Goal: Information Seeking & Learning: Learn about a topic

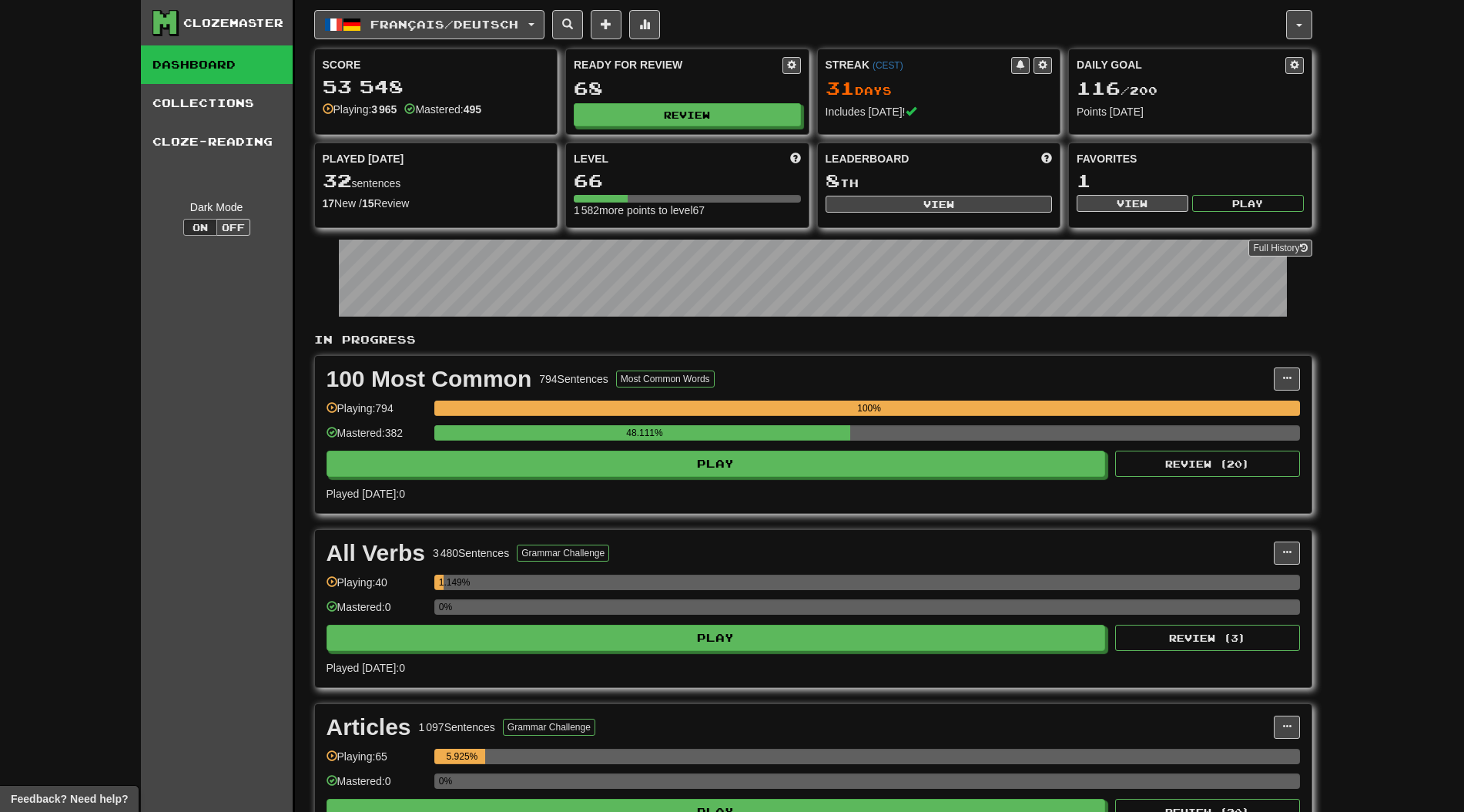
click at [641, 319] on div "Full History" at bounding box center [813, 280] width 998 height 96
click at [705, 127] on div "Ready for Review 68 Review" at bounding box center [687, 92] width 242 height 85
click at [708, 124] on button "Review" at bounding box center [688, 115] width 227 height 23
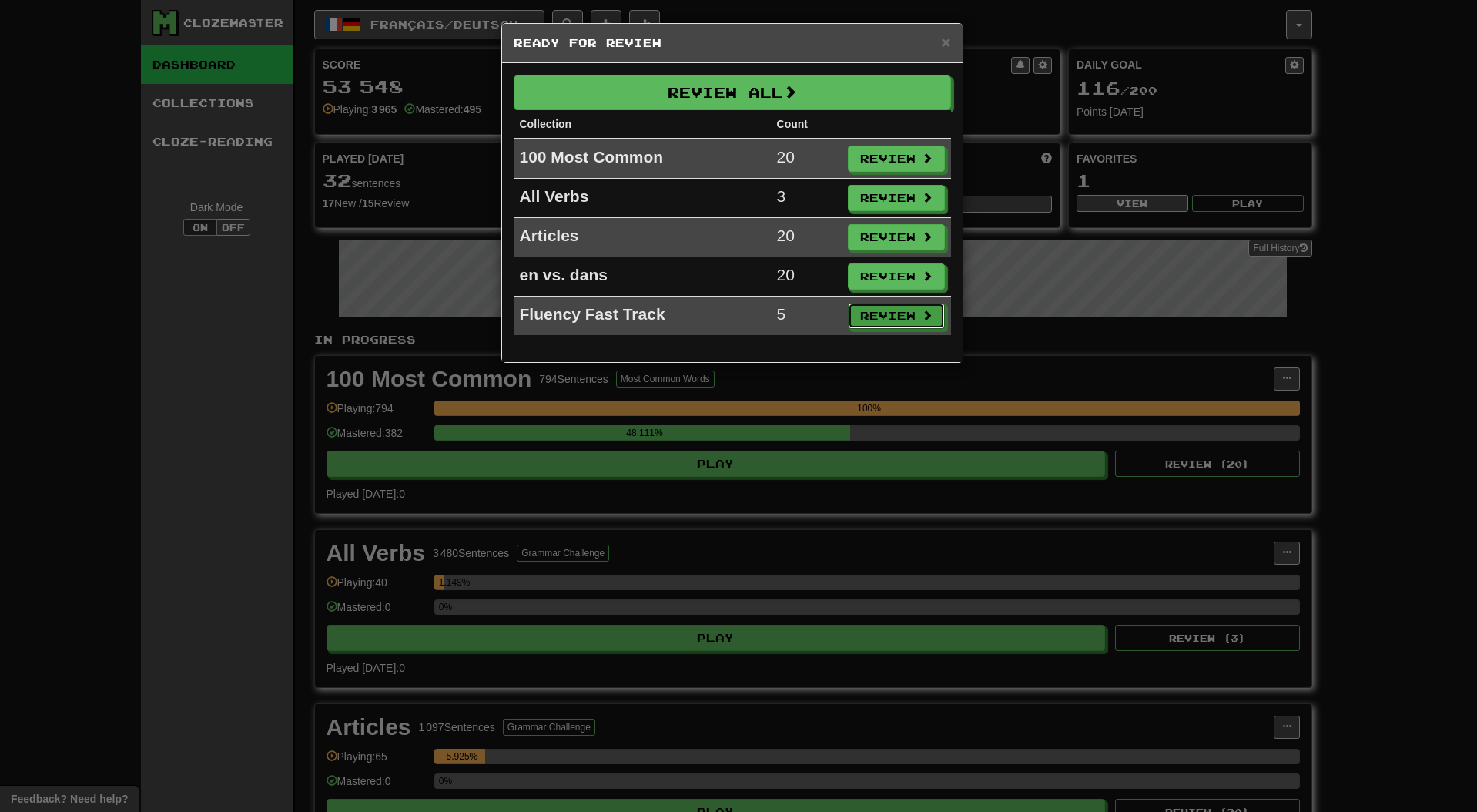
click at [916, 328] on button "Review" at bounding box center [896, 316] width 97 height 26
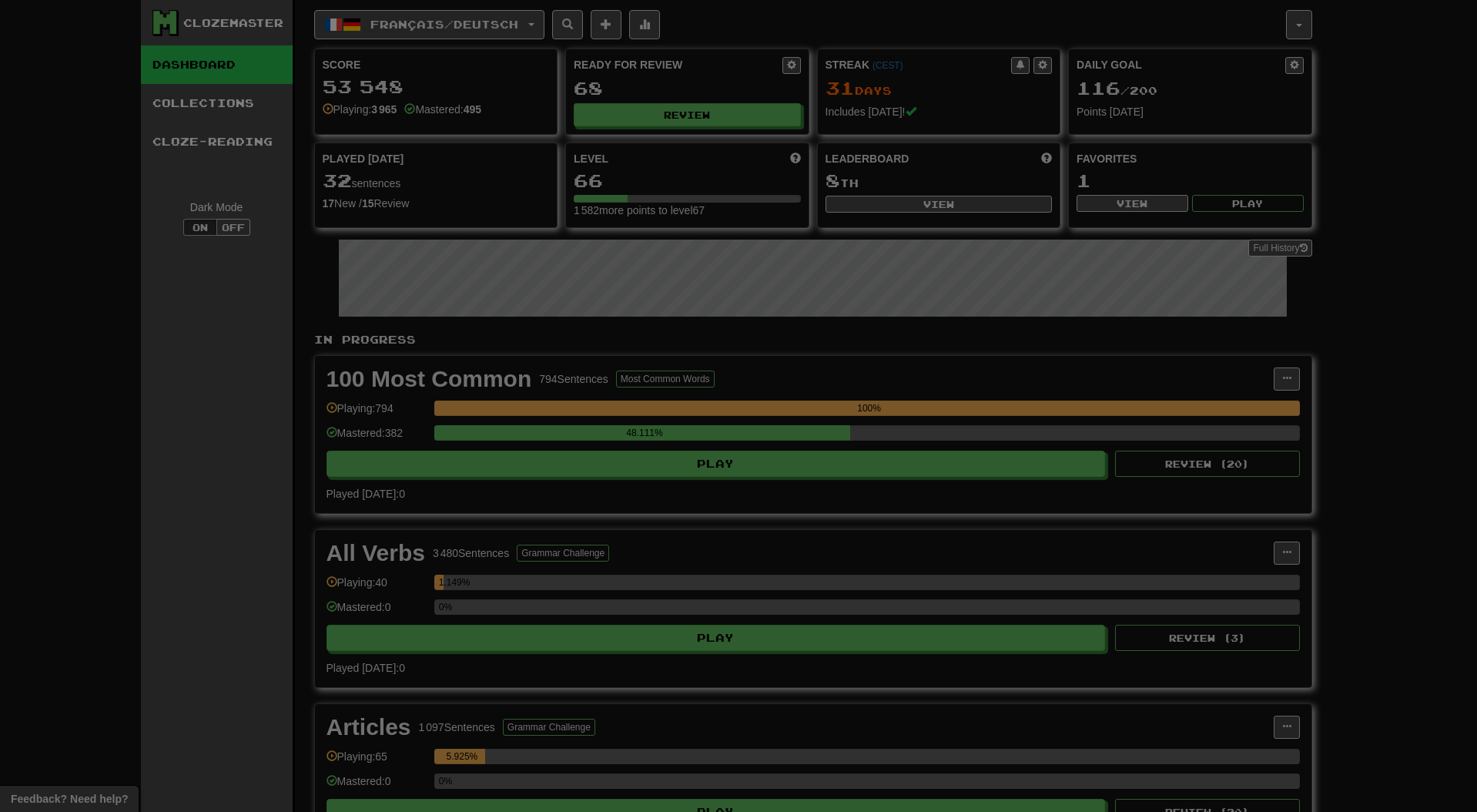
select select "**"
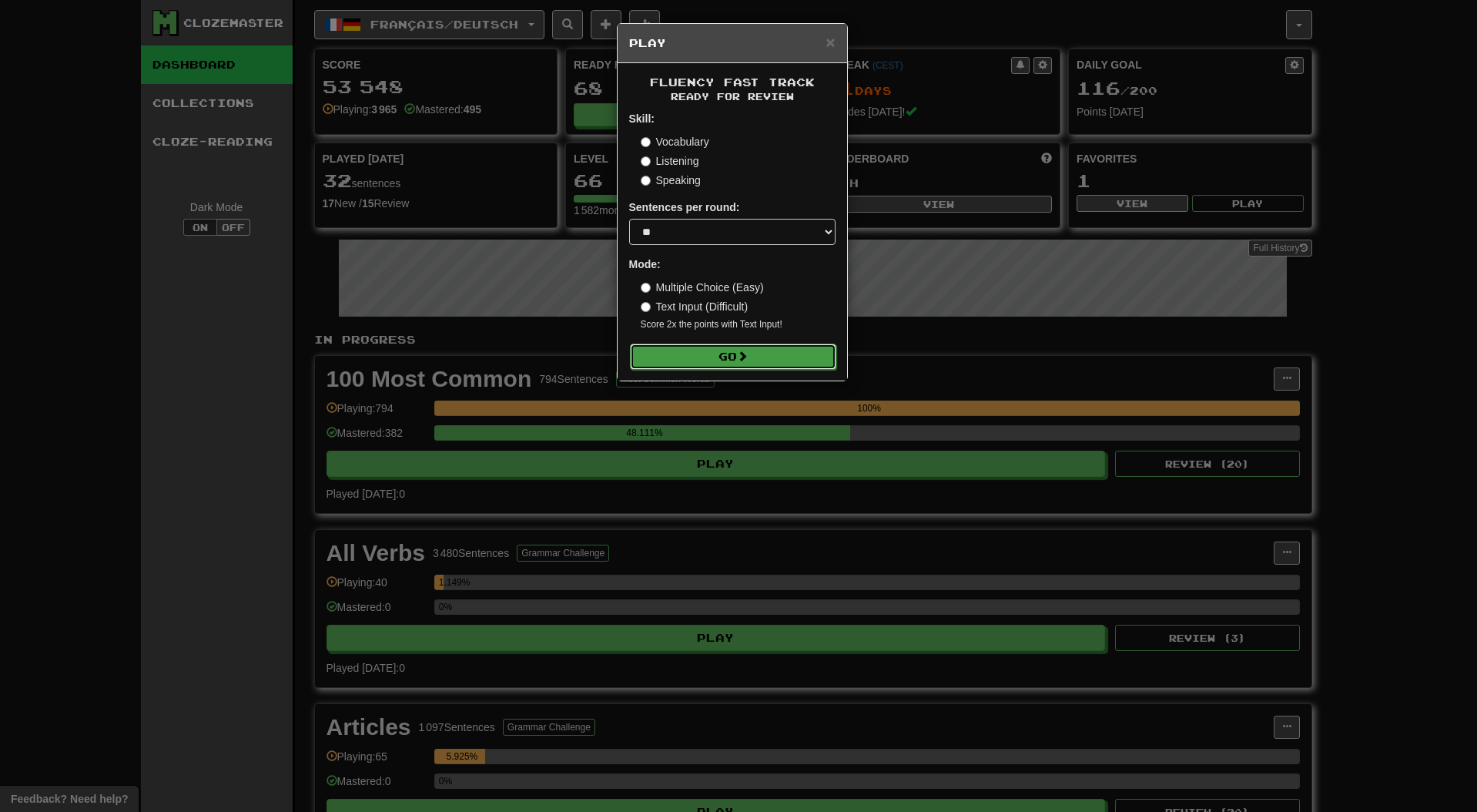
click at [825, 345] on button "Go" at bounding box center [733, 356] width 206 height 26
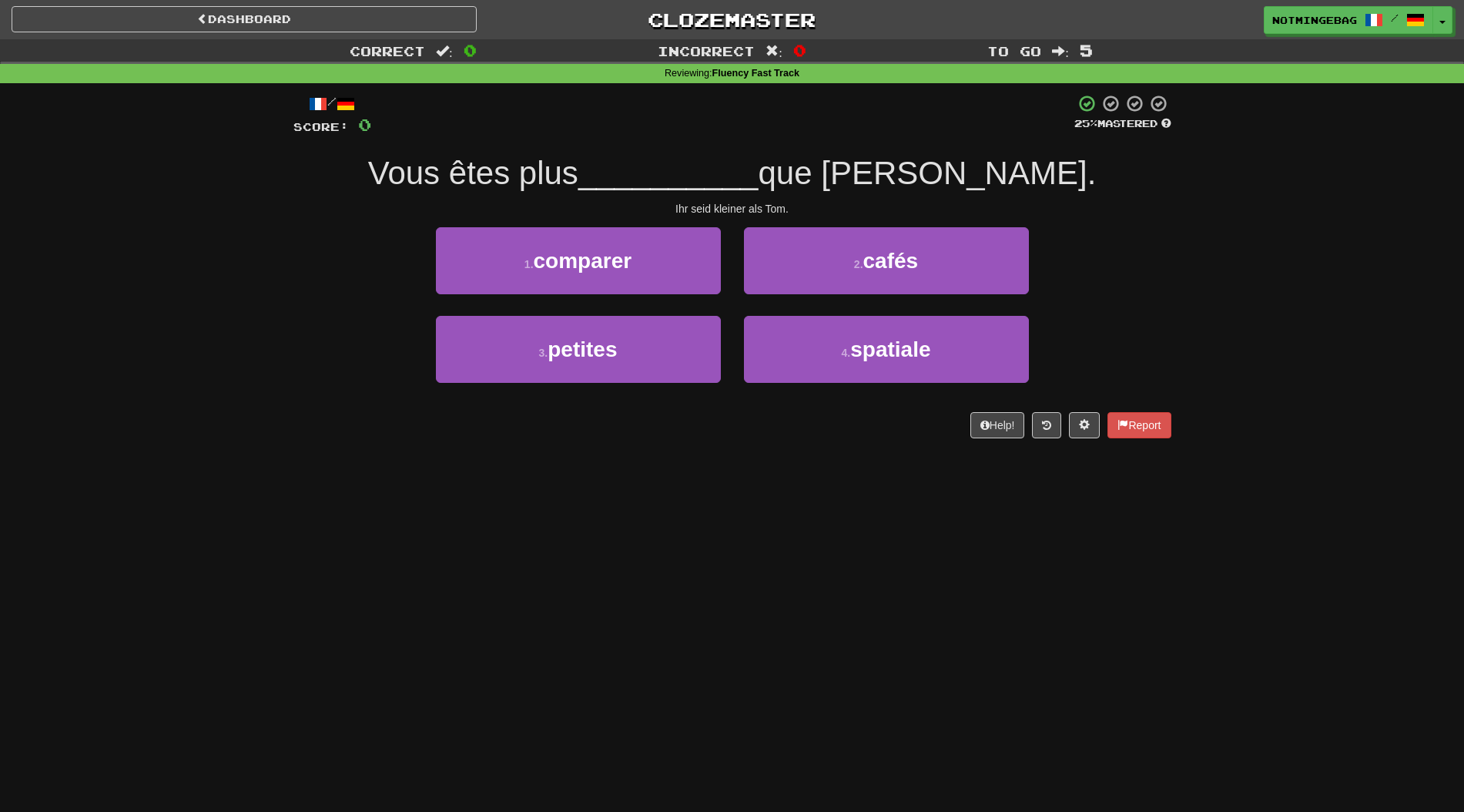
click at [1163, 540] on div "Dashboard Clozemaster Notmingebag / Toggle Dropdown Dashboard Leaderboard Activ…" at bounding box center [732, 406] width 1464 height 812
click at [819, 781] on div "Dashboard Clozemaster Notmingebag / Toggle Dropdown Dashboard Leaderboard Activ…" at bounding box center [732, 406] width 1464 height 812
drag, startPoint x: 811, startPoint y: 780, endPoint x: 789, endPoint y: 793, distance: 25.6
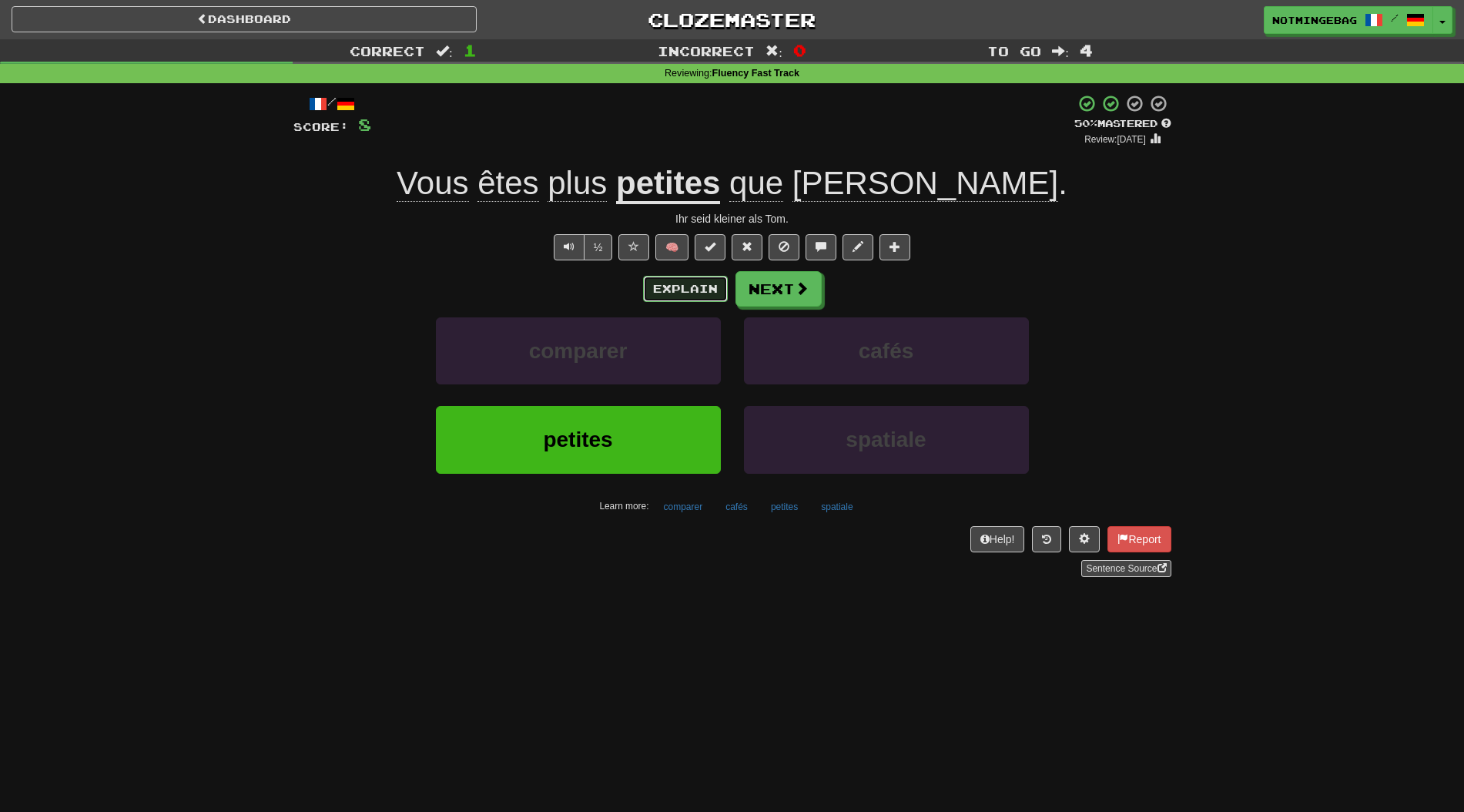
click at [679, 290] on button "Explain" at bounding box center [686, 288] width 85 height 26
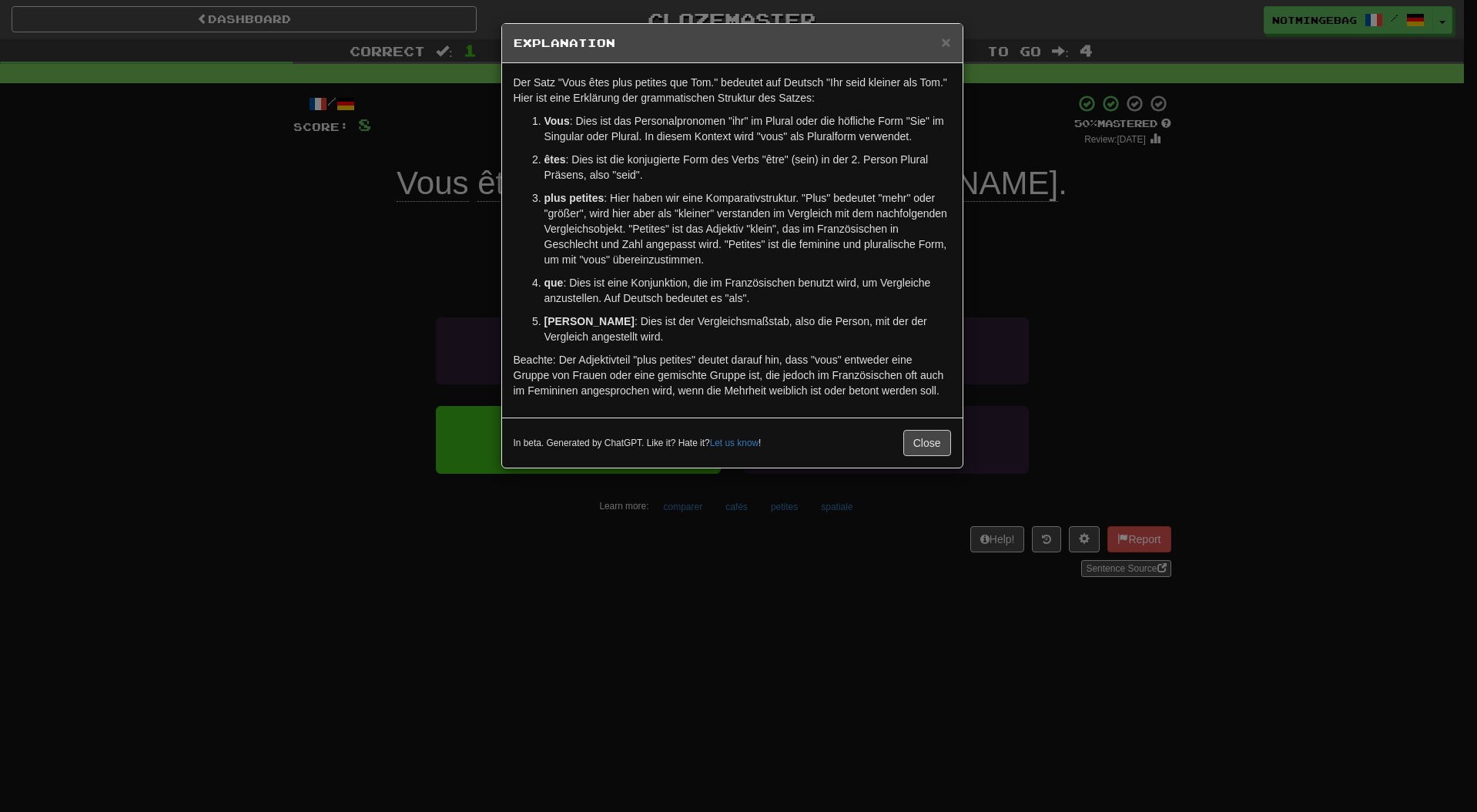
click at [855, 364] on p "Beachte: Der Adjektivteil "plus petites" deutet darauf hin, dass "vous" entwede…" at bounding box center [733, 375] width 438 height 46
click at [919, 445] on button "Close" at bounding box center [927, 442] width 48 height 26
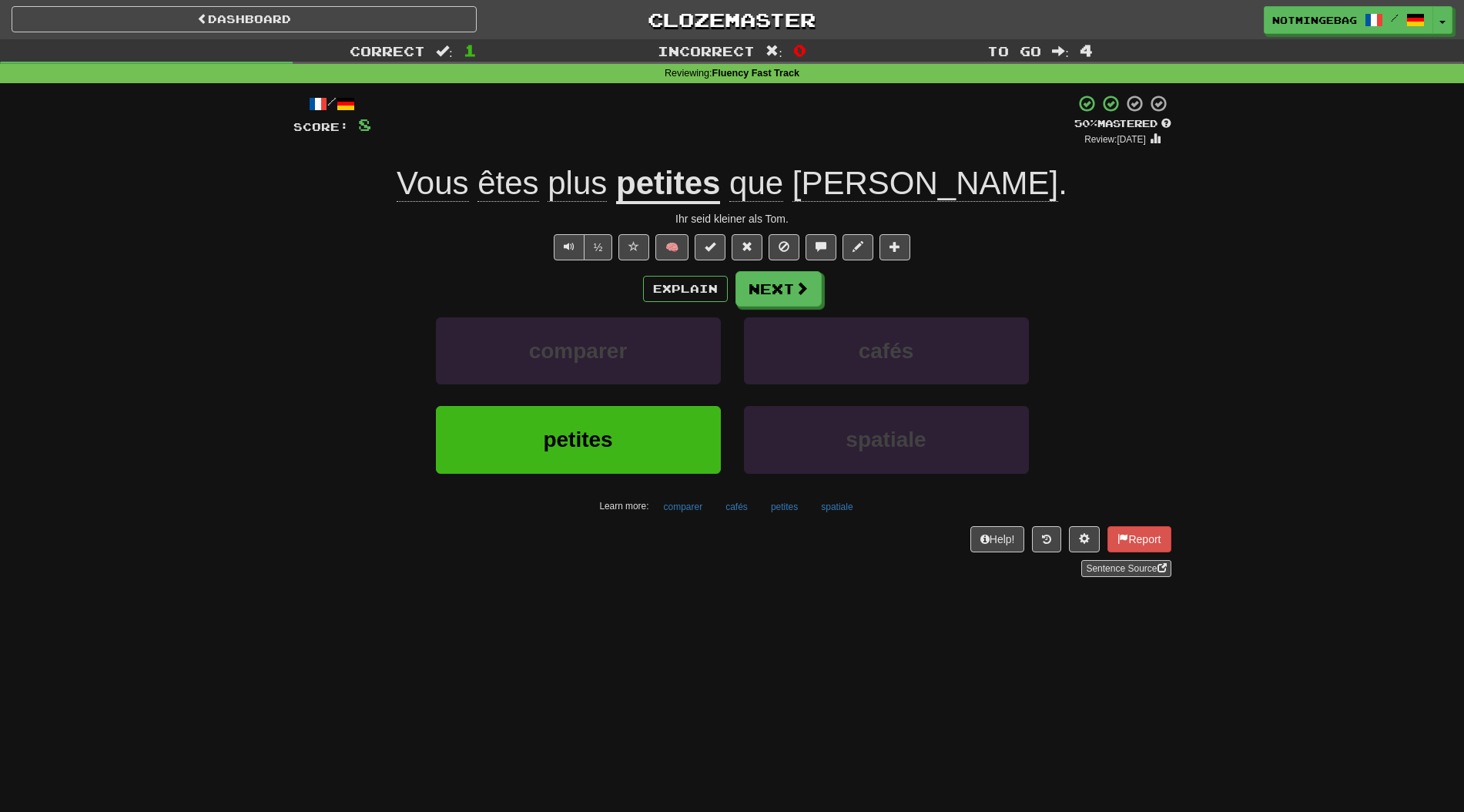
click at [930, 260] on div "/ Score: 8 + 8 50 % Mastered Review: 2025-08-30 Vous êtes plus petites que Tom …" at bounding box center [733, 335] width 878 height 483
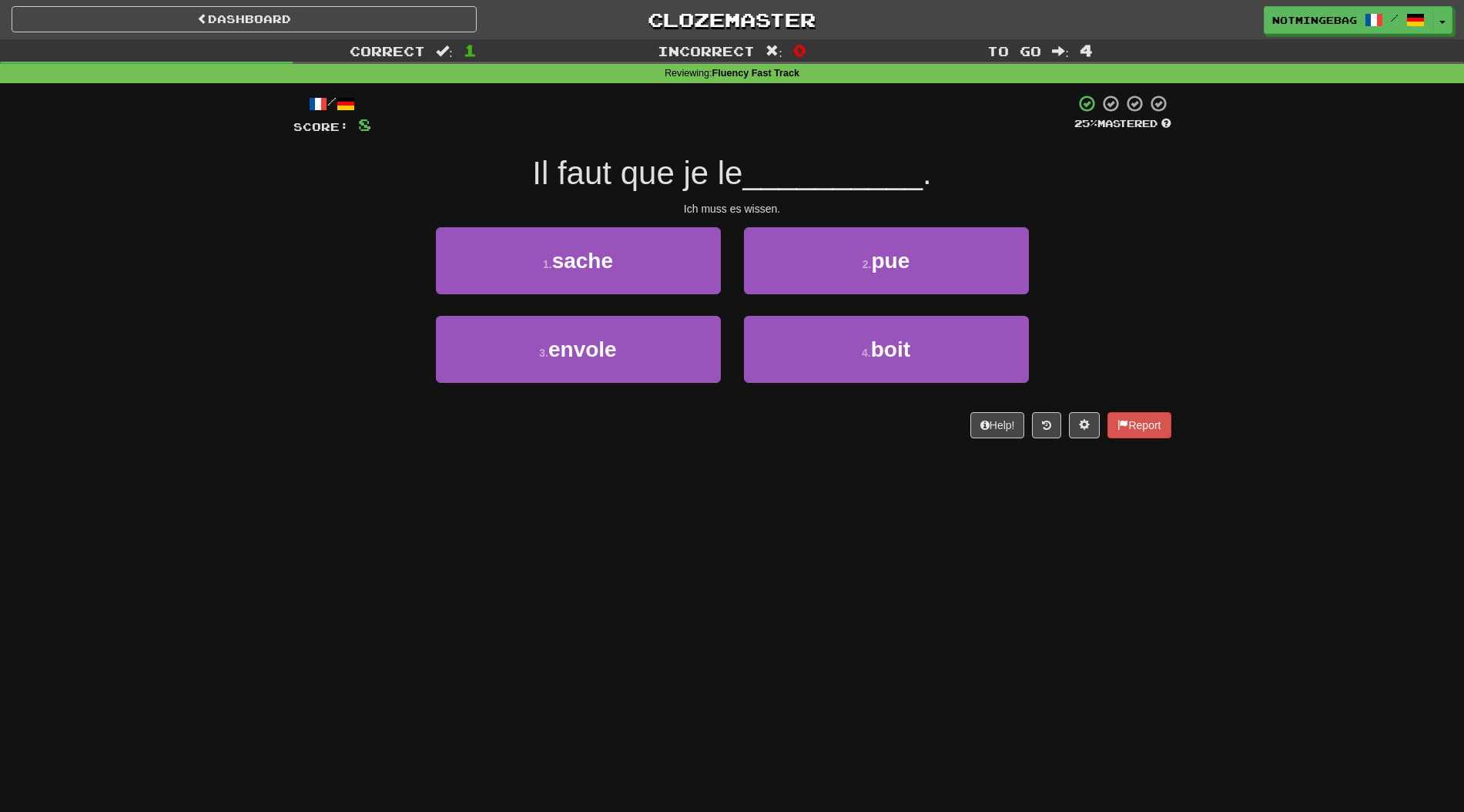
click at [965, 173] on div "Il faut que je le __________ ." at bounding box center [733, 174] width 878 height 42
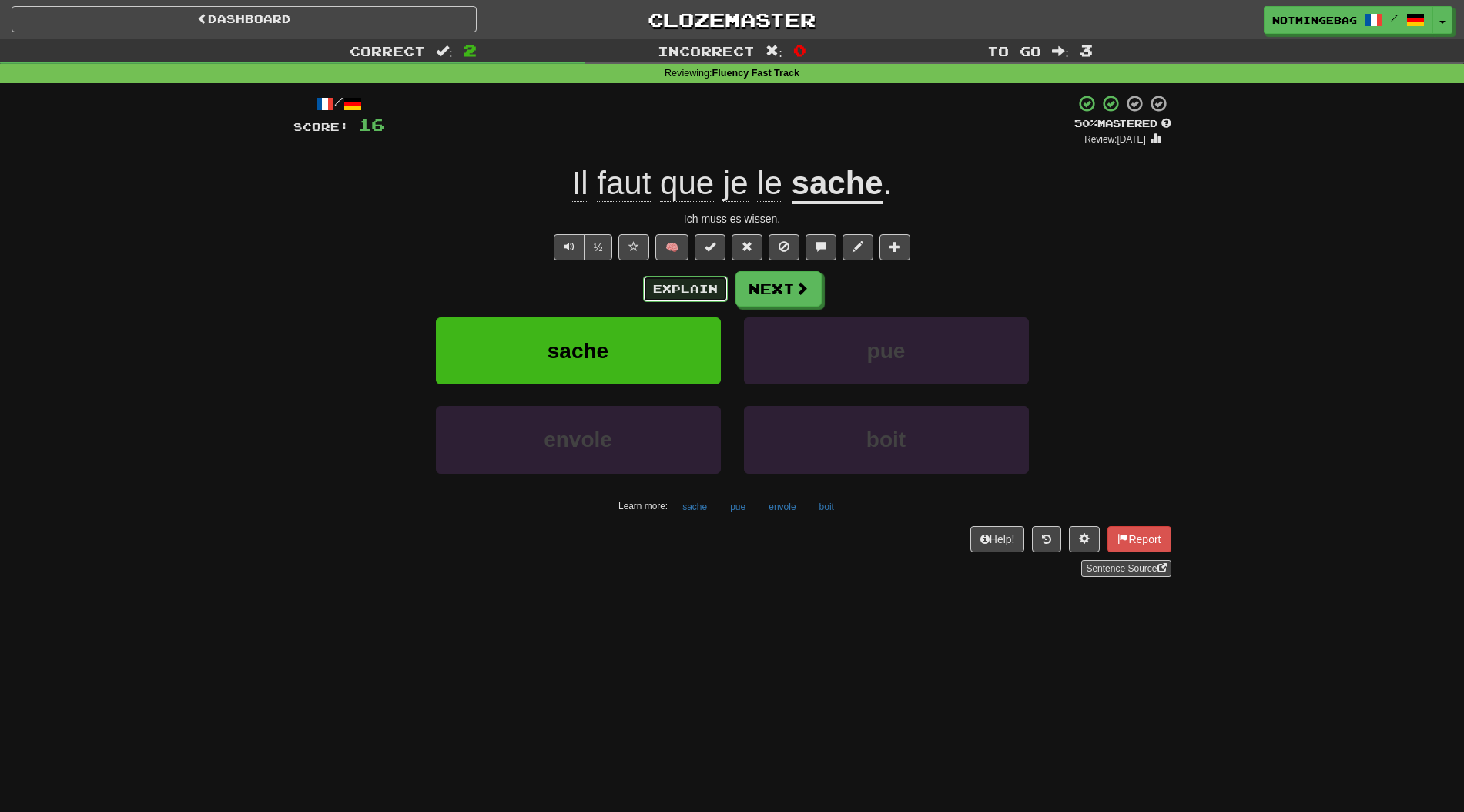
click at [707, 288] on button "Explain" at bounding box center [686, 288] width 85 height 26
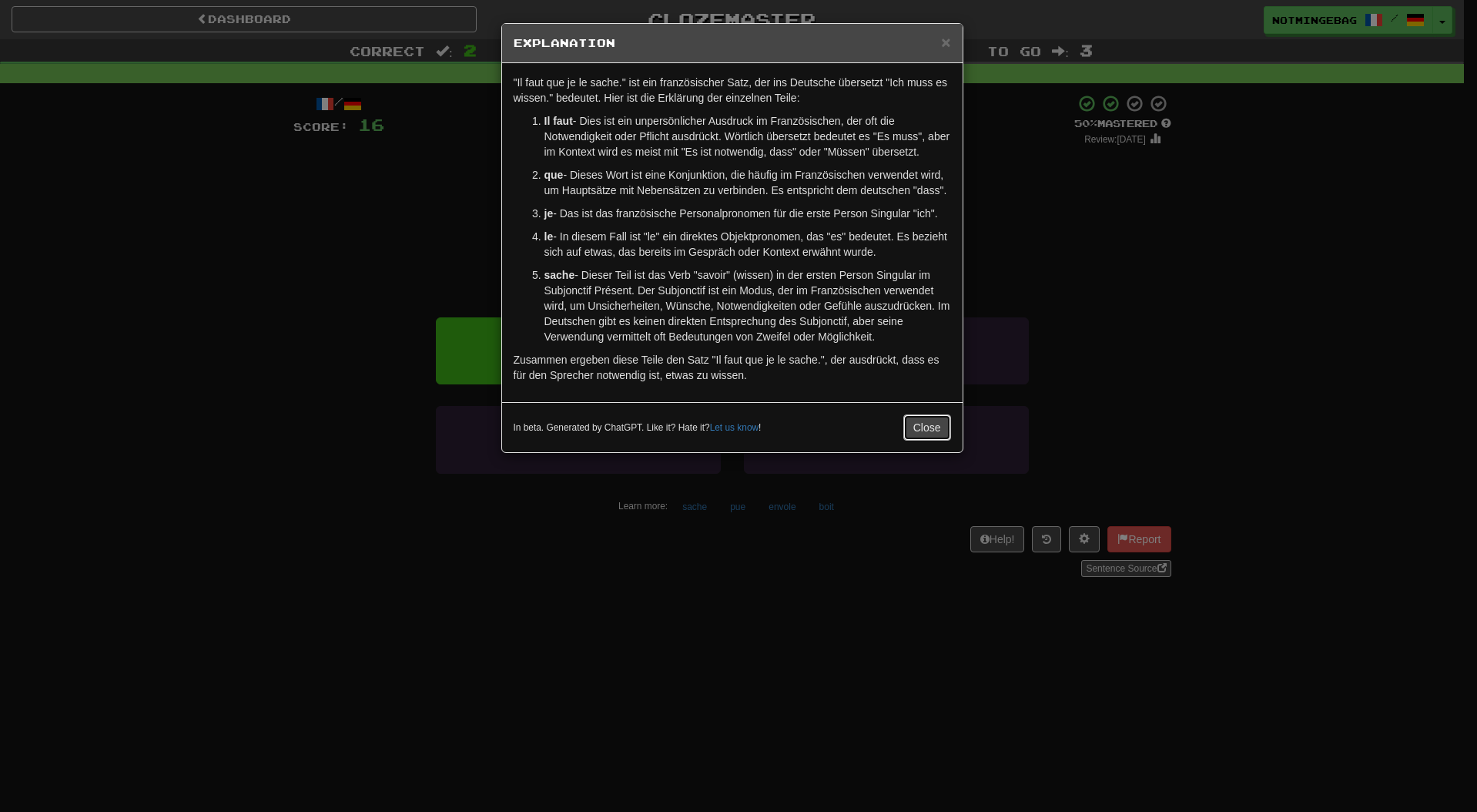
click at [921, 423] on button "Close" at bounding box center [927, 427] width 48 height 26
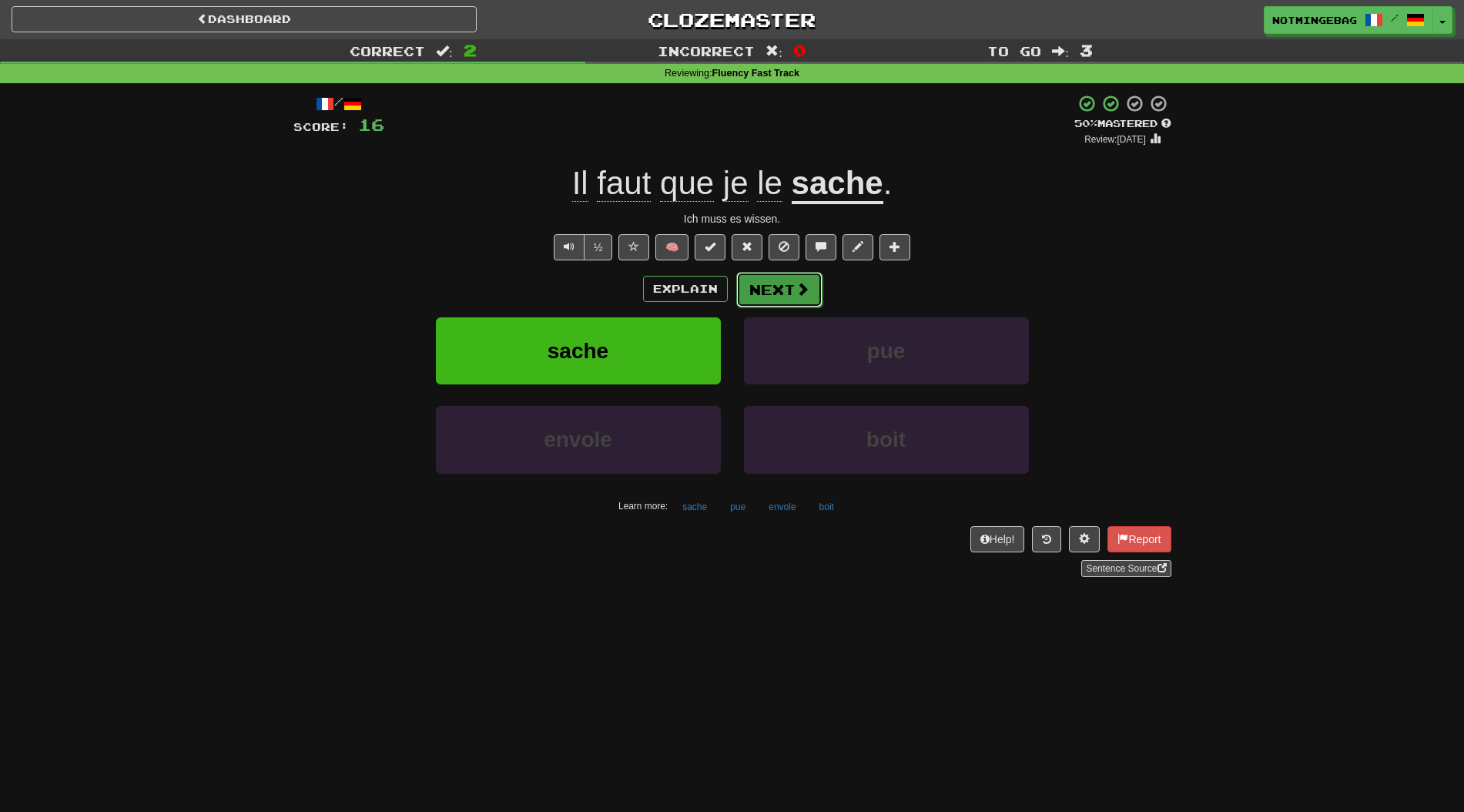
click at [811, 286] on button "Next" at bounding box center [780, 289] width 87 height 35
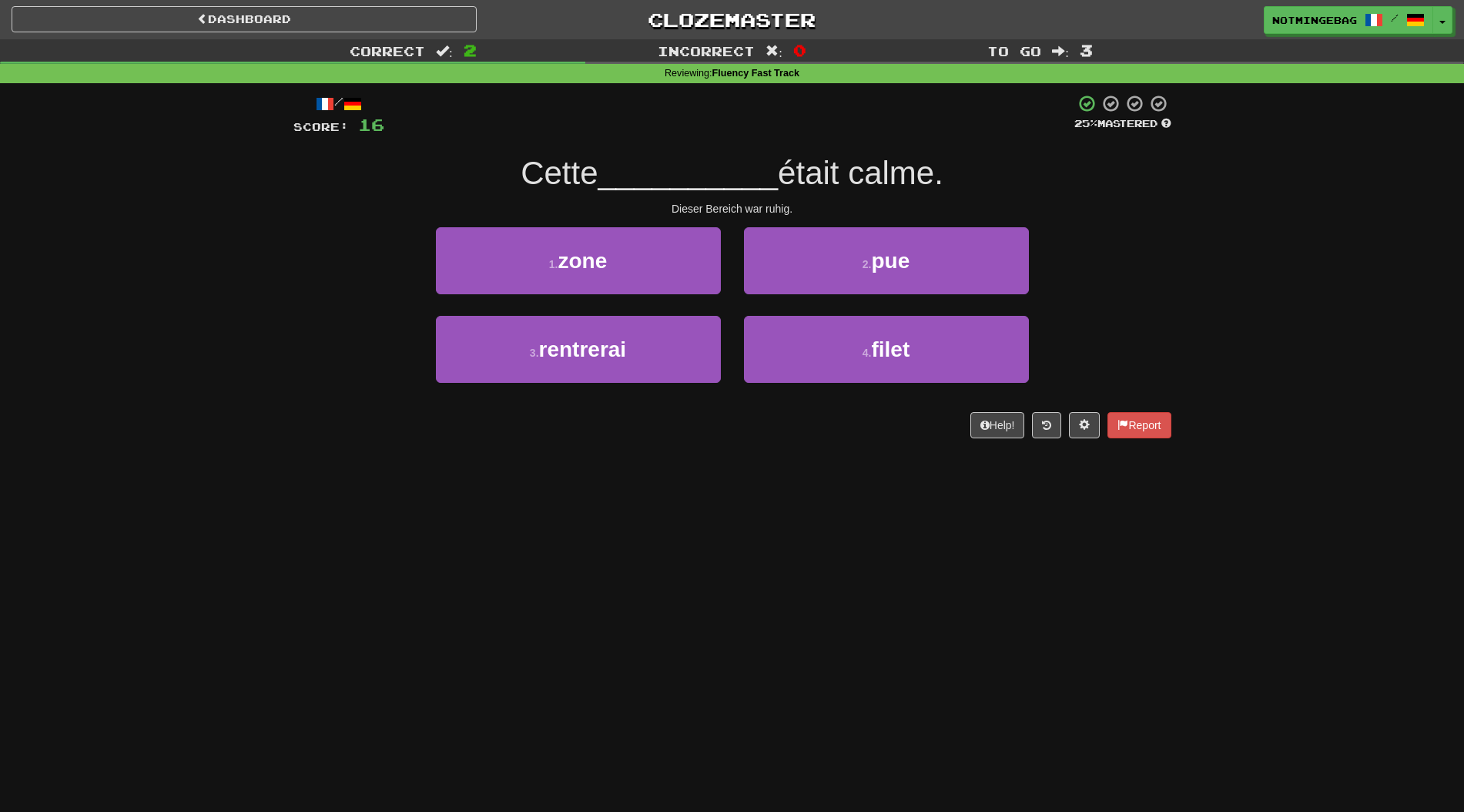
click at [1092, 243] on div "1 . zone 2 . pue" at bounding box center [733, 271] width 924 height 89
click at [818, 566] on div "Dashboard Clozemaster Notmingebag / Toggle Dropdown Dashboard Leaderboard Activ…" at bounding box center [732, 406] width 1464 height 812
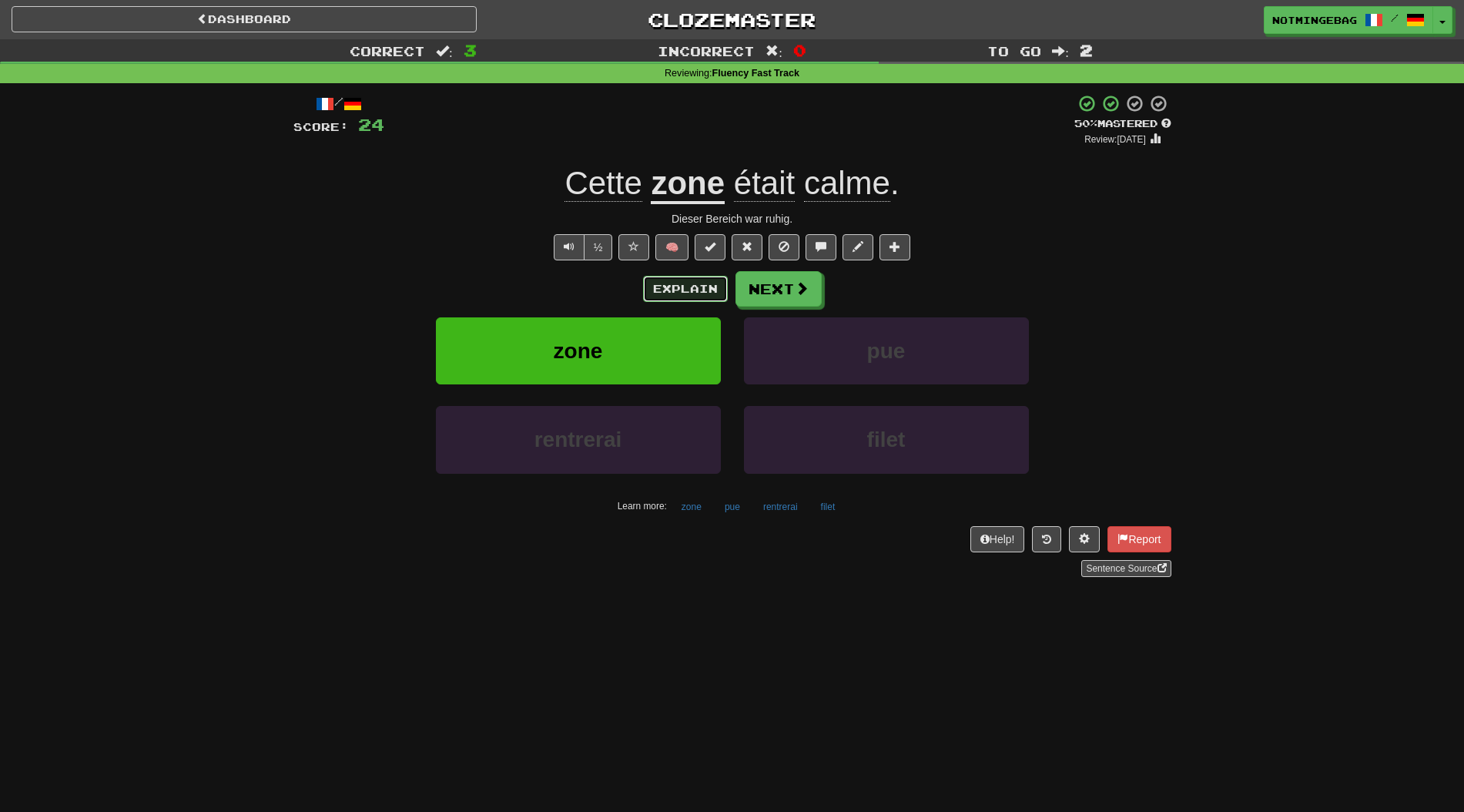
click at [691, 293] on button "Explain" at bounding box center [686, 288] width 85 height 26
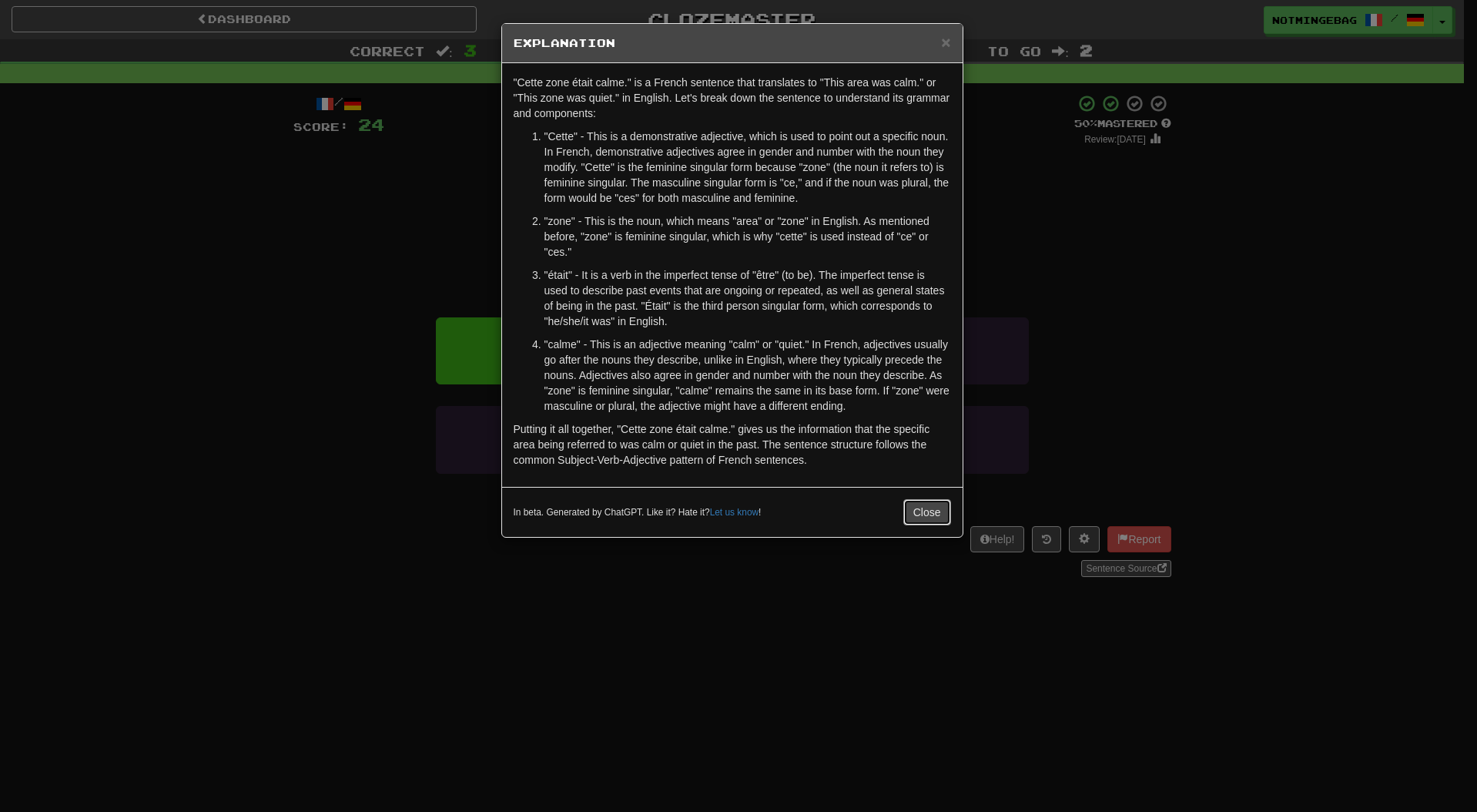
drag, startPoint x: 934, startPoint y: 522, endPoint x: 933, endPoint y: 513, distance: 9.1
click at [935, 521] on button "Close" at bounding box center [927, 511] width 48 height 26
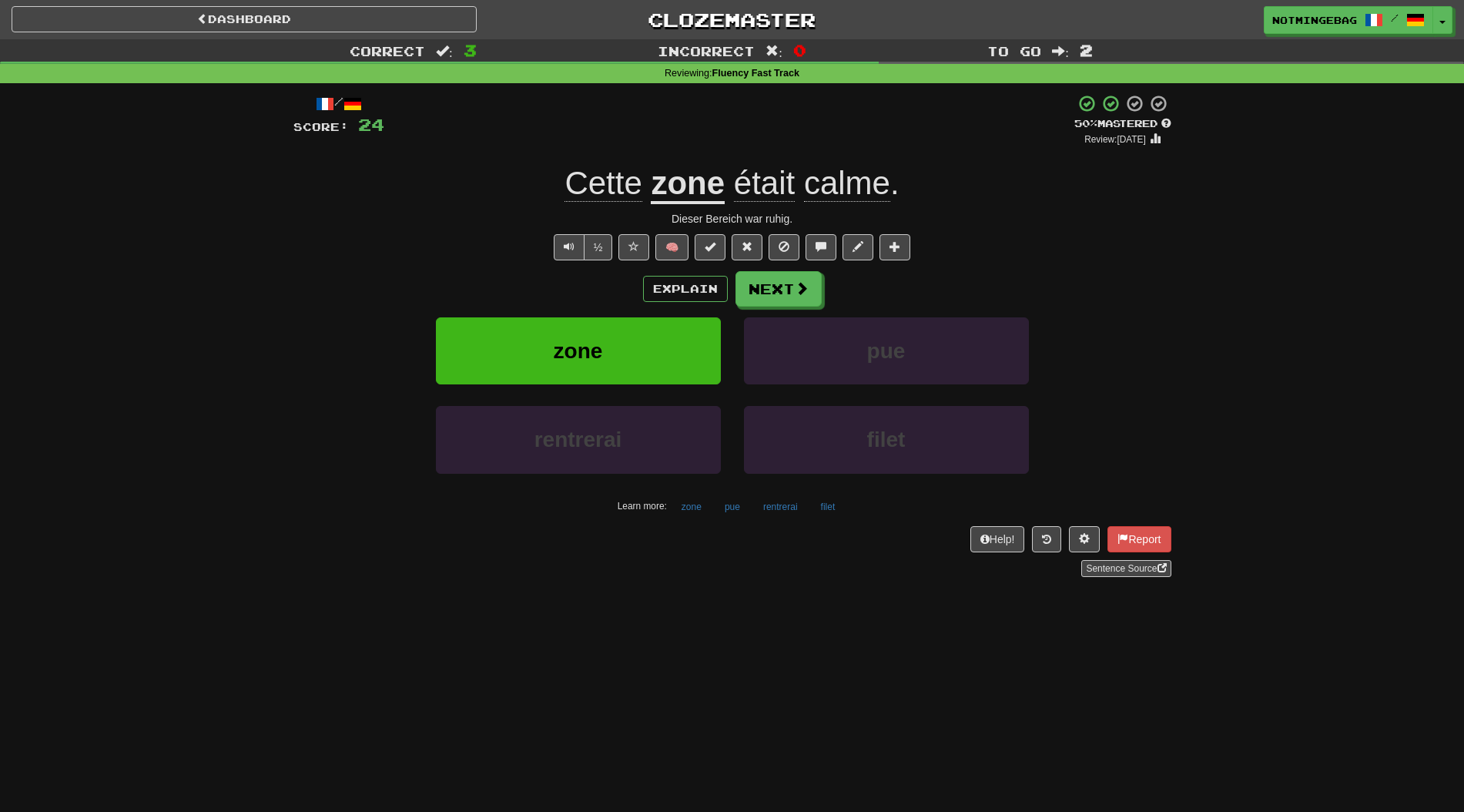
click at [1123, 395] on div "zone pue" at bounding box center [733, 361] width 924 height 89
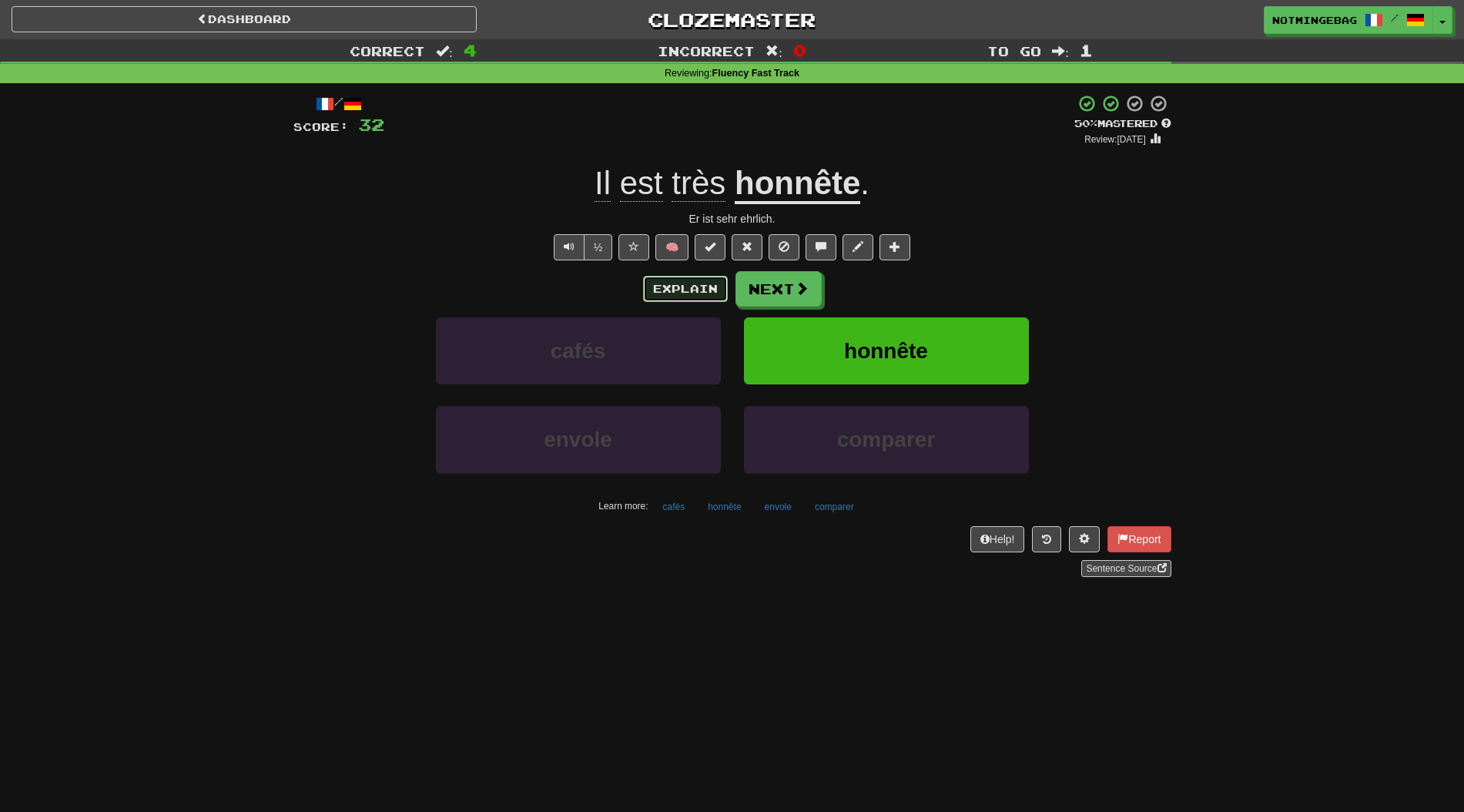
click at [691, 301] on button "Explain" at bounding box center [686, 288] width 85 height 26
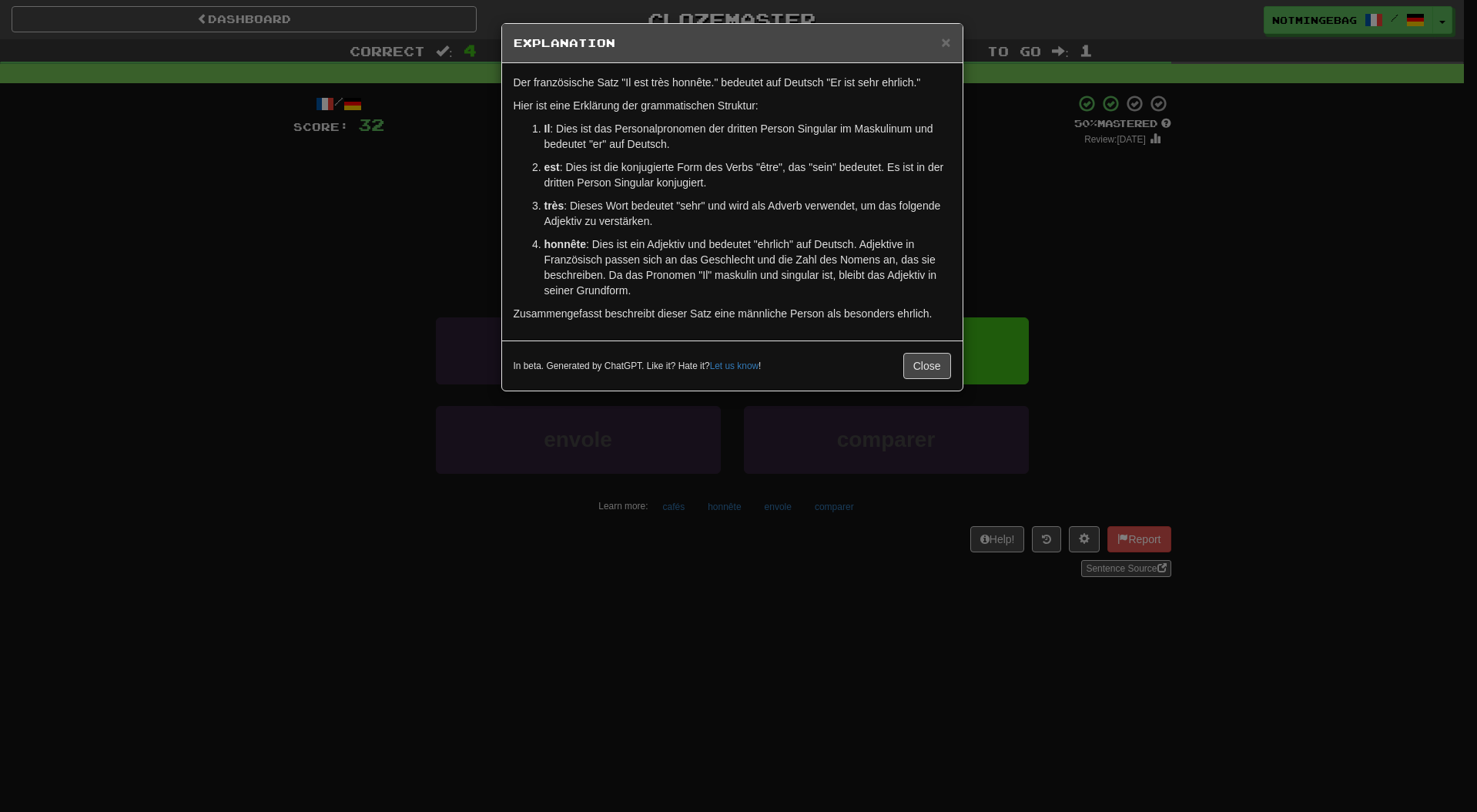
click at [1254, 221] on div "× Explanation Der französische Satz "Il est très honnête." bedeutet auf Deutsch…" at bounding box center [738, 406] width 1477 height 812
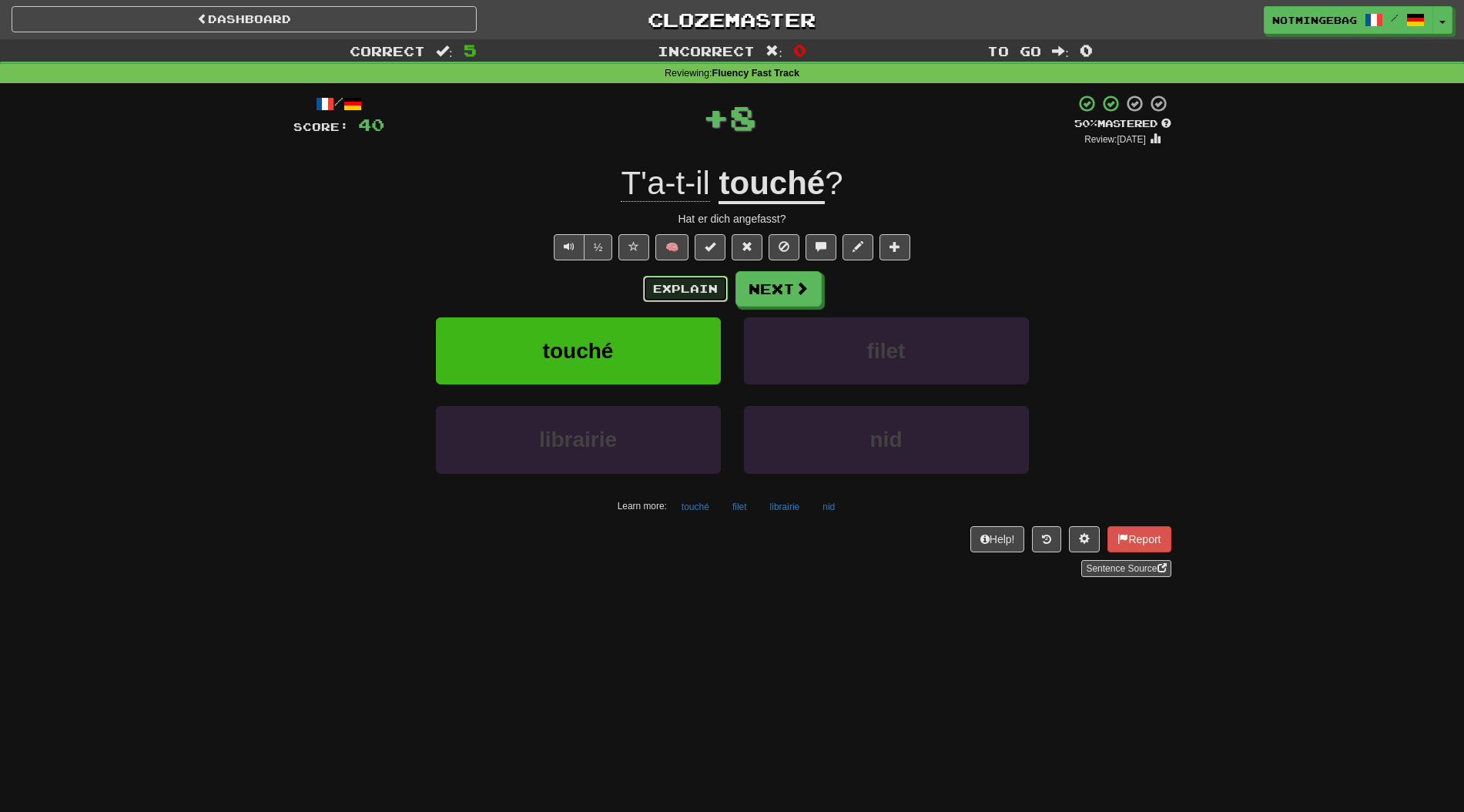
click at [689, 294] on button "Explain" at bounding box center [686, 288] width 85 height 26
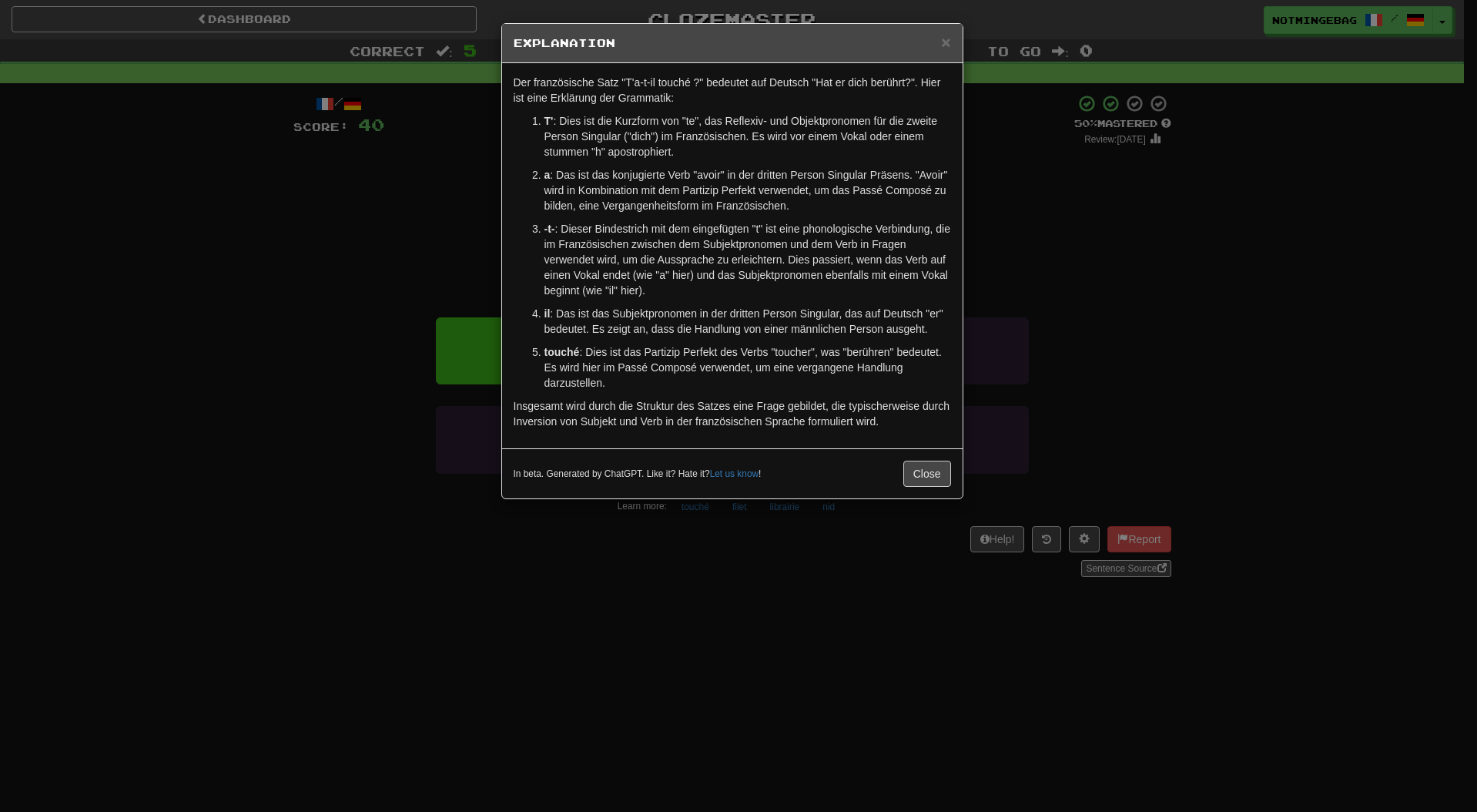
click at [1018, 254] on div "× Explanation Der französische Satz "T'a-t-il touché ?" bedeutet auf Deutsch "H…" at bounding box center [738, 406] width 1477 height 812
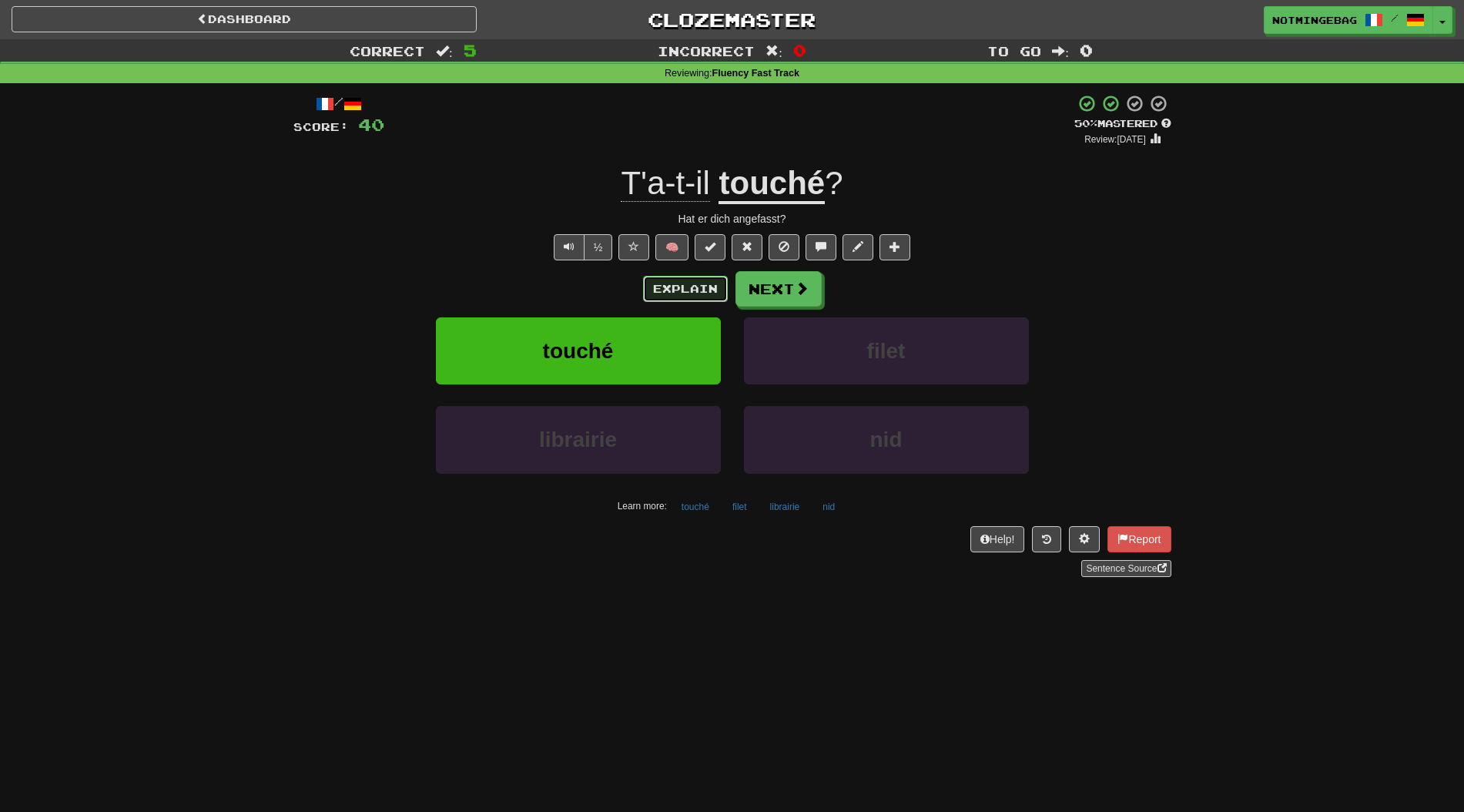
click at [675, 297] on button "Explain" at bounding box center [686, 288] width 85 height 26
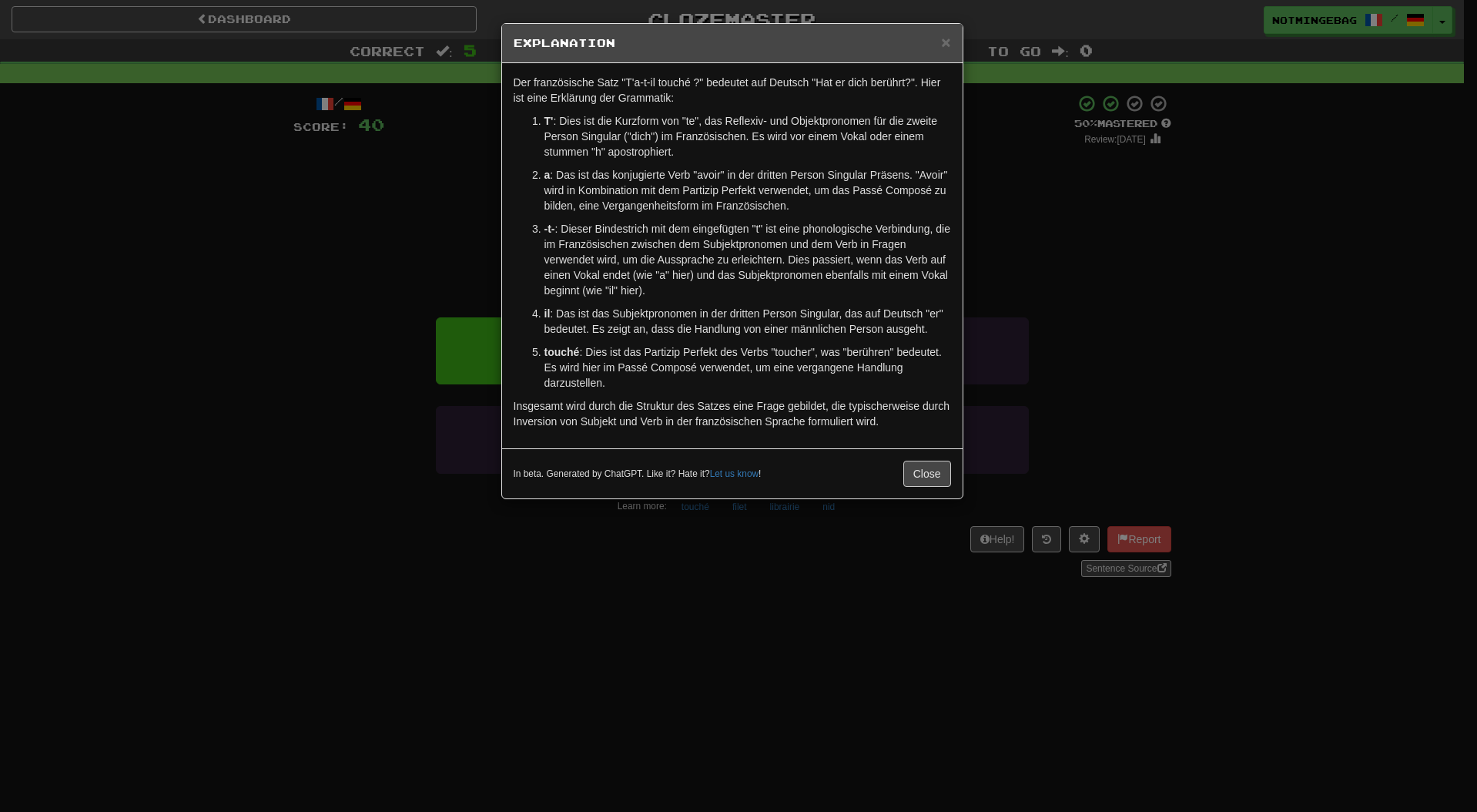
click at [884, 335] on p "il : Das ist das Subjektpronomen in der dritten Person Singular, das auf Deutsc…" at bounding box center [748, 321] width 407 height 31
click at [888, 448] on div "Der französische Satz "T'a-t-il touché ?" bedeutet auf Deutsch "Hat er dich ber…" at bounding box center [732, 255] width 460 height 385
click at [921, 472] on button "Close" at bounding box center [927, 473] width 48 height 26
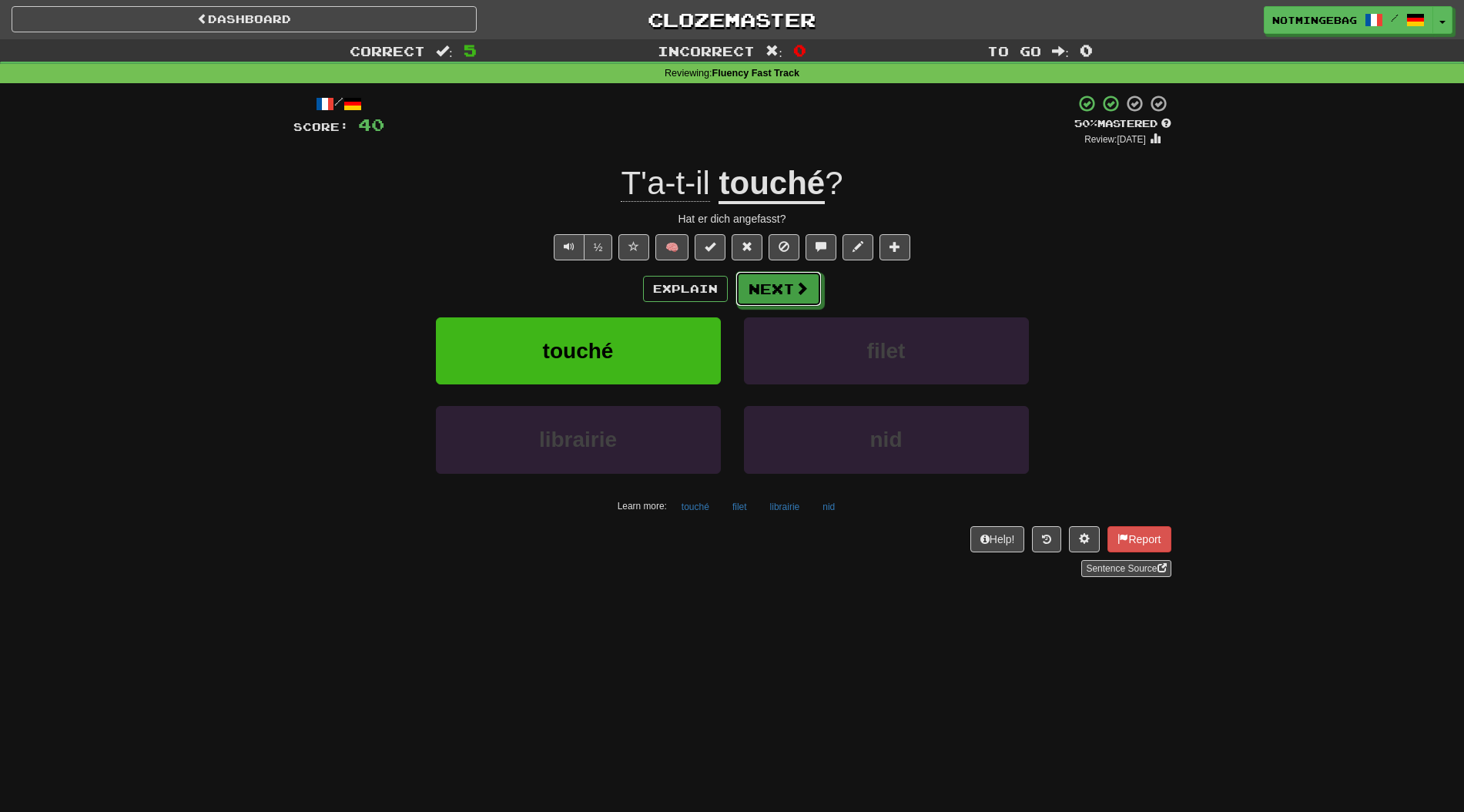
click at [815, 301] on button "Next" at bounding box center [779, 288] width 87 height 35
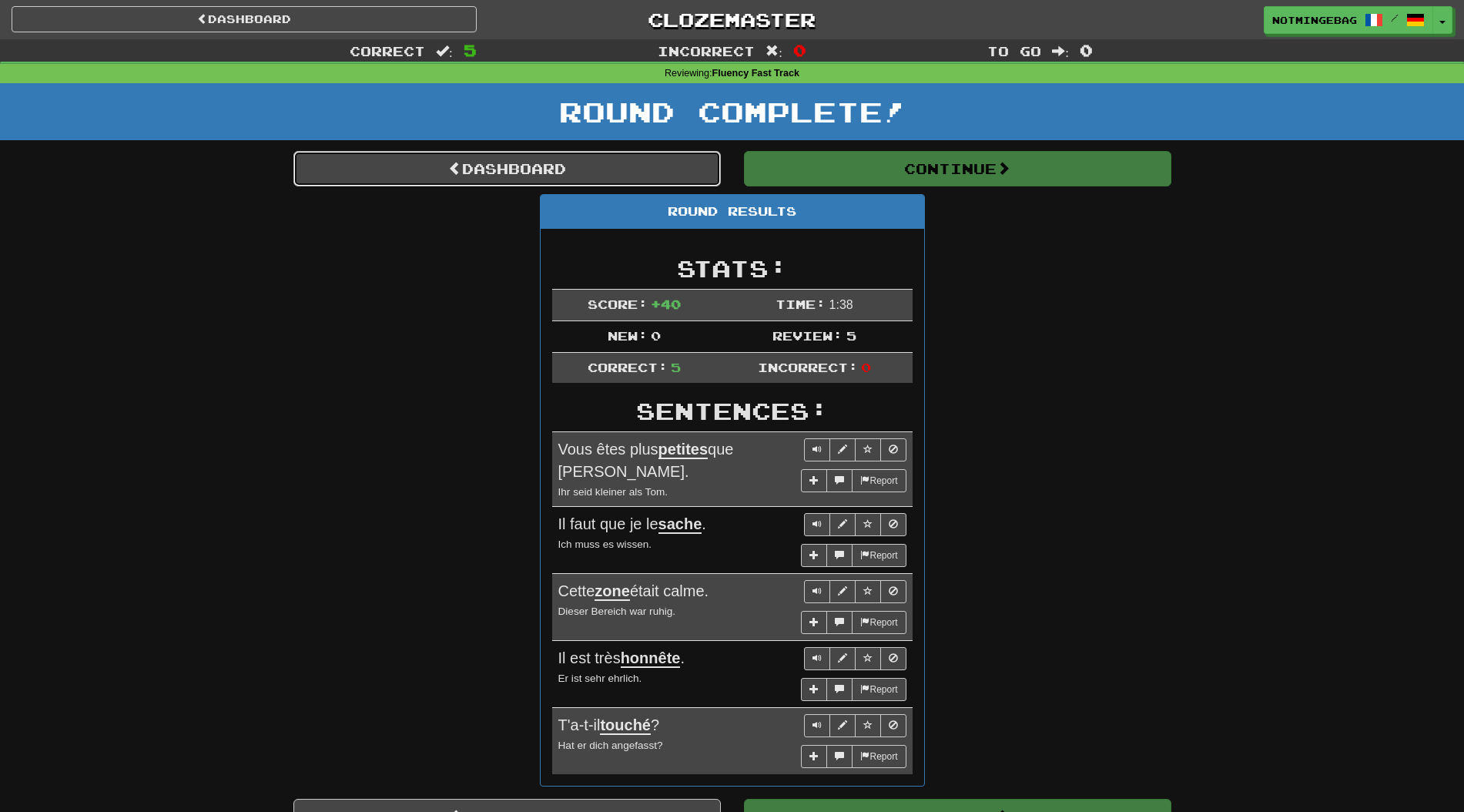
click at [623, 171] on link "Dashboard" at bounding box center [507, 168] width 427 height 35
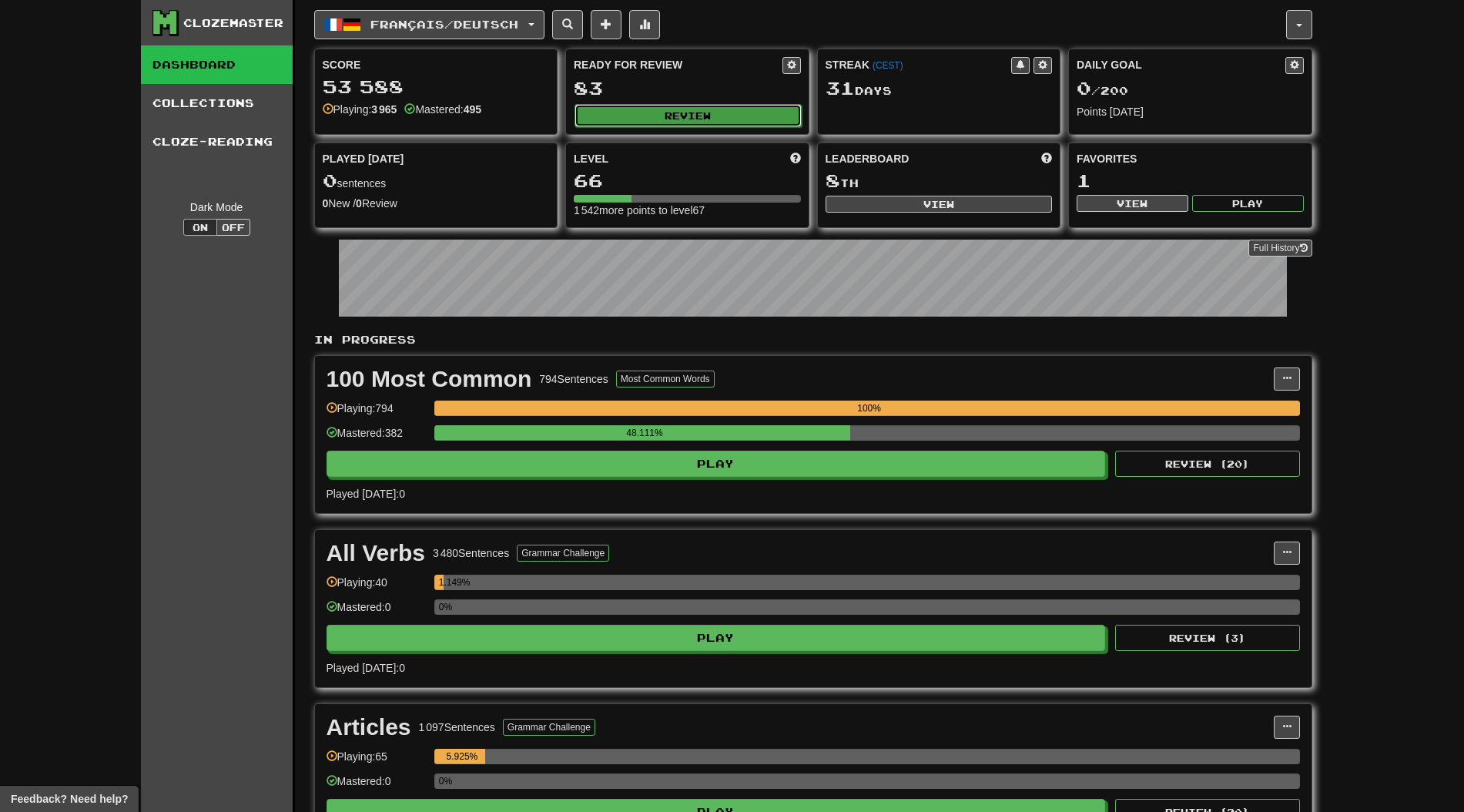
click at [682, 122] on button "Review" at bounding box center [688, 115] width 227 height 23
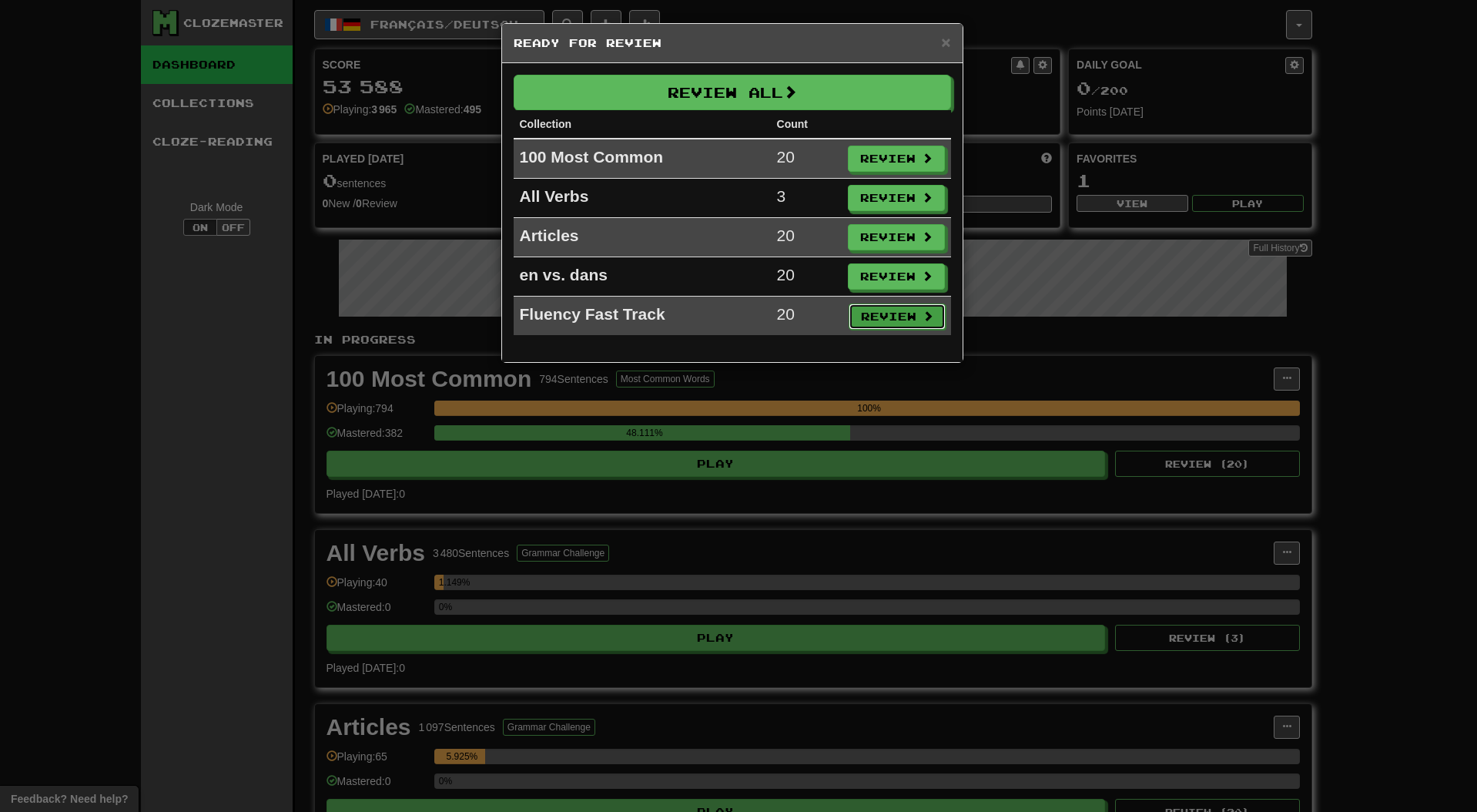
click at [877, 320] on button "Review" at bounding box center [896, 316] width 97 height 26
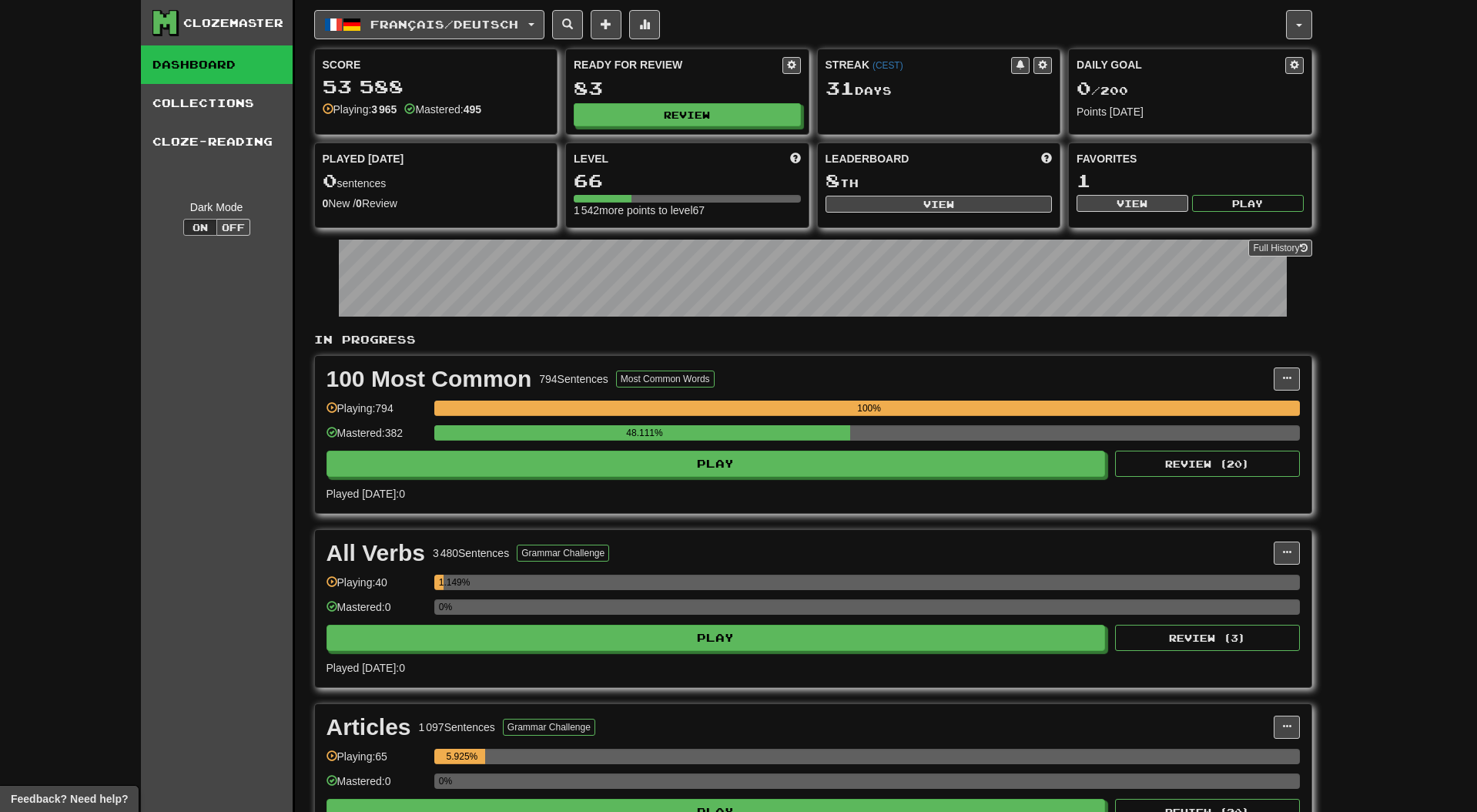
select select "**"
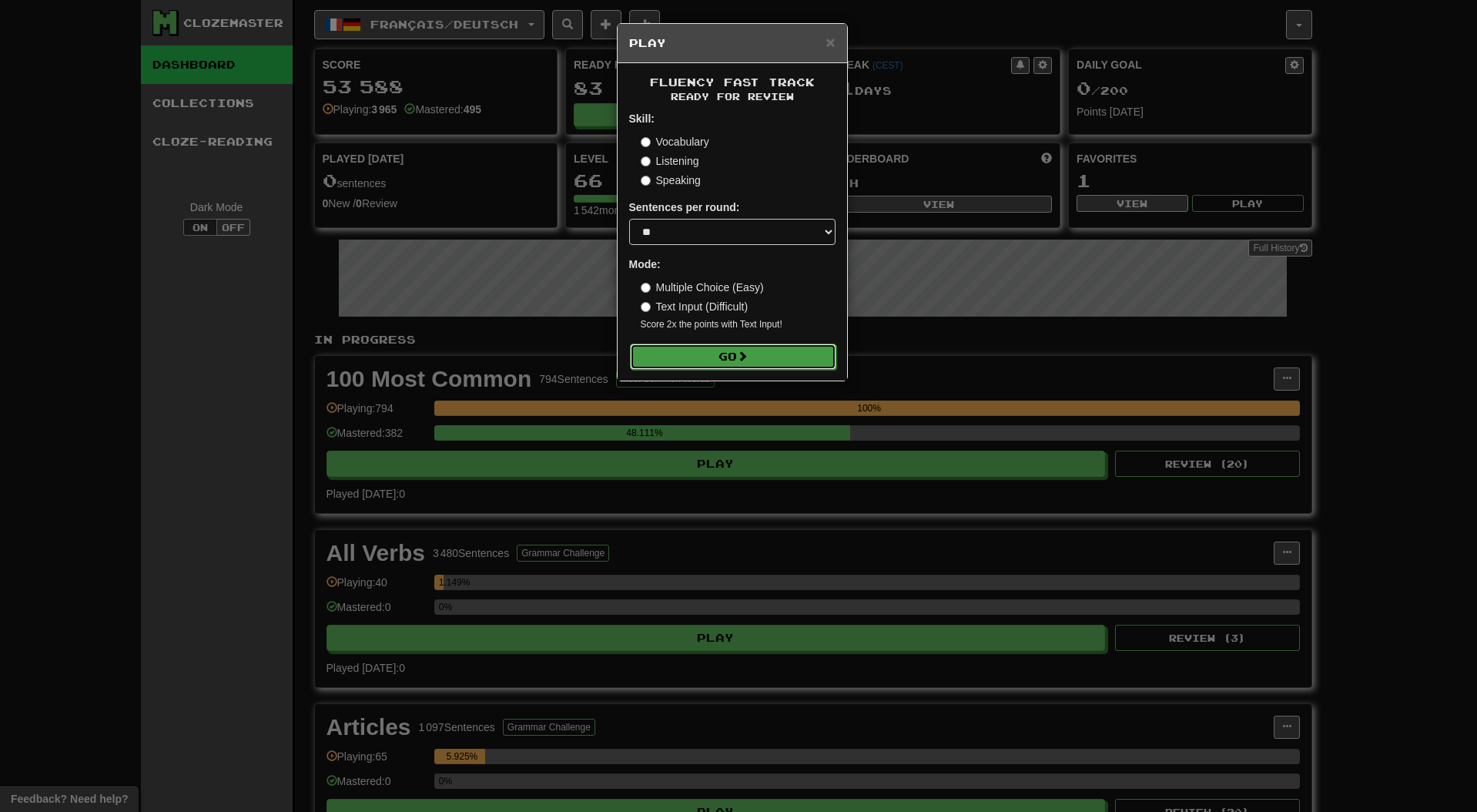
click at [777, 359] on button "Go" at bounding box center [733, 356] width 206 height 26
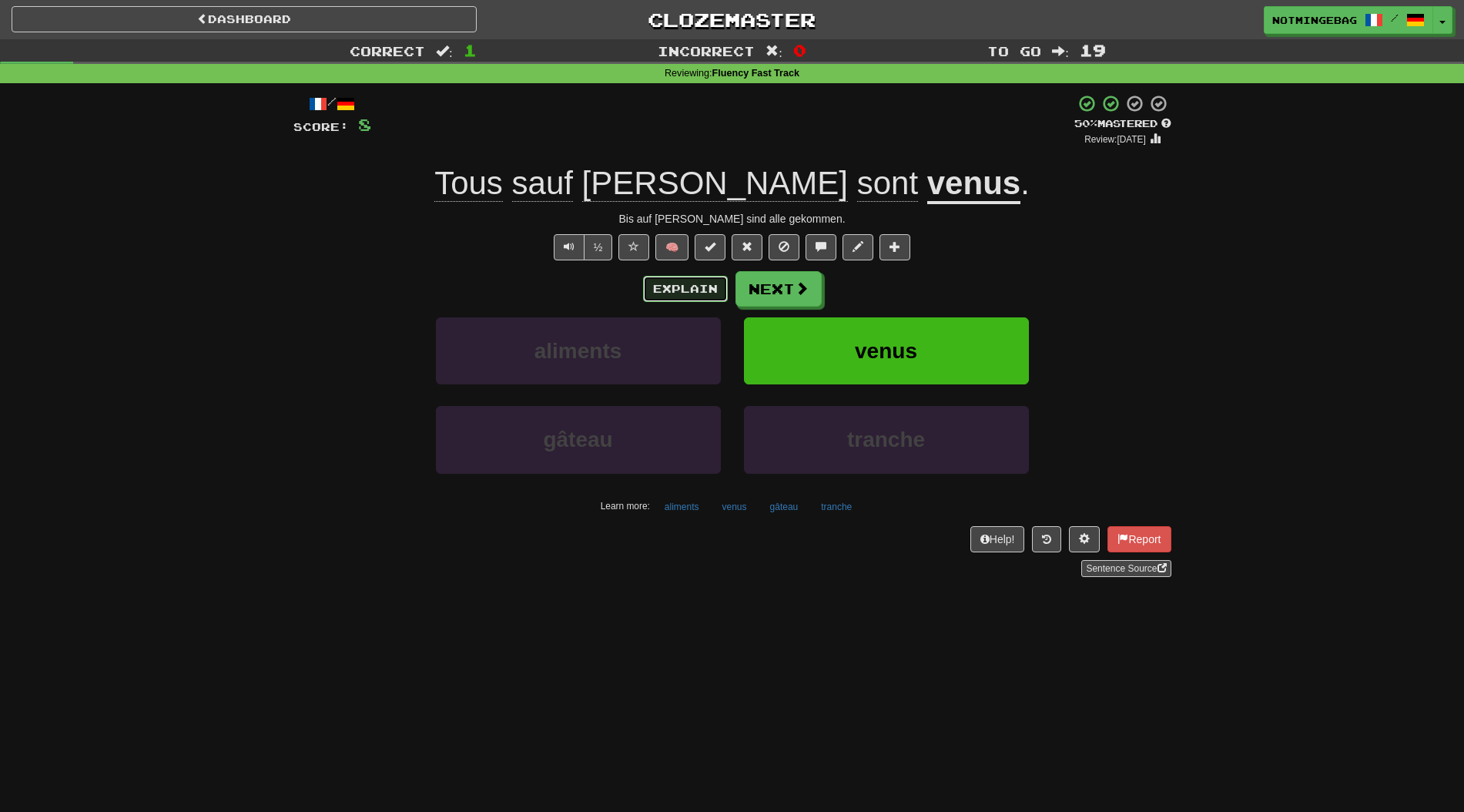
click at [724, 287] on button "Explain" at bounding box center [686, 288] width 85 height 26
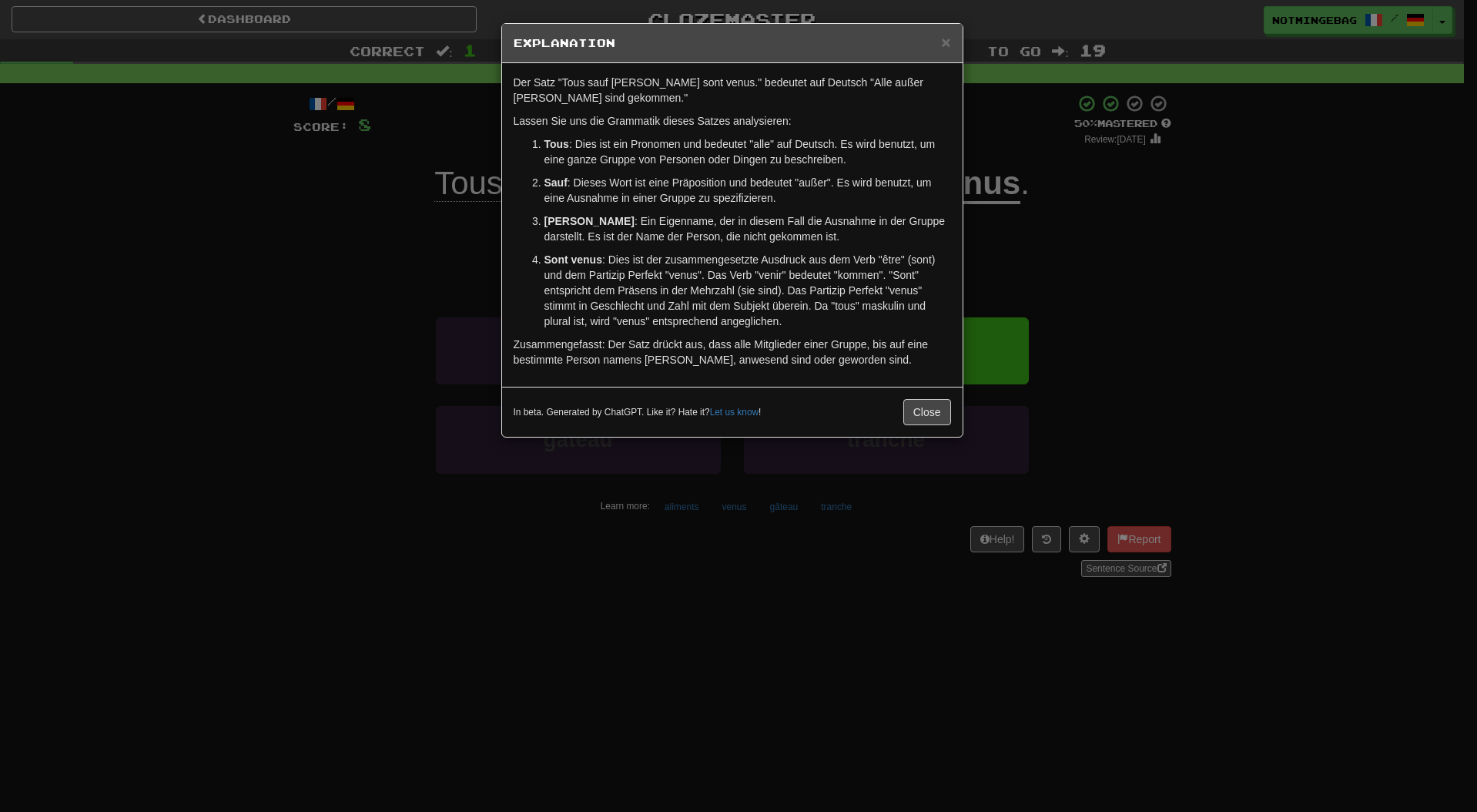
click at [908, 347] on p "Zusammengefasst: Der Satz drückt aus, dass alle Mitglieder einer Gruppe, bis au…" at bounding box center [733, 352] width 438 height 31
click at [927, 335] on div "Der Satz "Tous sauf Jim sont venus." bedeutet auf Deutsch "Alle außer Jim sind …" at bounding box center [732, 224] width 460 height 323
click at [885, 298] on p "Sont venus : Dies ist der zusammengesetzte Ausdruck aus dem Verb "être" (sont) …" at bounding box center [748, 290] width 407 height 77
click at [1266, 305] on div "× Explanation Der Satz "Tous sauf Jim sont venus." bedeutet auf Deutsch "Alle a…" at bounding box center [738, 406] width 1477 height 812
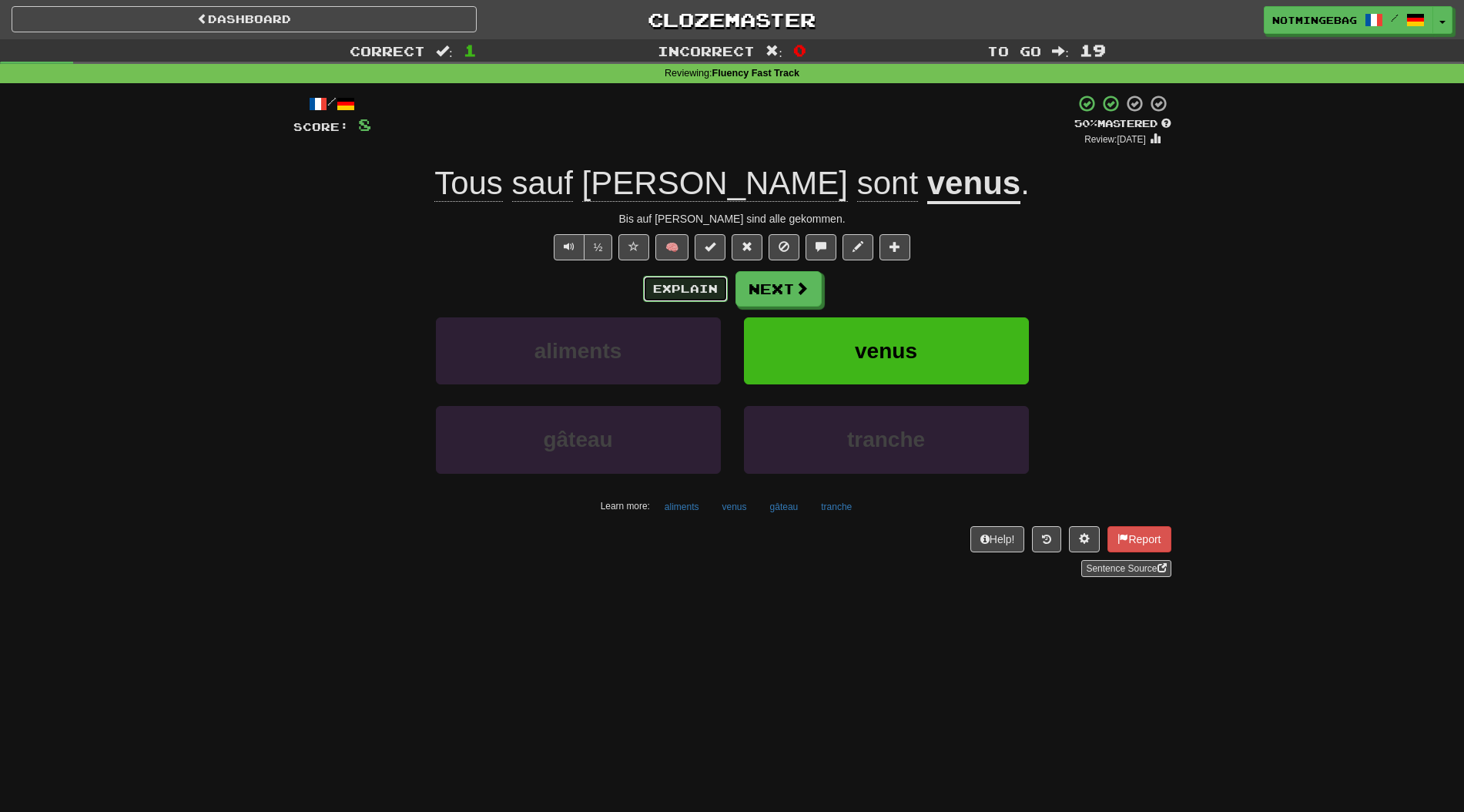
click at [664, 290] on button "Explain" at bounding box center [686, 288] width 85 height 26
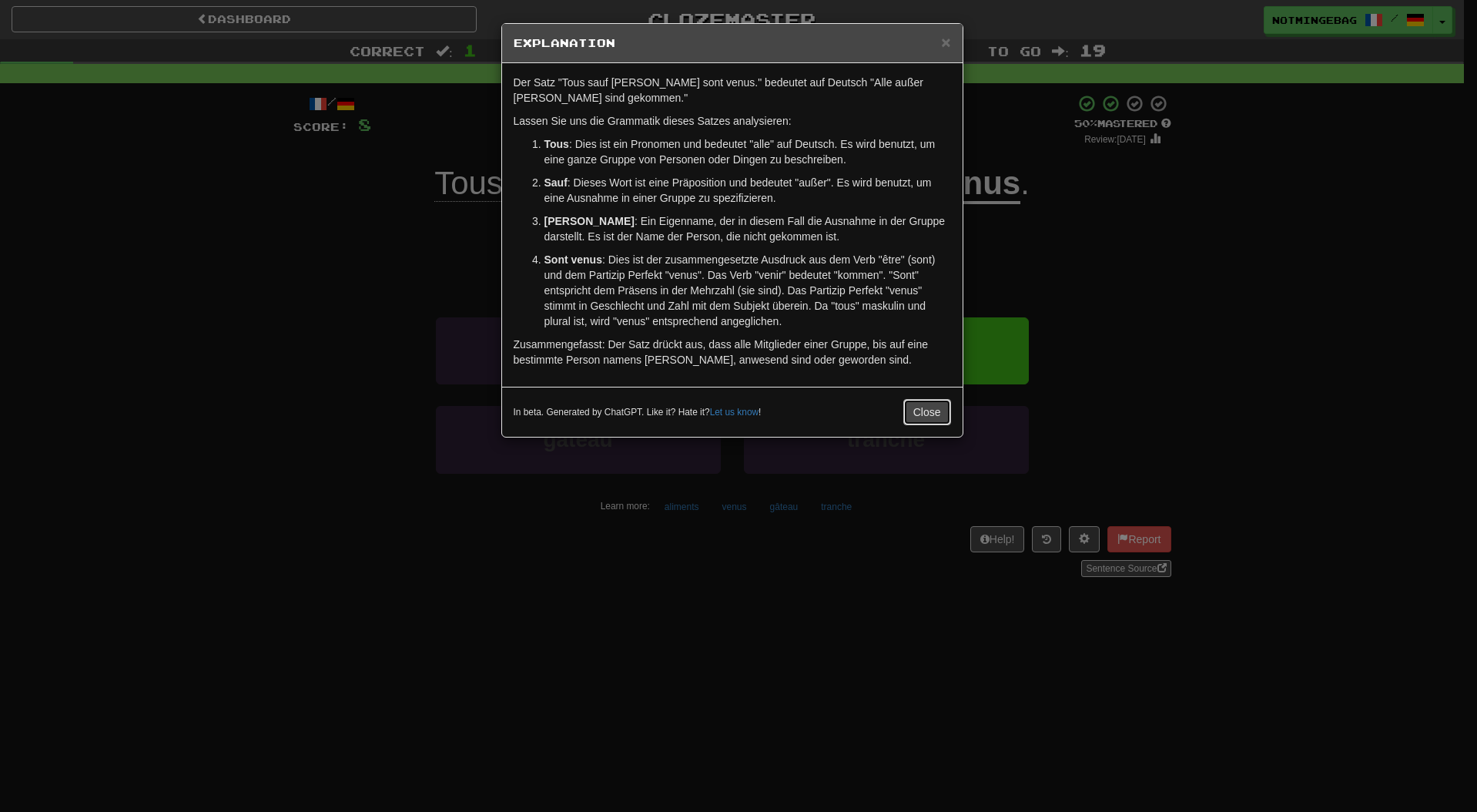
click at [933, 415] on button "Close" at bounding box center [927, 412] width 48 height 26
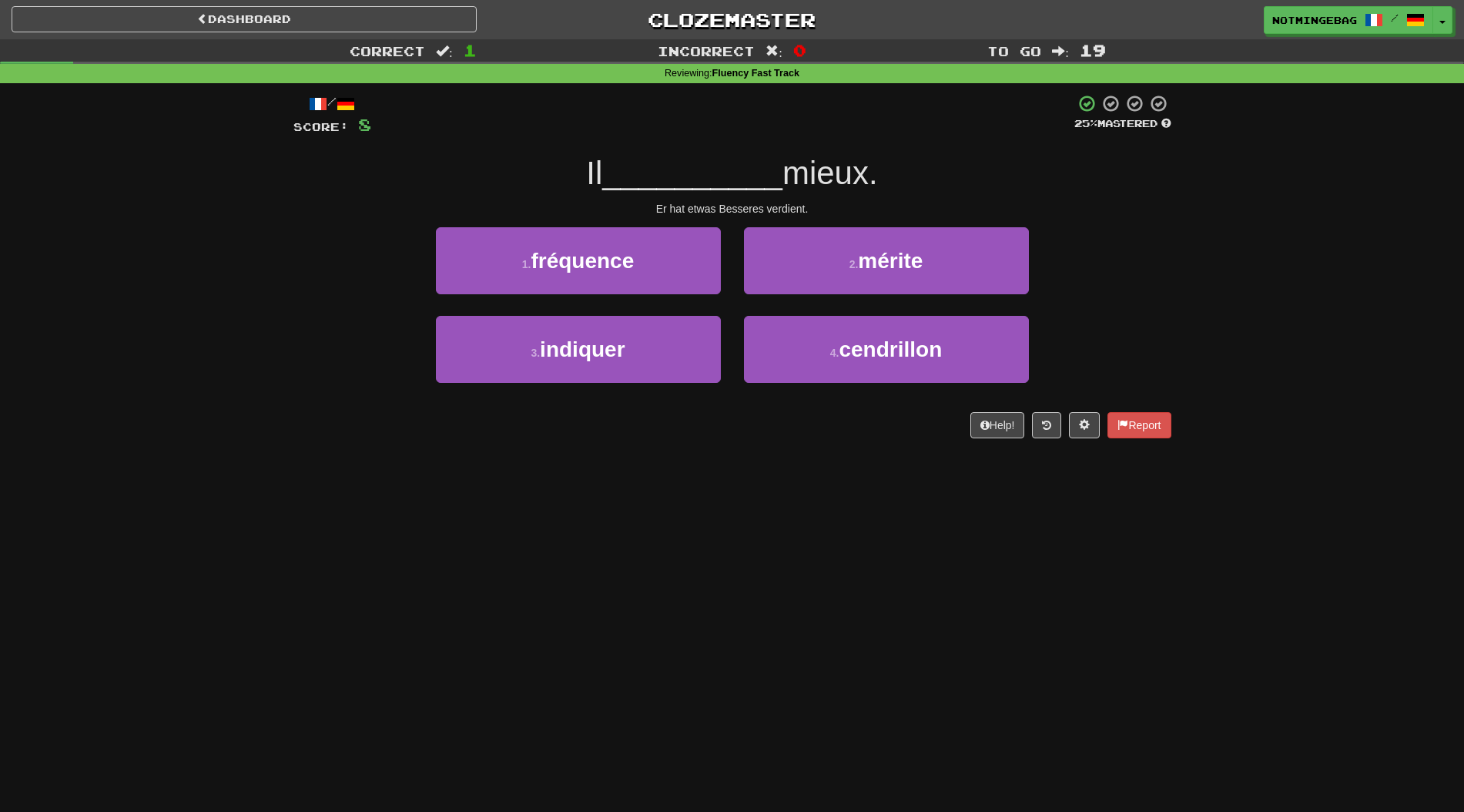
click at [1212, 603] on div "Dashboard Clozemaster Notmingebag / Toggle Dropdown Dashboard Leaderboard Activ…" at bounding box center [732, 406] width 1464 height 812
click at [1266, 552] on div "Dashboard Clozemaster Notmingebag / Toggle Dropdown Dashboard Leaderboard Activ…" at bounding box center [732, 406] width 1464 height 812
click at [1190, 337] on div "Correct : 1 Incorrect : 0 To go : 19 Reviewing : Fluency Fast Track / Score: 8 …" at bounding box center [732, 249] width 1464 height 420
click at [1092, 586] on div "Dashboard Clozemaster Notmingebag / Toggle Dropdown Dashboard Leaderboard Activ…" at bounding box center [732, 406] width 1464 height 812
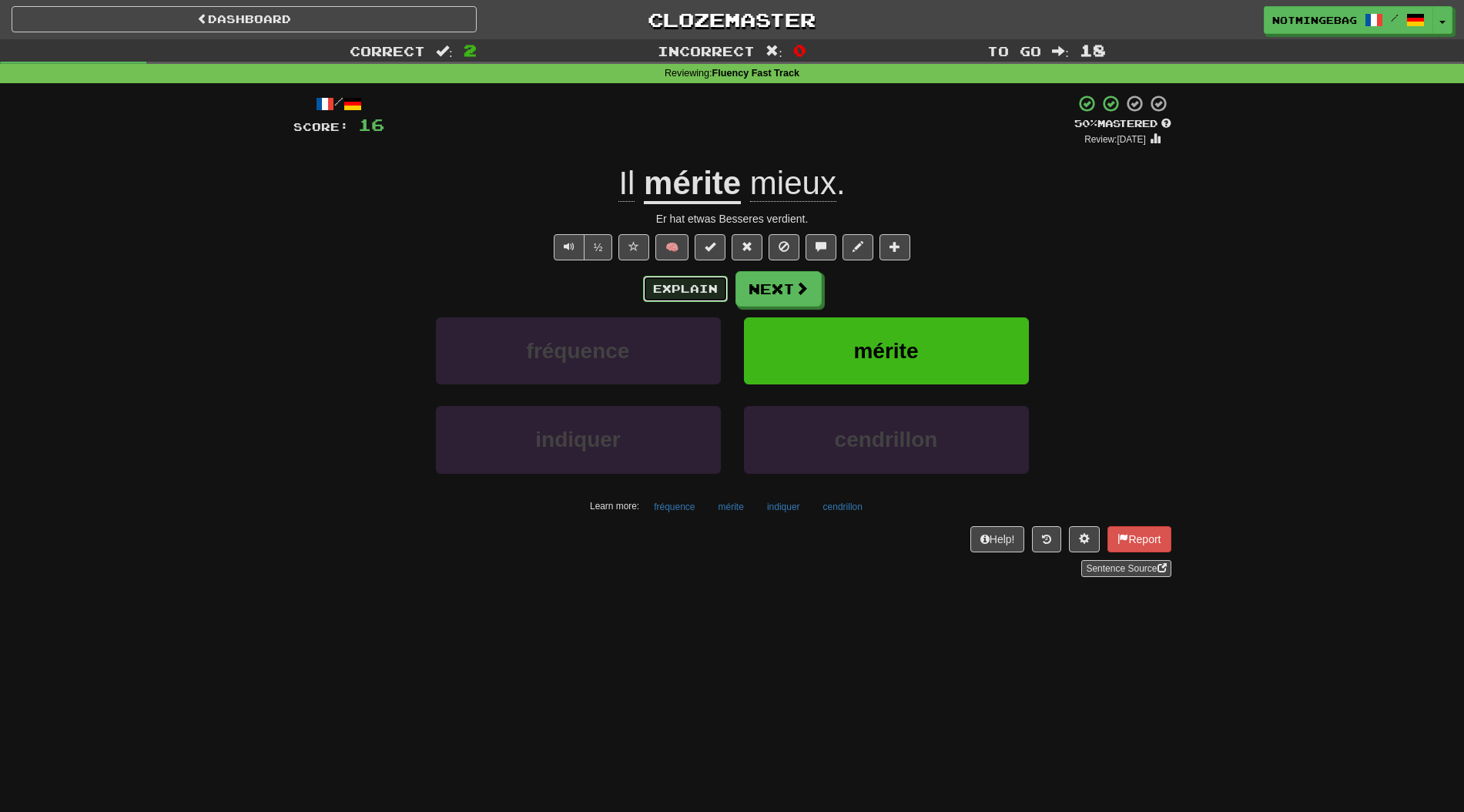
click at [693, 280] on button "Explain" at bounding box center [686, 288] width 85 height 26
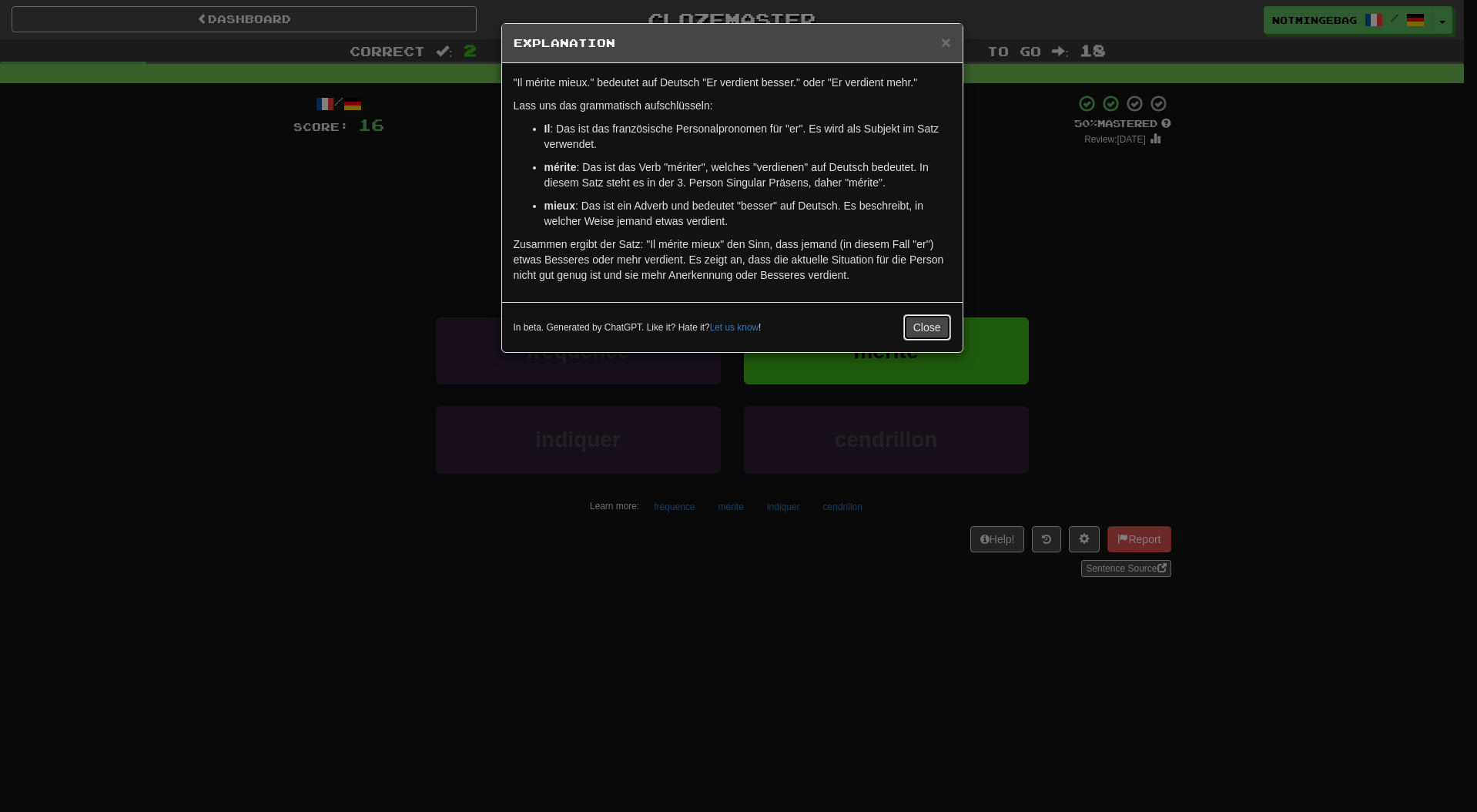
click at [927, 337] on button "Close" at bounding box center [927, 327] width 48 height 26
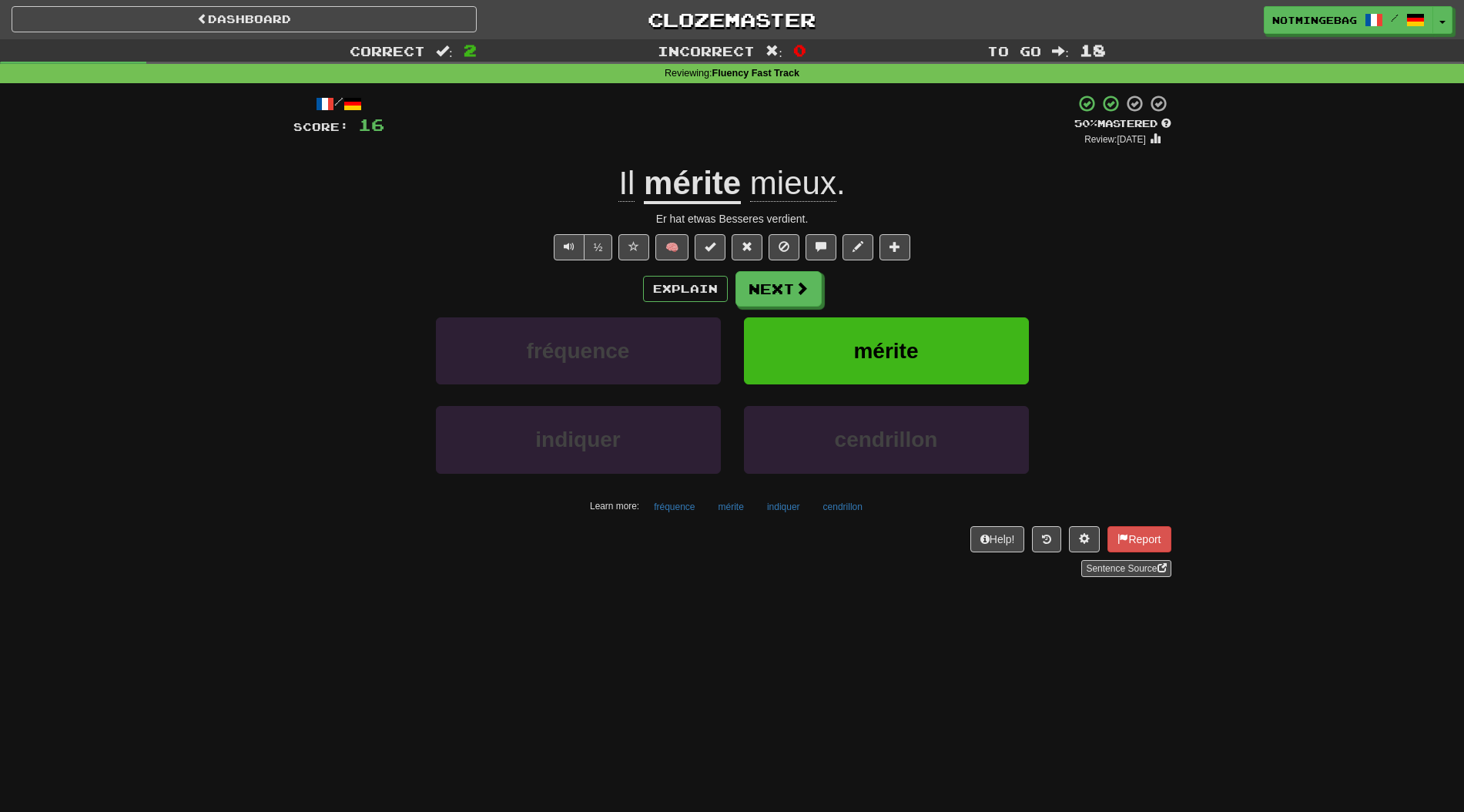
click at [1096, 309] on div "Explain Next fréquence mérite indiquer cendrillon Learn more: fréquence mérite …" at bounding box center [733, 394] width 878 height 247
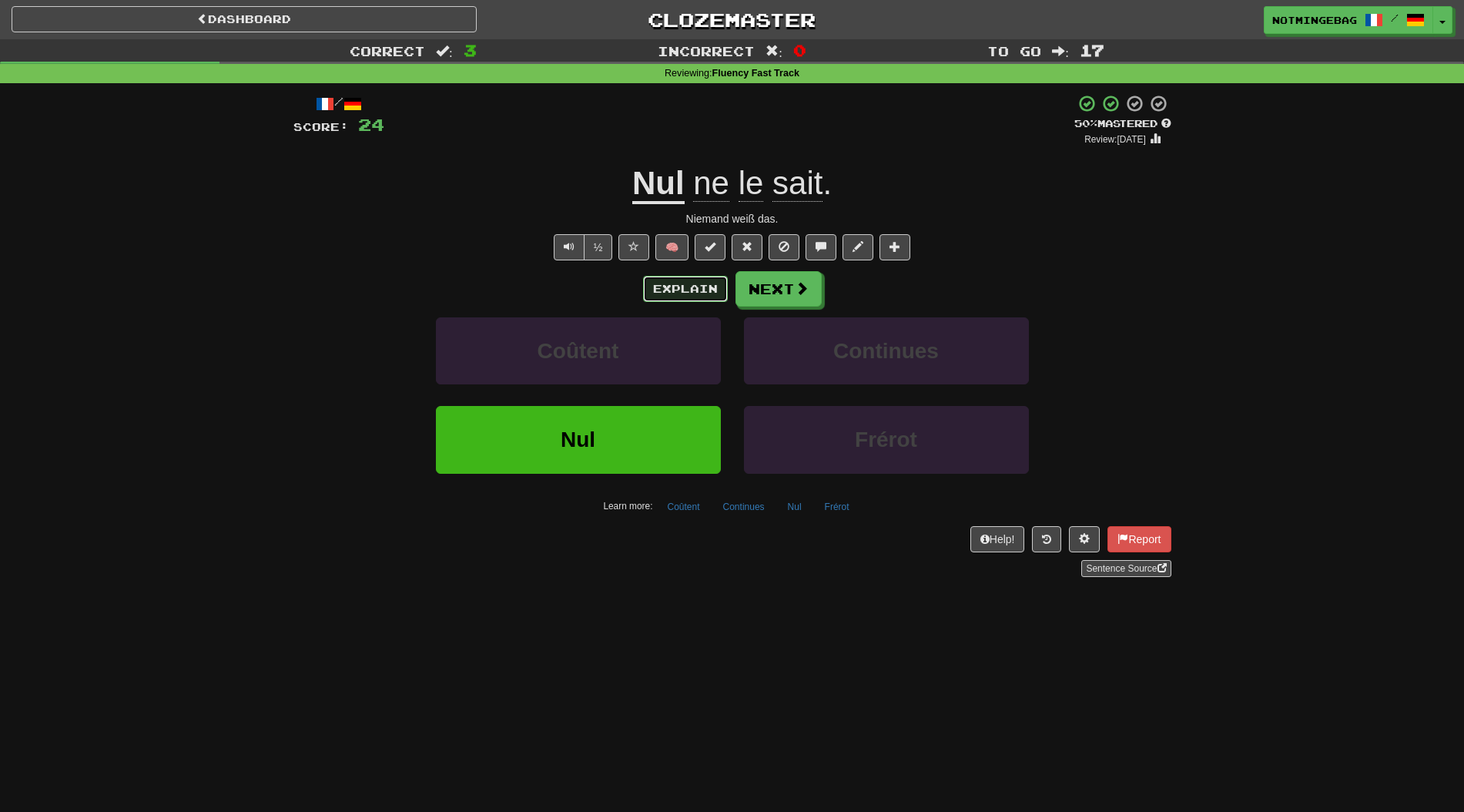
click at [698, 286] on button "Explain" at bounding box center [686, 288] width 85 height 26
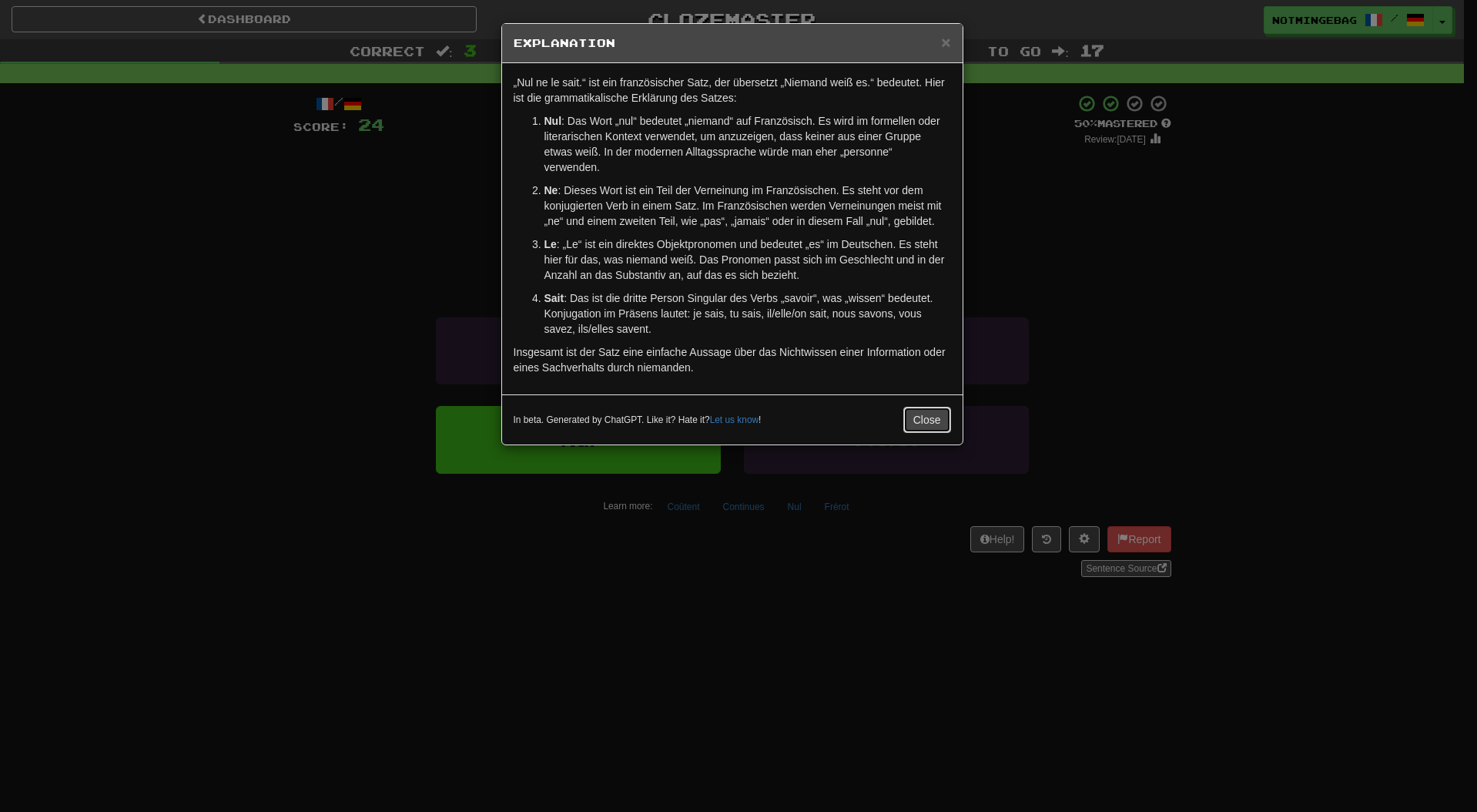
click at [946, 422] on button "Close" at bounding box center [927, 419] width 48 height 26
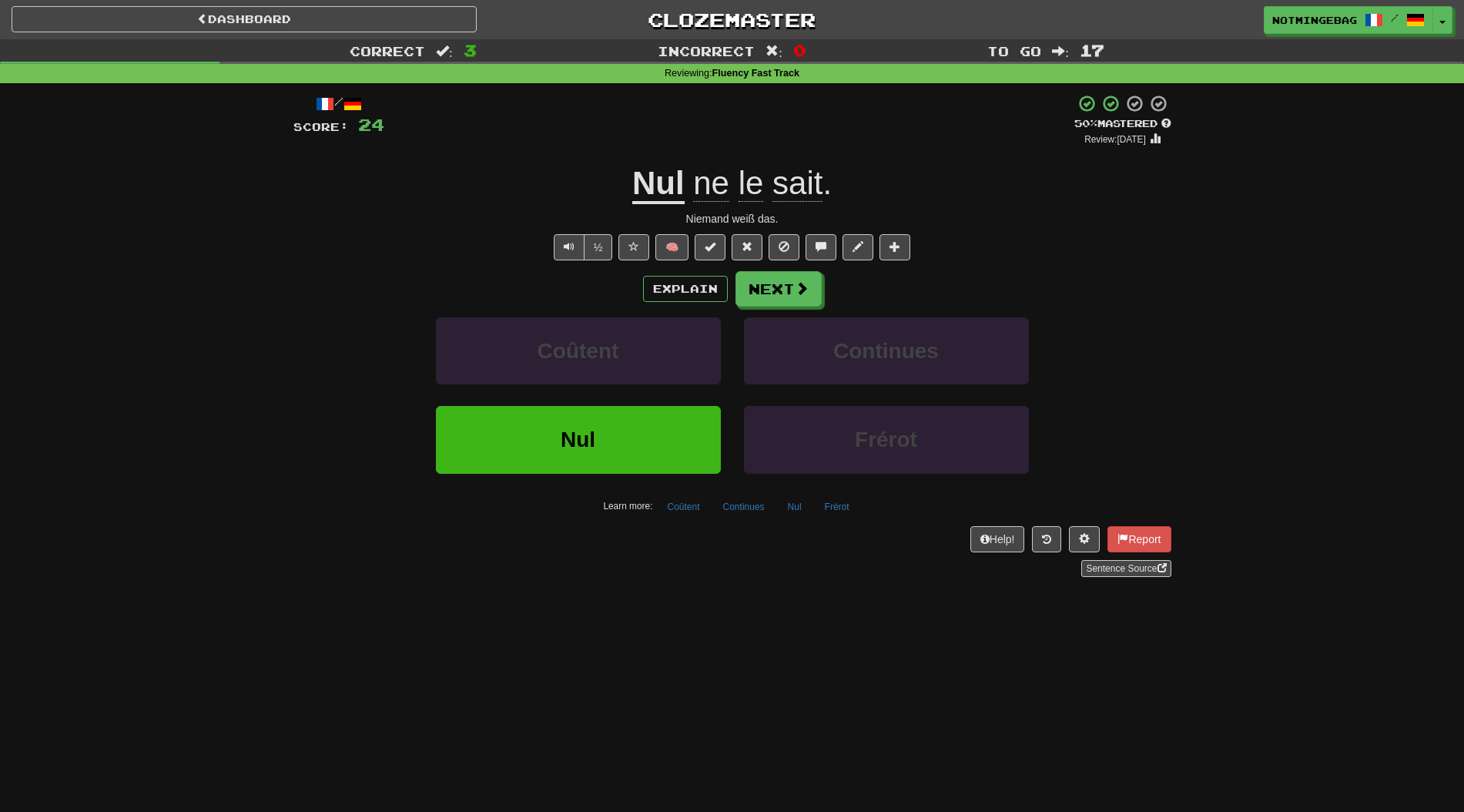
click at [1182, 360] on div "/ Score: 24 + 8 50 % Mastered Review: 2025-08-31 Nul ne le sait . Niemand weiß …" at bounding box center [732, 341] width 901 height 515
click at [673, 285] on button "Explain" at bounding box center [686, 288] width 85 height 26
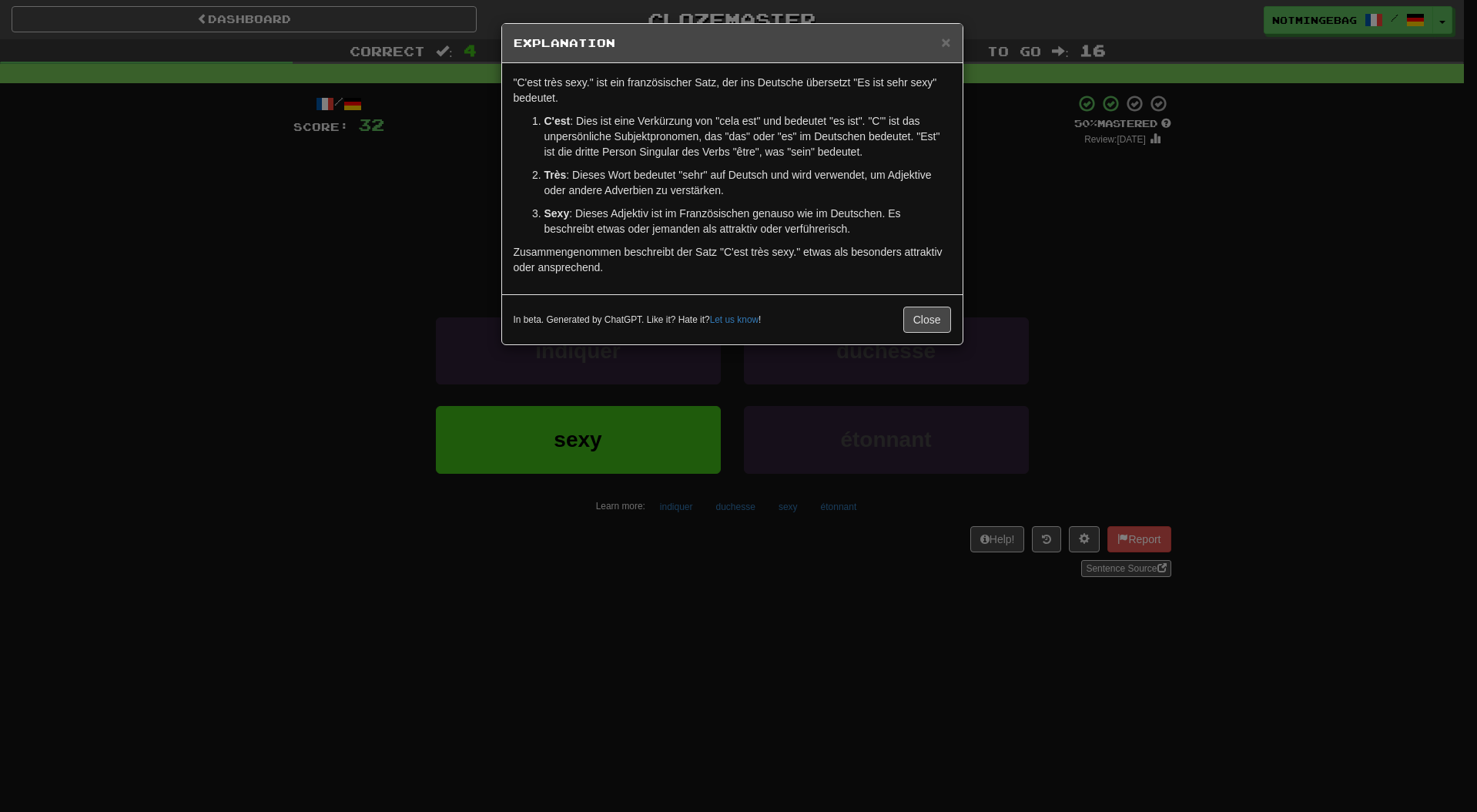
click at [925, 385] on div "× Explanation "C'est très sexy." ist ein französischer Satz, der ins Deutsche ü…" at bounding box center [738, 406] width 1477 height 812
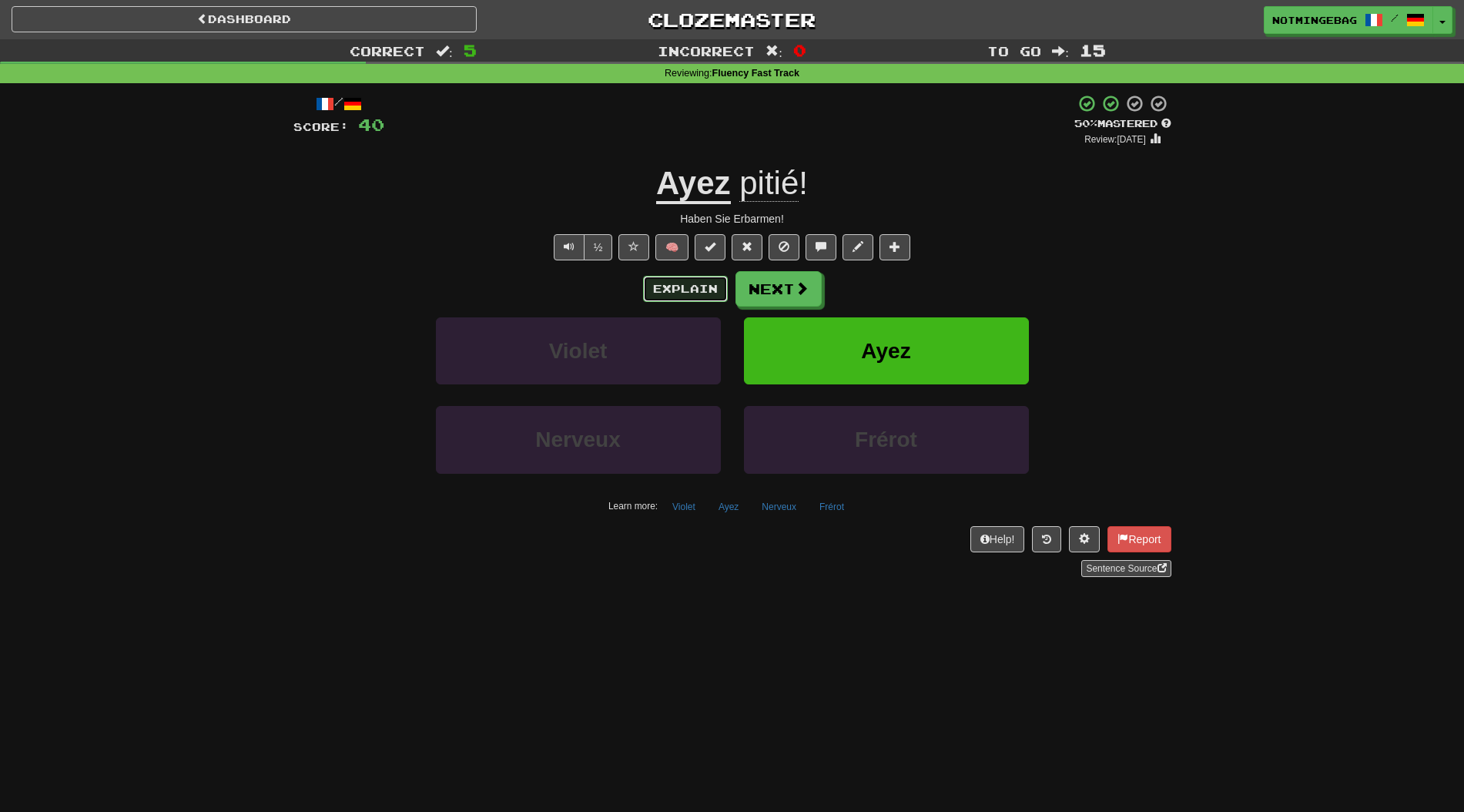
click at [667, 275] on button "Explain" at bounding box center [686, 288] width 85 height 26
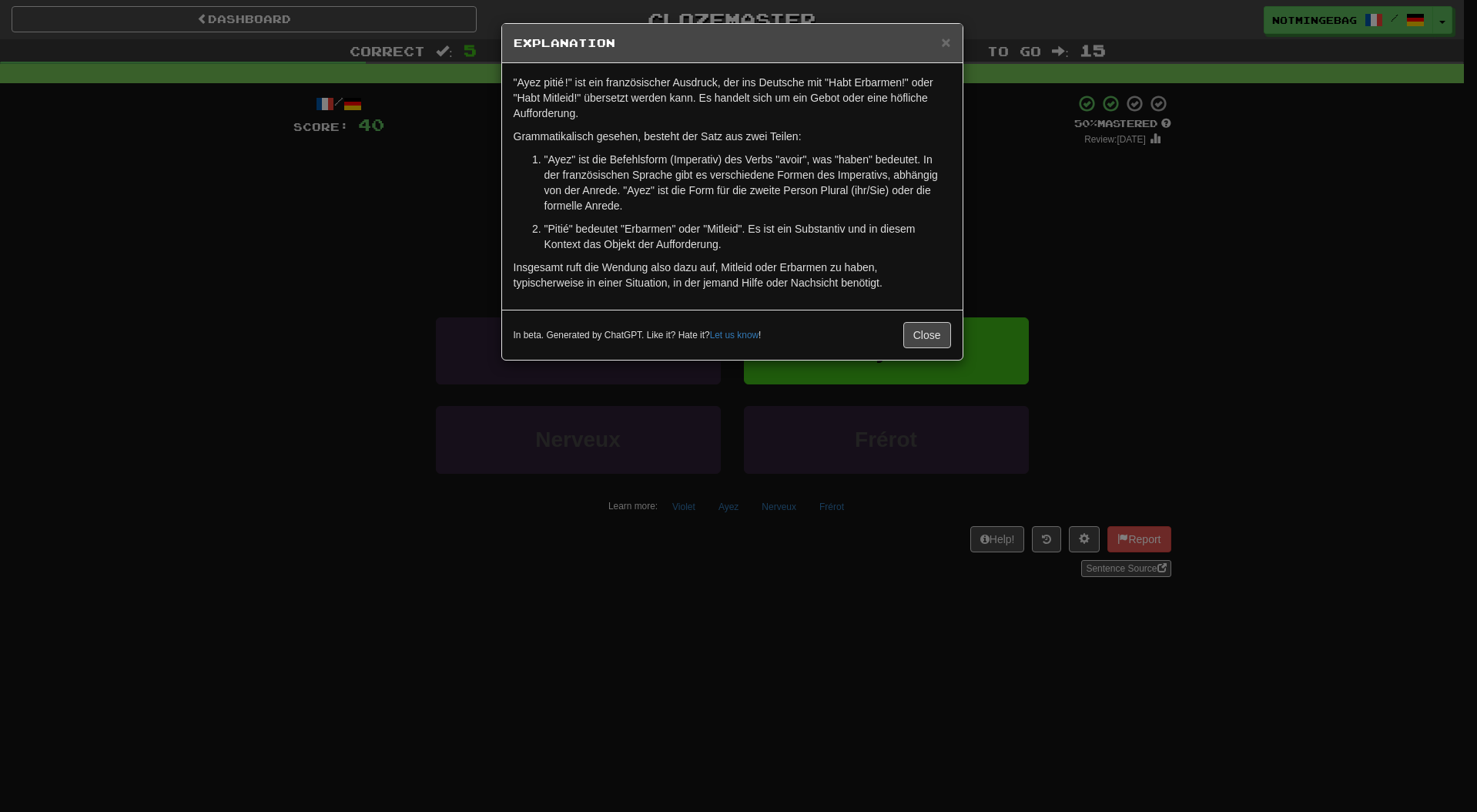
click at [777, 240] on p ""Pitié" bedeutet "Erbarmen" oder "Mitleid". Es ist ein Substantiv und in diesem…" at bounding box center [748, 236] width 407 height 31
drag, startPoint x: 942, startPoint y: 339, endPoint x: 929, endPoint y: 334, distance: 13.9
click at [936, 338] on button "Close" at bounding box center [927, 334] width 48 height 26
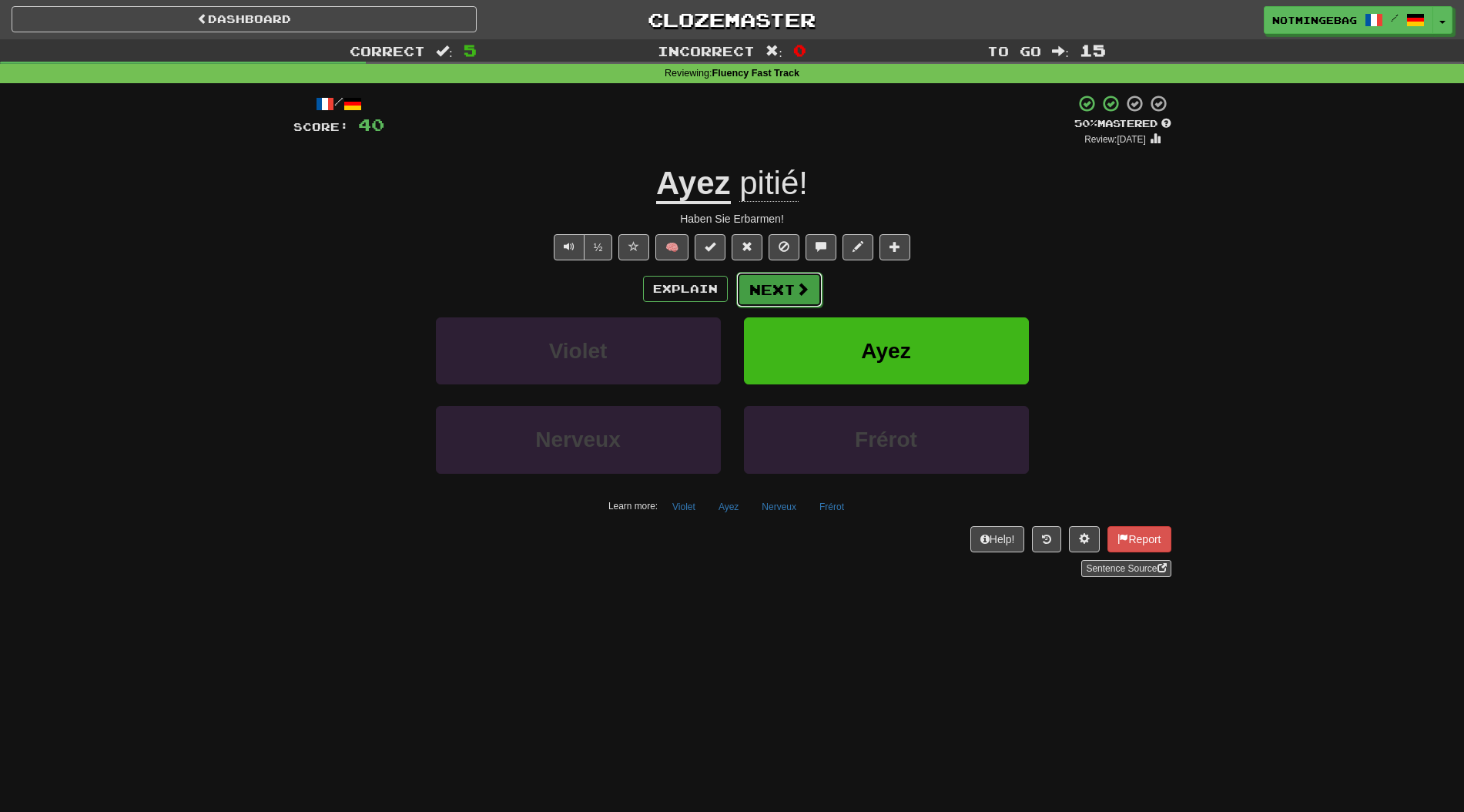
click at [805, 284] on span at bounding box center [803, 289] width 14 height 14
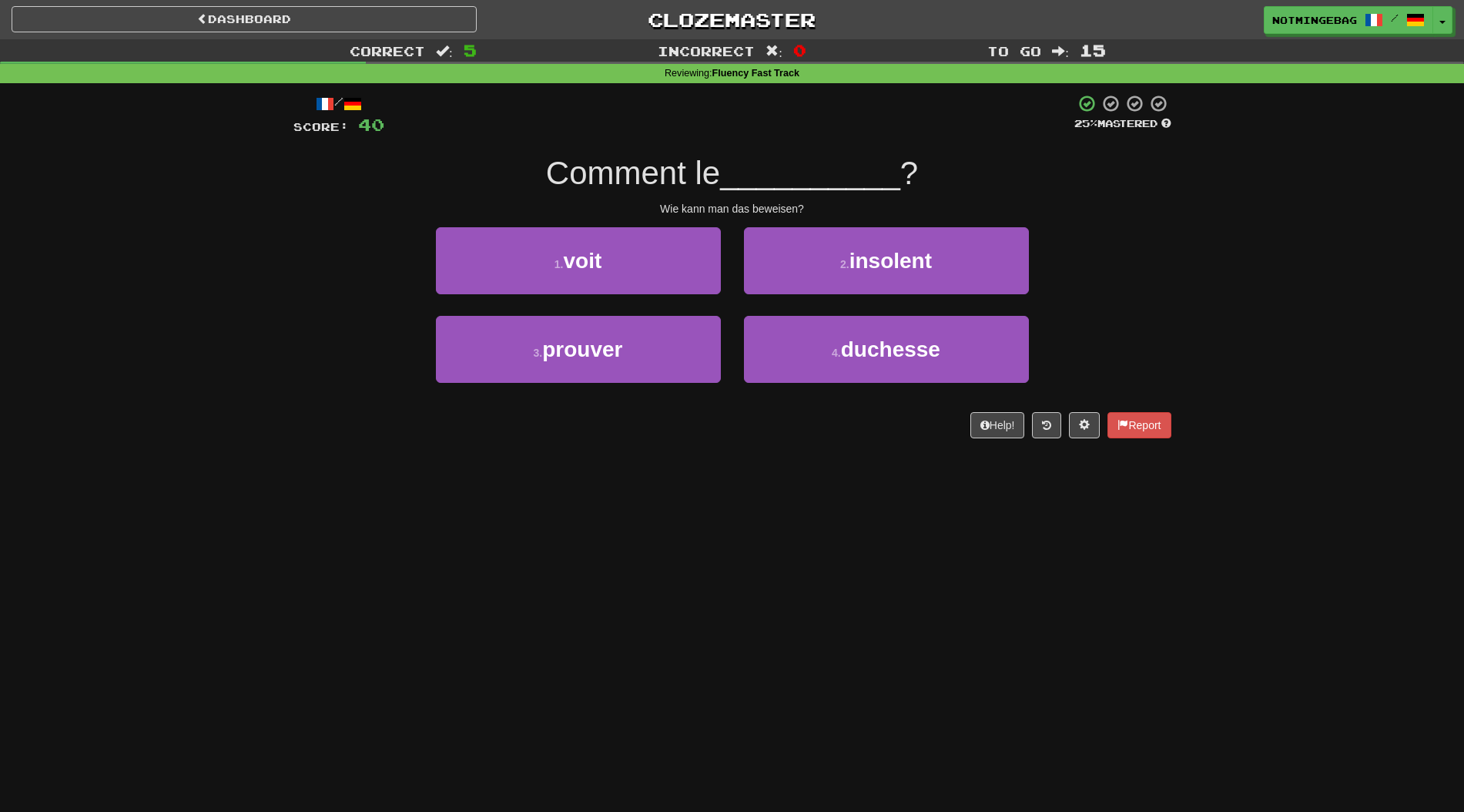
click at [1155, 611] on div "Dashboard Clozemaster Notmingebag / Toggle Dropdown Dashboard Leaderboard Activ…" at bounding box center [732, 406] width 1464 height 812
click at [1015, 647] on div "Dashboard Clozemaster Notmingebag / Toggle Dropdown Dashboard Leaderboard Activ…" at bounding box center [732, 406] width 1464 height 812
click at [704, 632] on div "Dashboard Clozemaster Notmingebag / Toggle Dropdown Dashboard Leaderboard Activ…" at bounding box center [732, 406] width 1464 height 812
click at [714, 593] on div "Dashboard Clozemaster Notmingebag / Toggle Dropdown Dashboard Leaderboard Activ…" at bounding box center [732, 406] width 1464 height 812
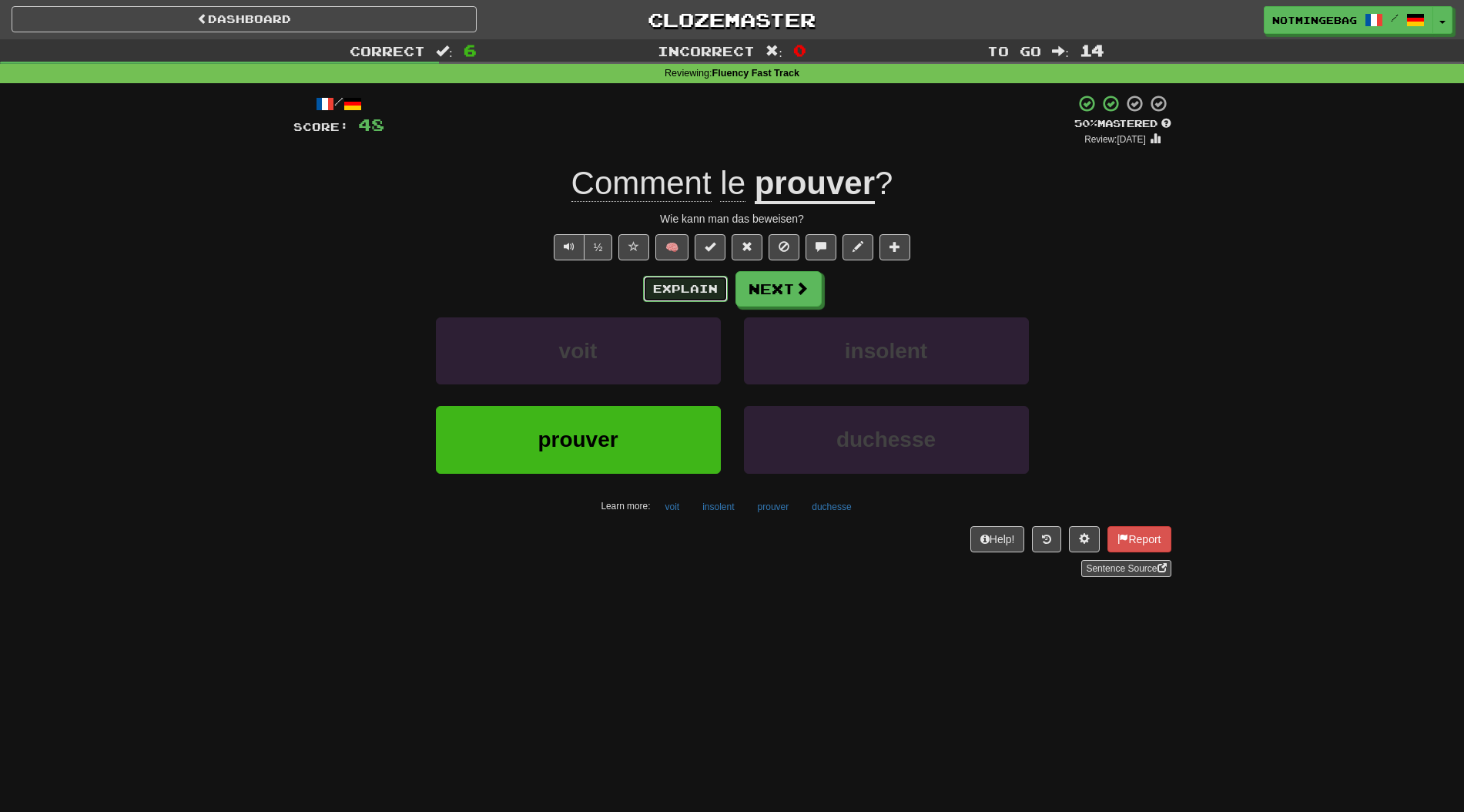
click at [704, 280] on button "Explain" at bounding box center [686, 288] width 85 height 26
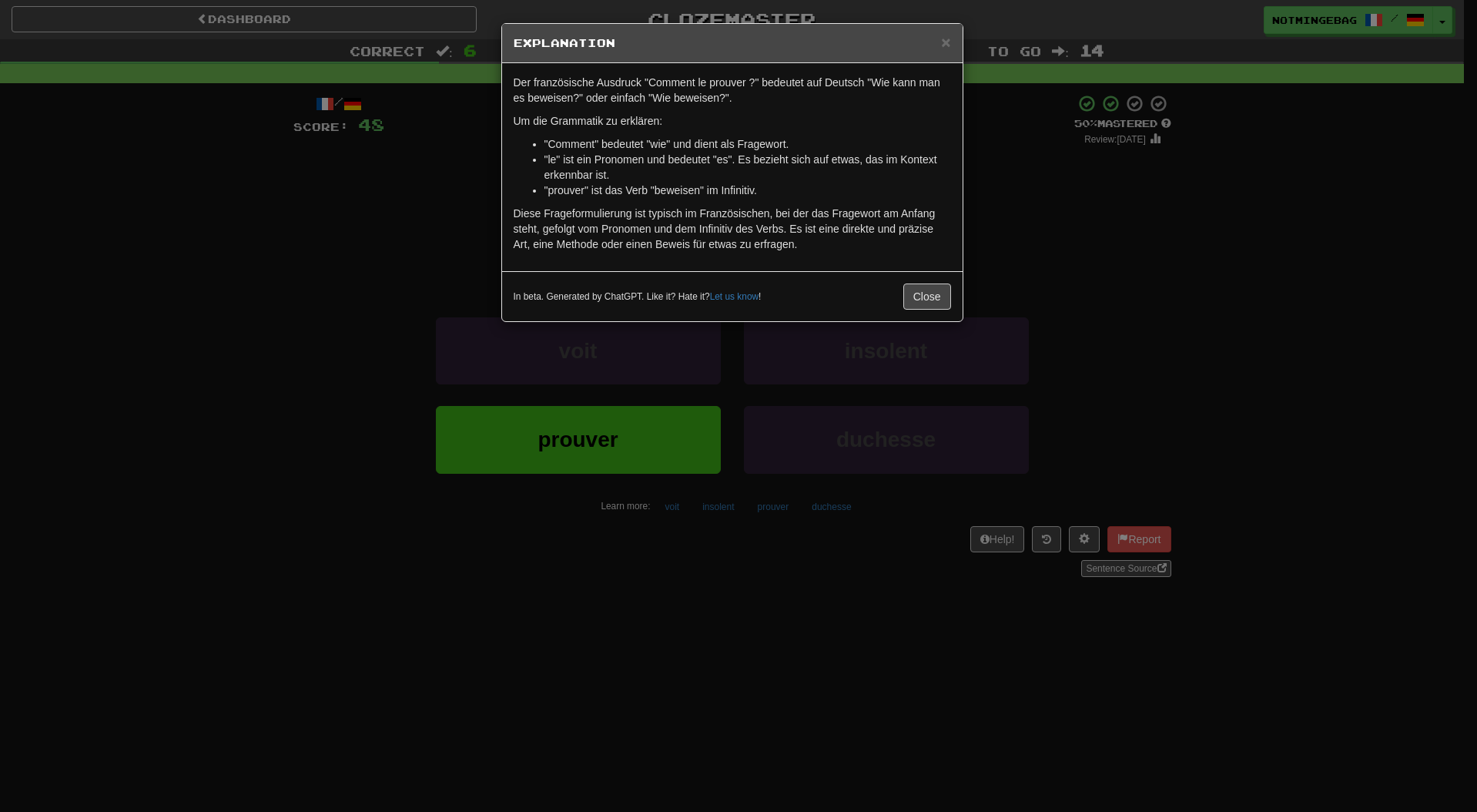
click at [876, 205] on div "Der französische Ausdruck "Comment le prouver ?" bedeutet auf Deutsch "Wie kann…" at bounding box center [732, 167] width 460 height 208
click at [746, 215] on p "Diese Frageformulierung ist typisch im Französischen, bei der das Fragewort am …" at bounding box center [733, 228] width 438 height 46
click at [1132, 250] on div "× Explanation Der französische Ausdruck "Comment le prouver ?" bedeutet auf Deu…" at bounding box center [738, 406] width 1477 height 812
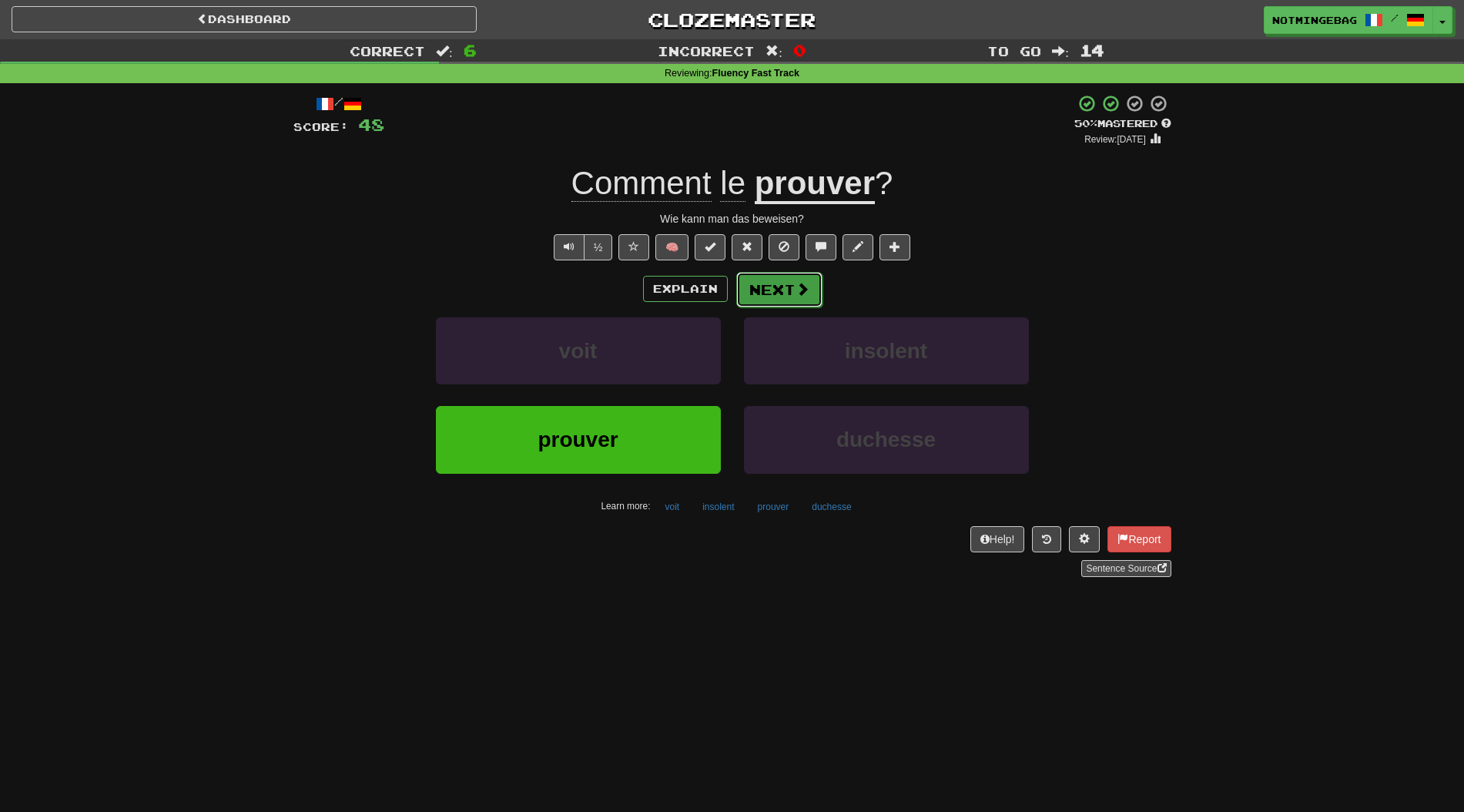
click at [806, 293] on span at bounding box center [803, 289] width 14 height 14
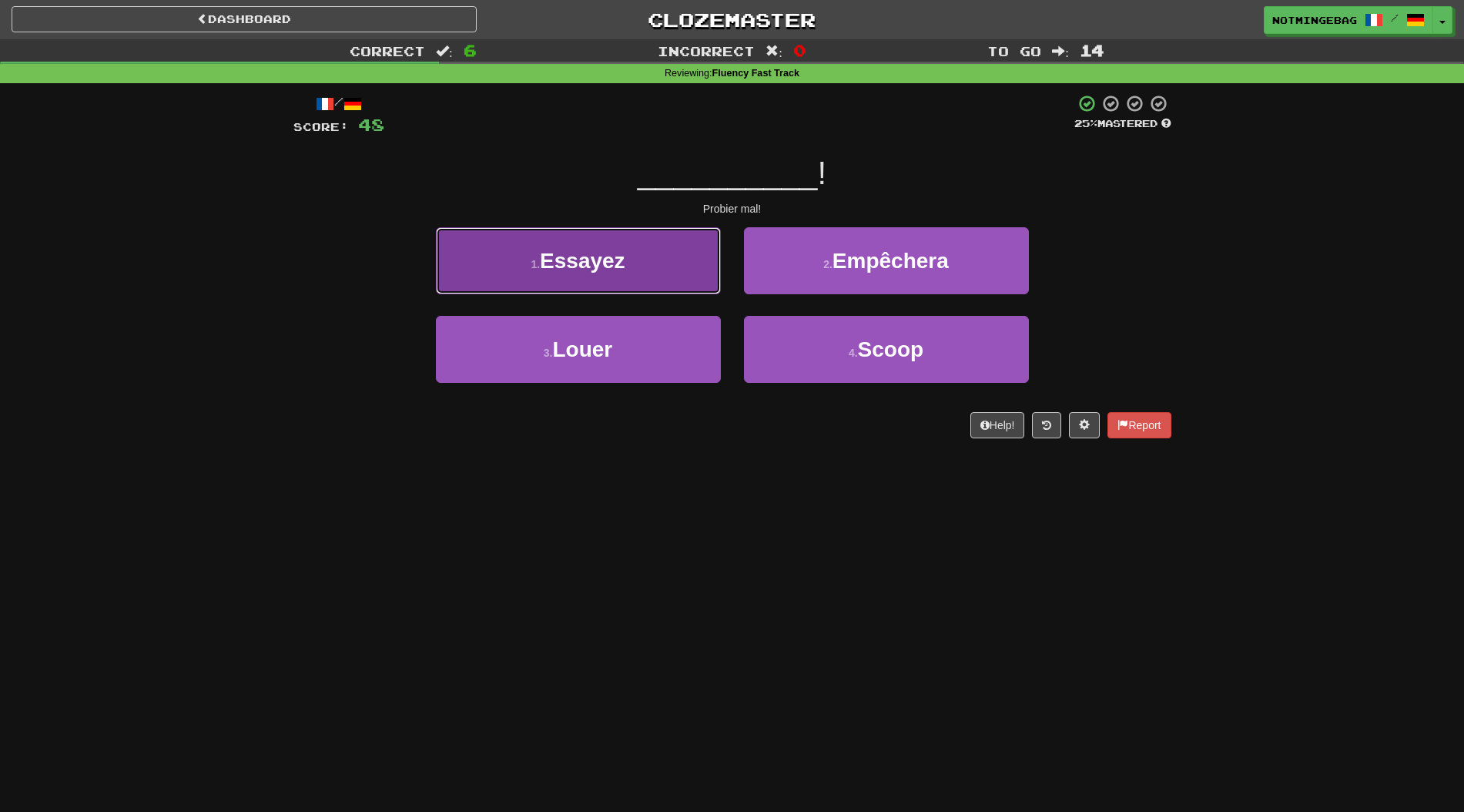
click at [628, 271] on button "1 . Essayez" at bounding box center [579, 260] width 285 height 67
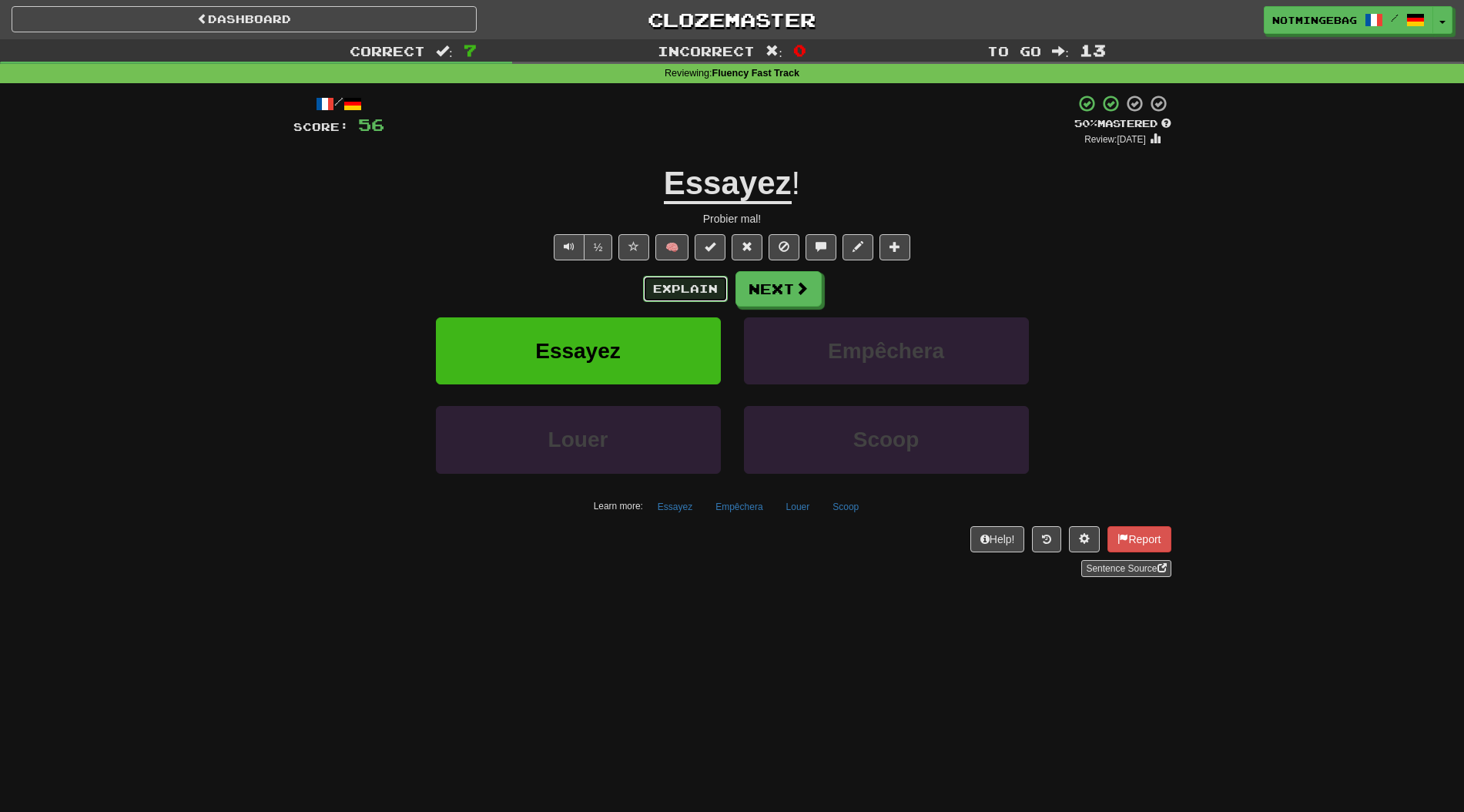
click at [702, 286] on button "Explain" at bounding box center [686, 288] width 85 height 26
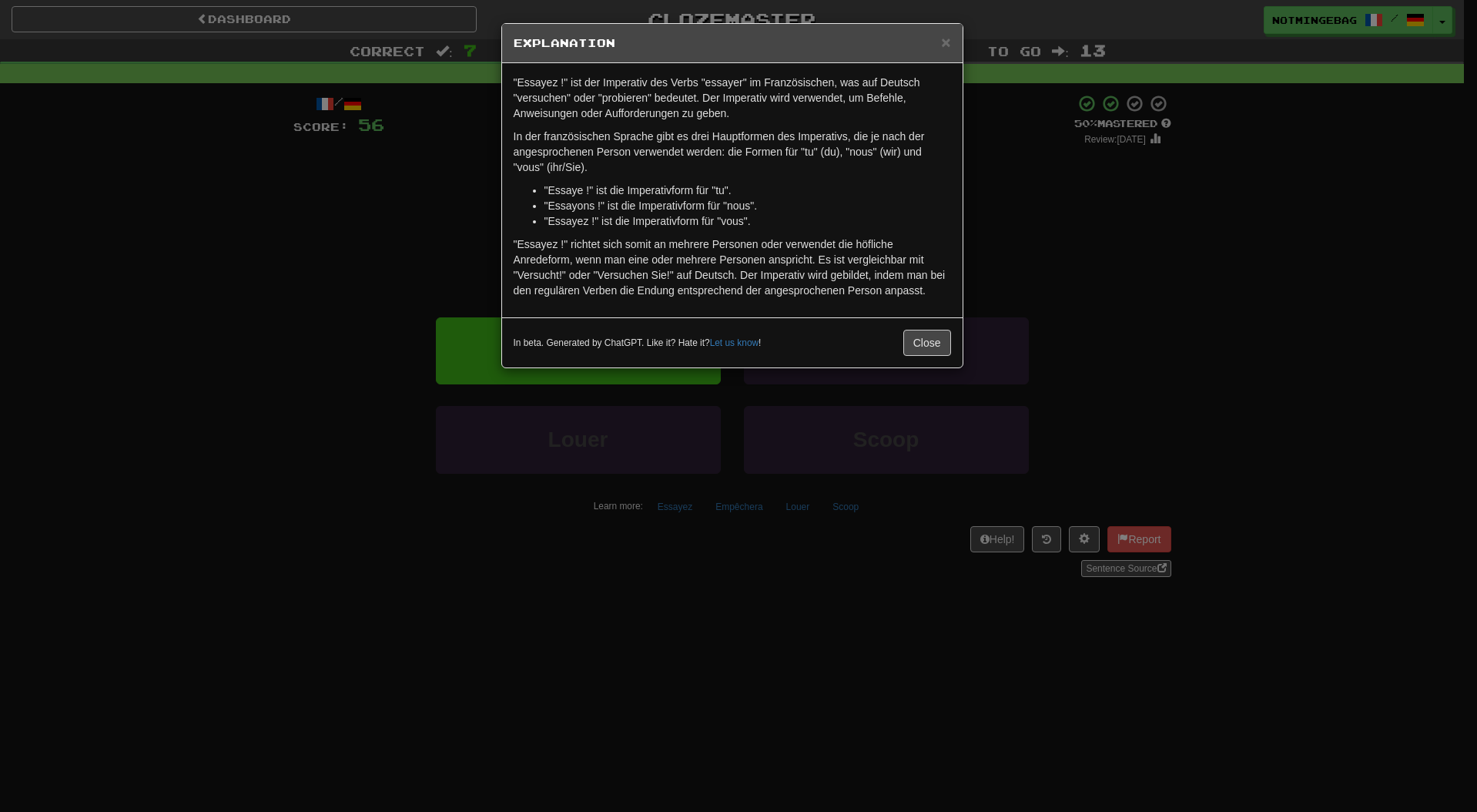
click at [921, 243] on p ""Essayez !" richtet sich somit an mehrere Personen oder verwendet die höfliche …" at bounding box center [733, 267] width 438 height 61
click at [867, 238] on p ""Essayez !" richtet sich somit an mehrere Personen oder verwendet die höfliche …" at bounding box center [733, 267] width 438 height 61
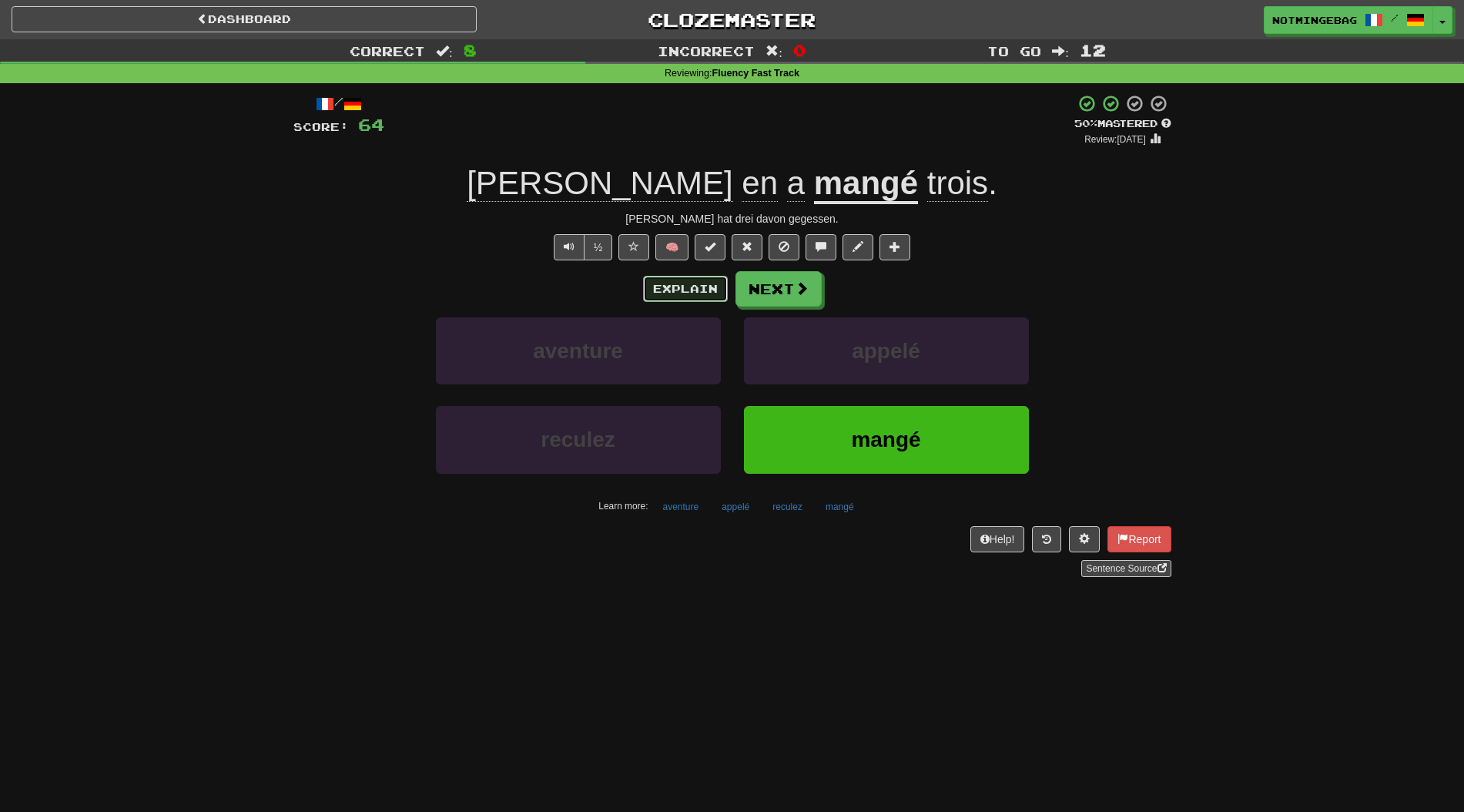
click at [713, 286] on button "Explain" at bounding box center [686, 288] width 85 height 26
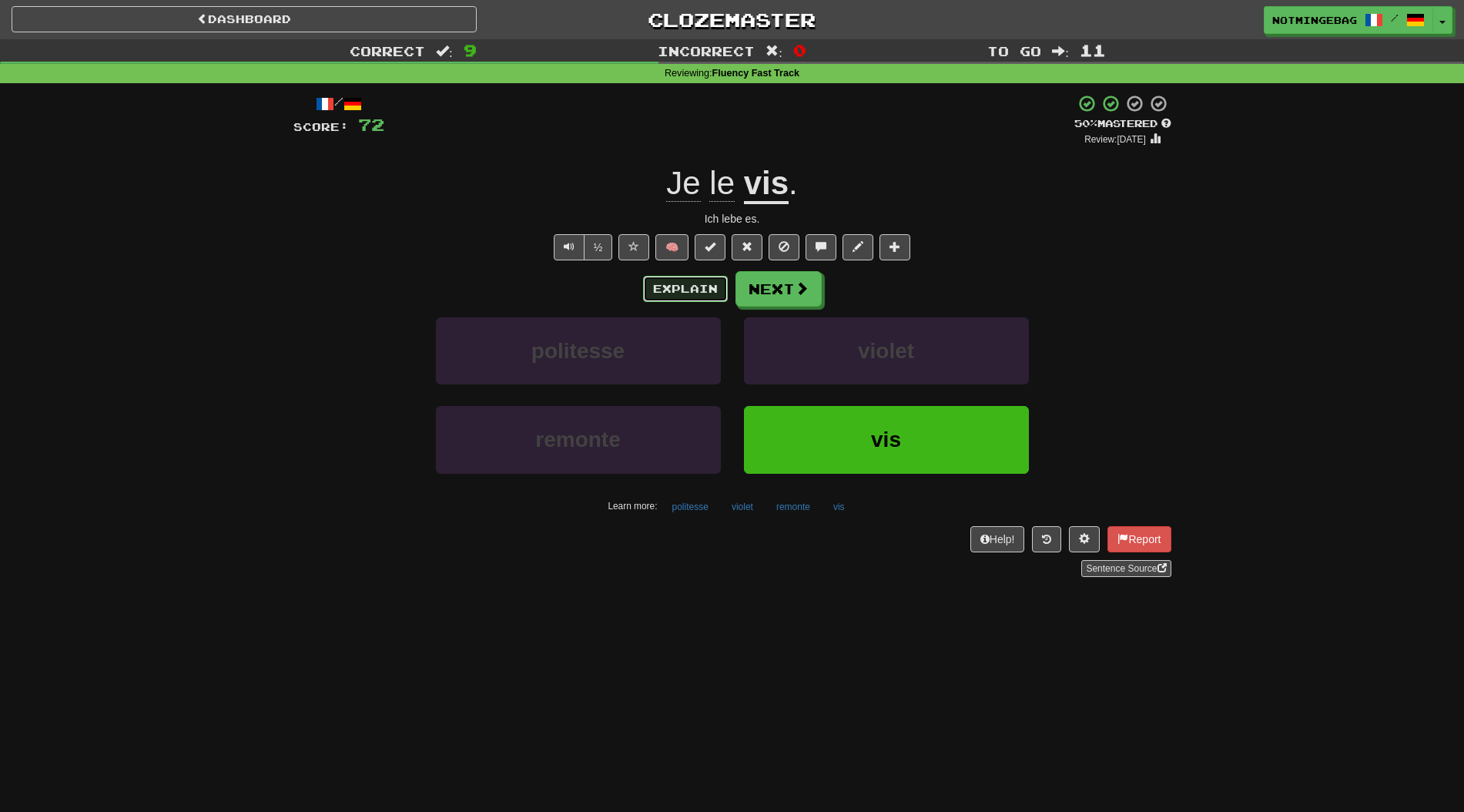
click at [706, 283] on button "Explain" at bounding box center [686, 288] width 85 height 26
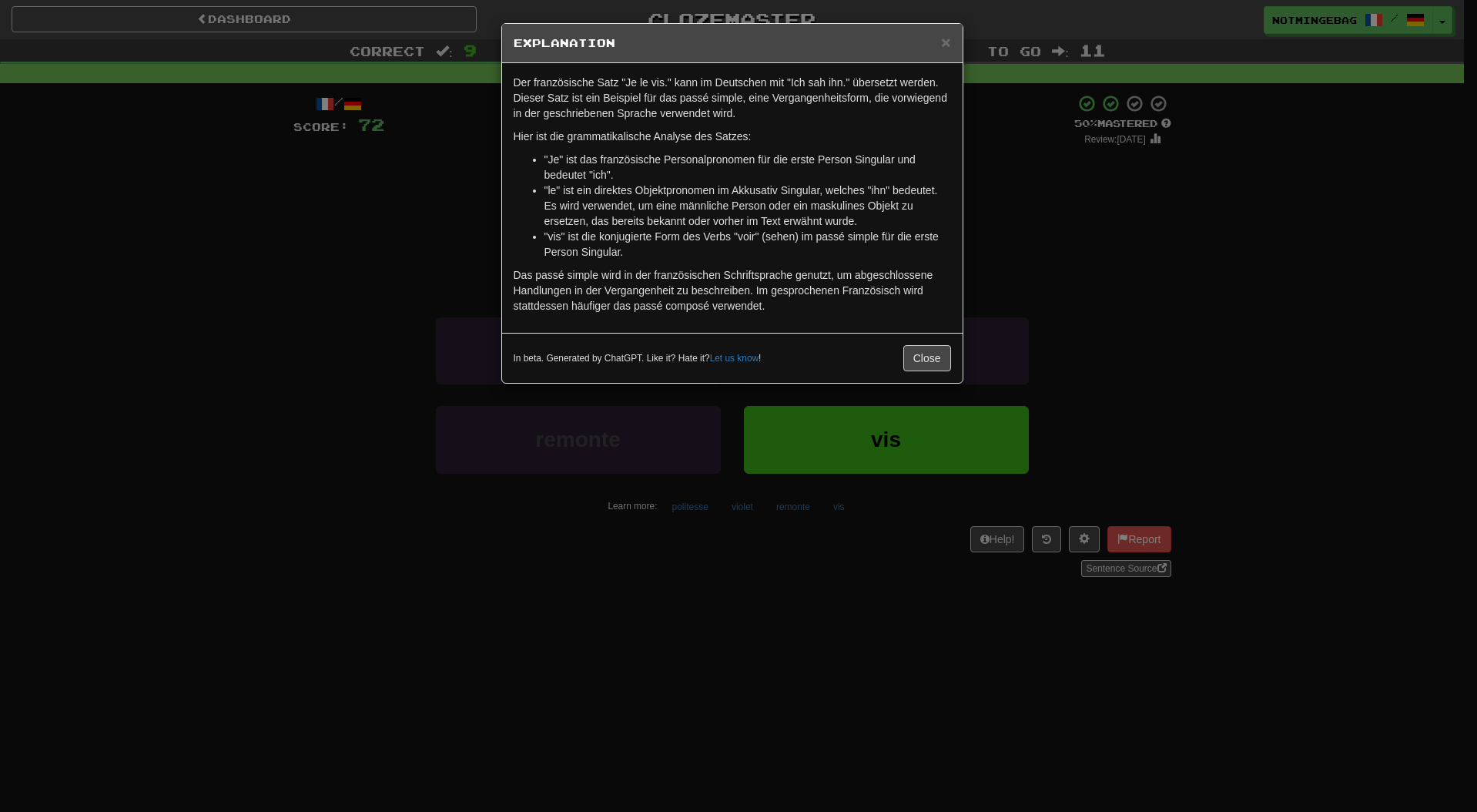
click at [970, 333] on div "× Explanation Der französische Satz "Je le vis." kann im Deutschen mit "Ich sah…" at bounding box center [738, 406] width 1477 height 812
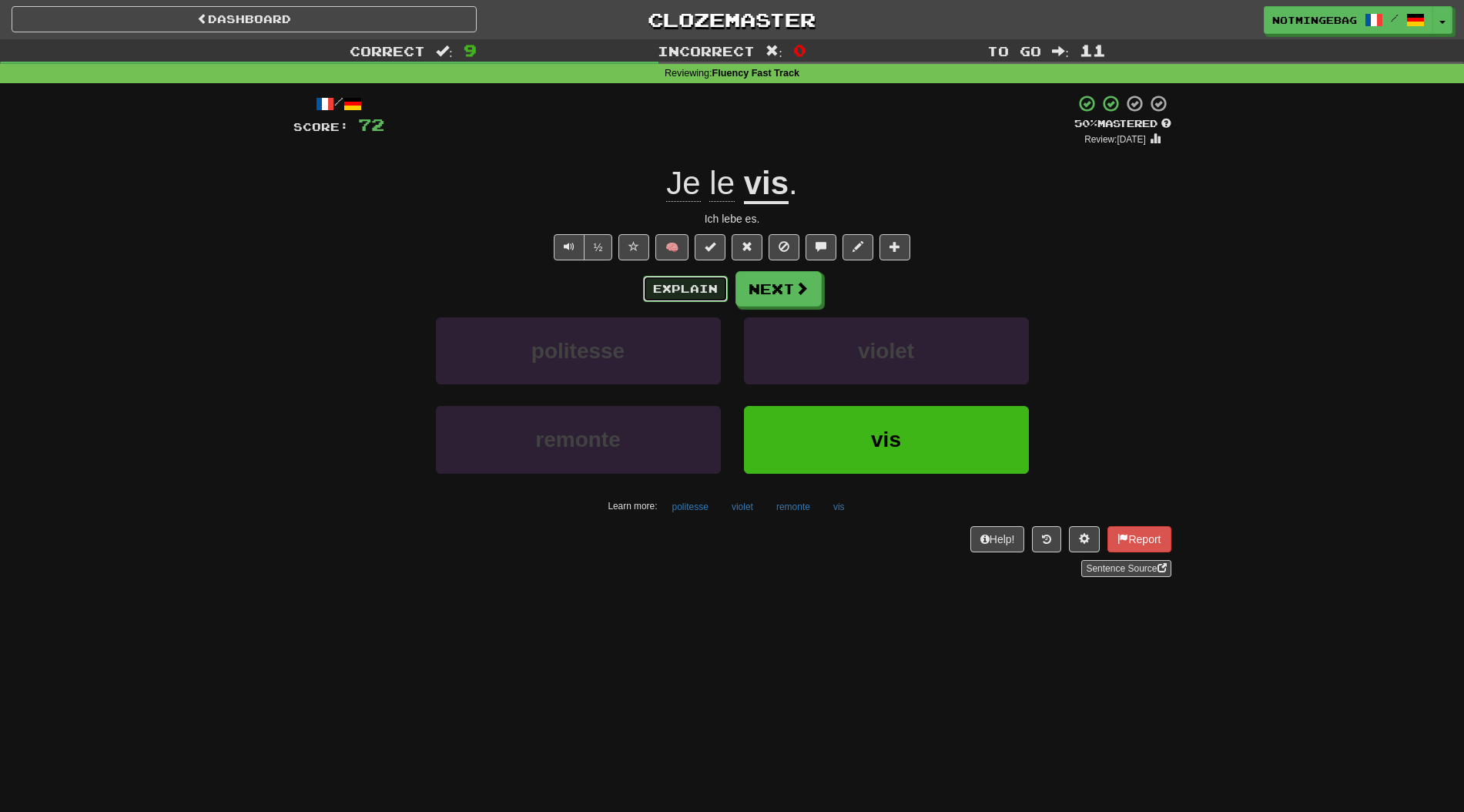
click at [706, 291] on button "Explain" at bounding box center [686, 288] width 85 height 26
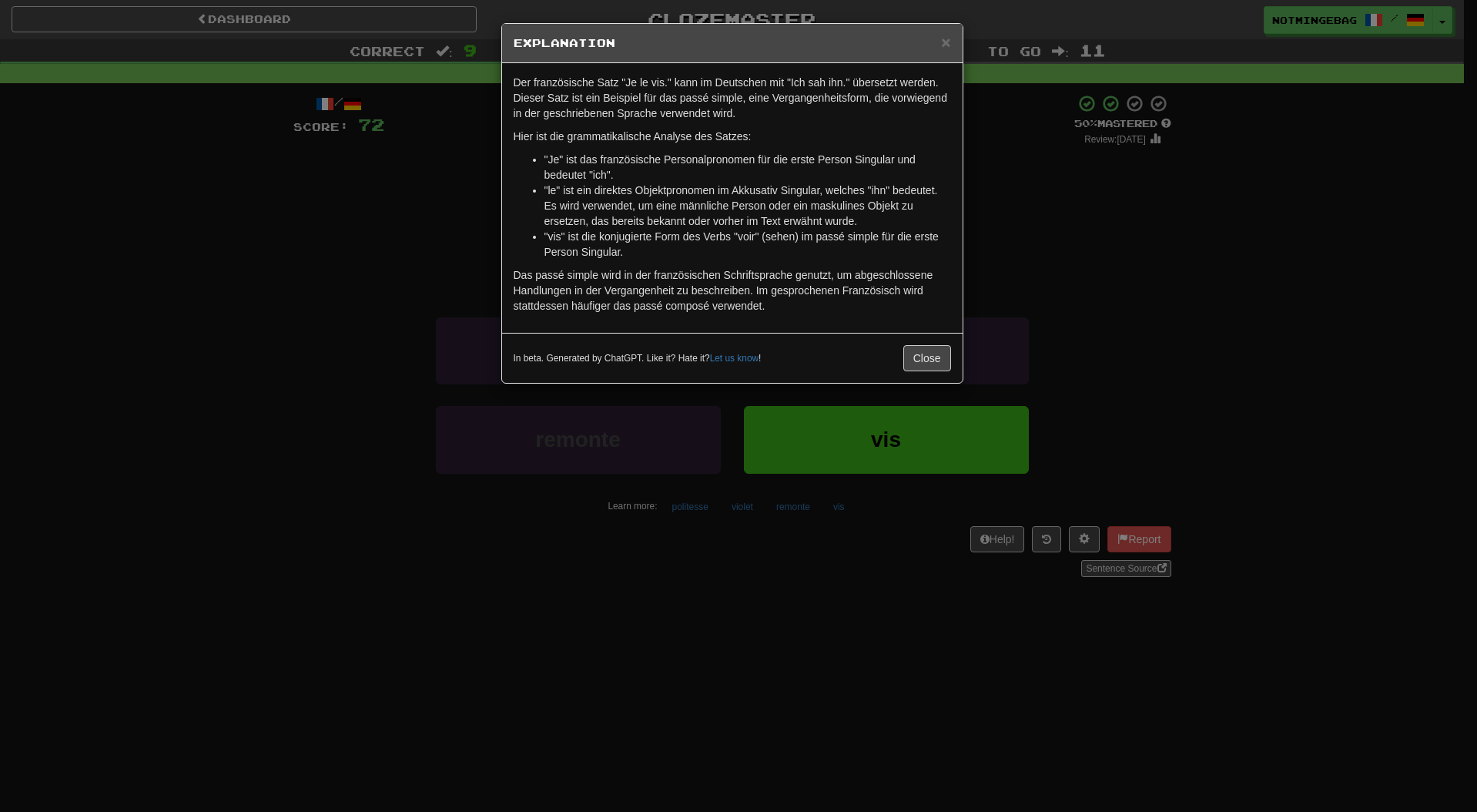
click at [1144, 164] on div "× Explanation Der französische Satz "Je le vis." kann im Deutschen mit "Ich sah…" at bounding box center [738, 406] width 1477 height 812
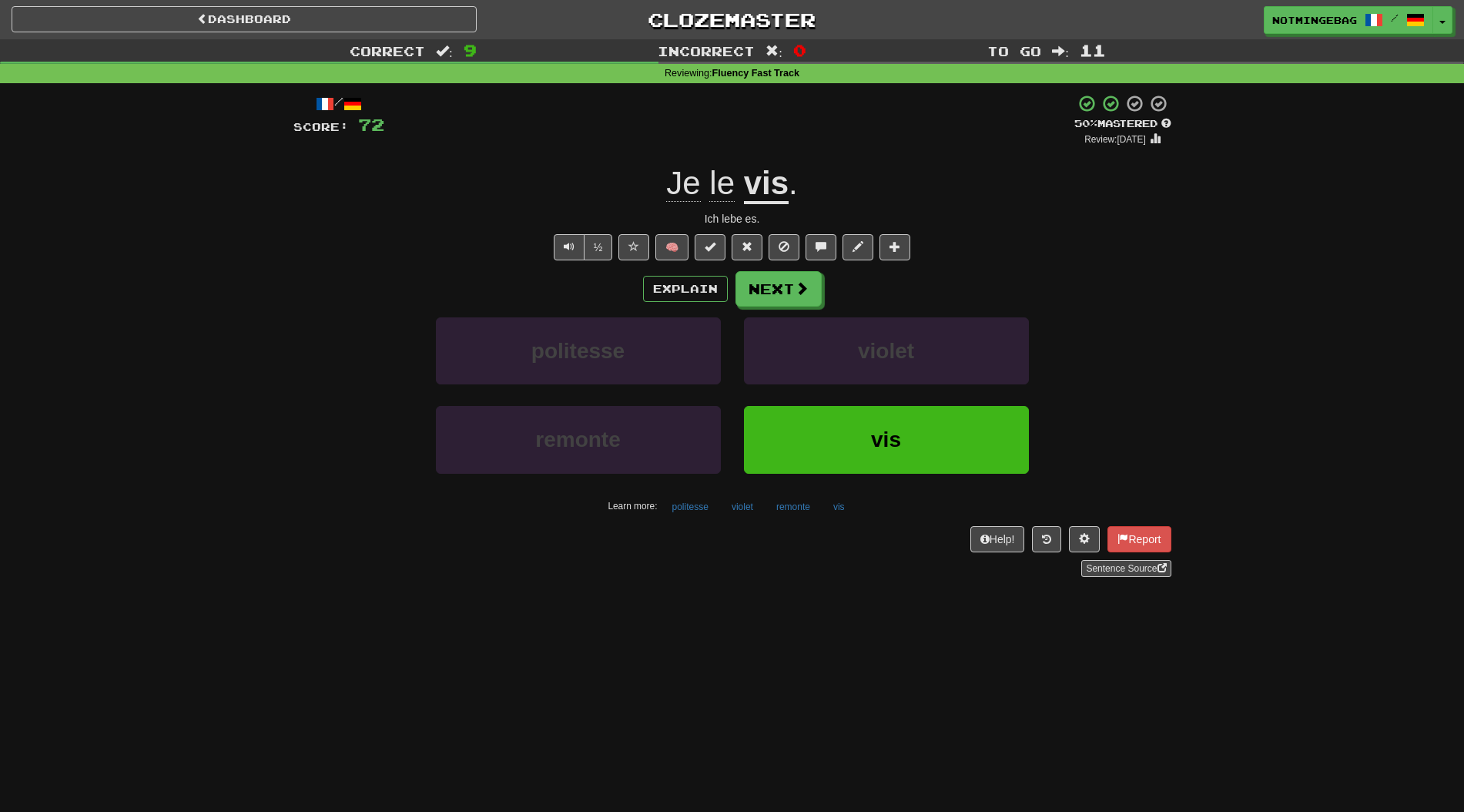
click at [676, 303] on div "Explain Next" at bounding box center [733, 288] width 878 height 35
click at [678, 298] on button "Explain" at bounding box center [686, 288] width 85 height 26
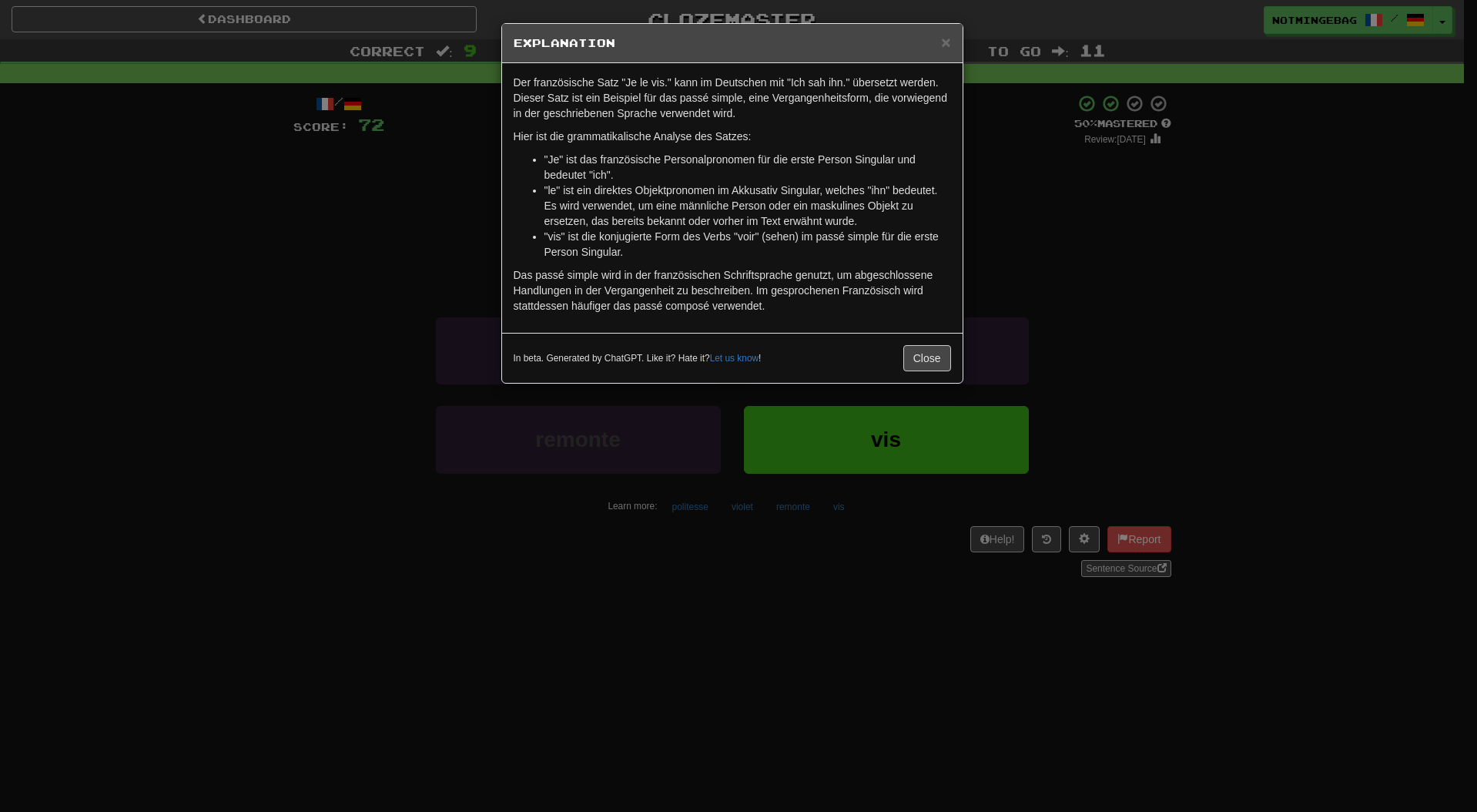
click at [751, 70] on div "Der französische Satz "Je le vis." kann im Deutschen mit "Ich sah ihn." überset…" at bounding box center [732, 197] width 460 height 270
click at [921, 362] on button "Close" at bounding box center [927, 357] width 48 height 26
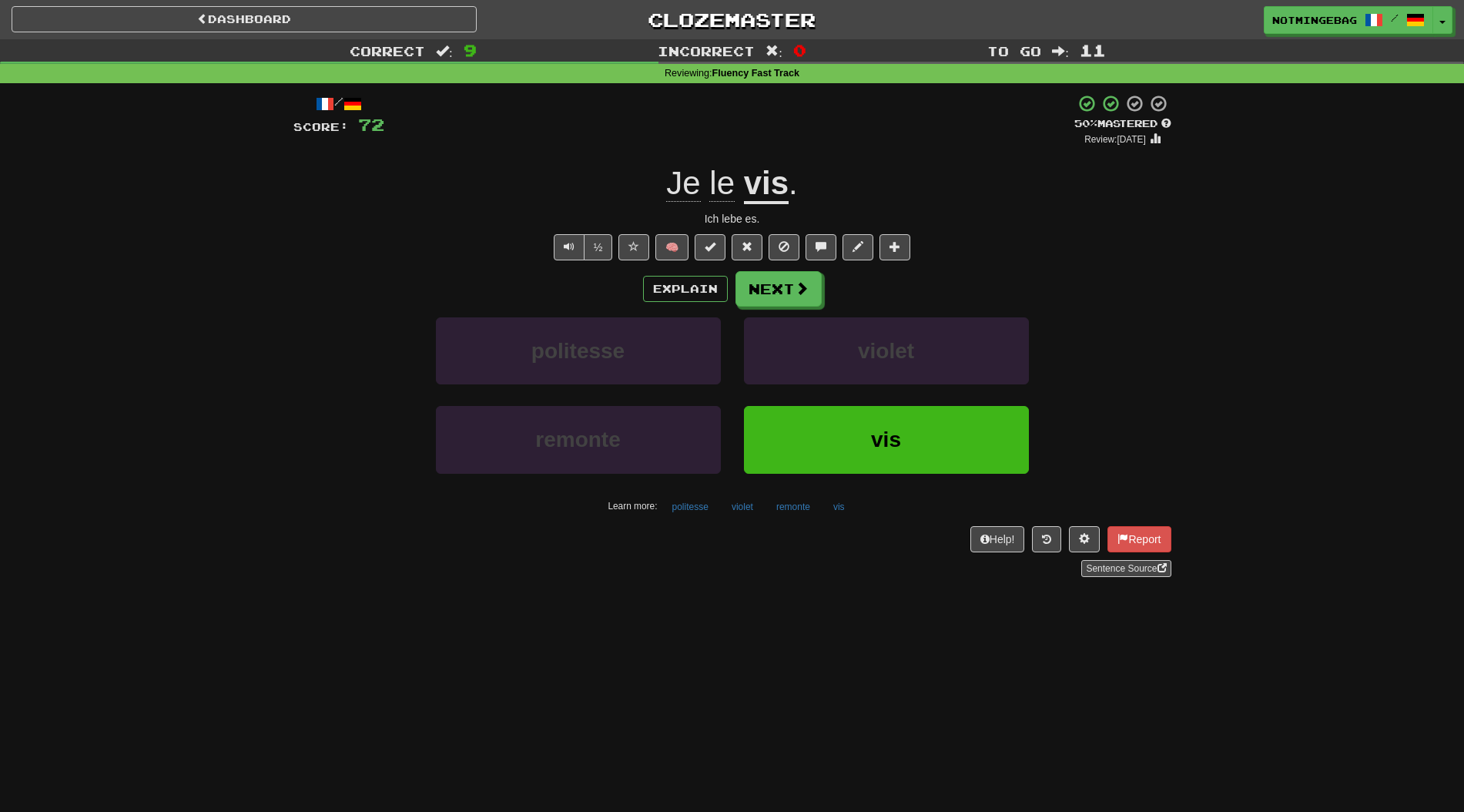
click at [777, 197] on u "vis" at bounding box center [766, 184] width 45 height 39
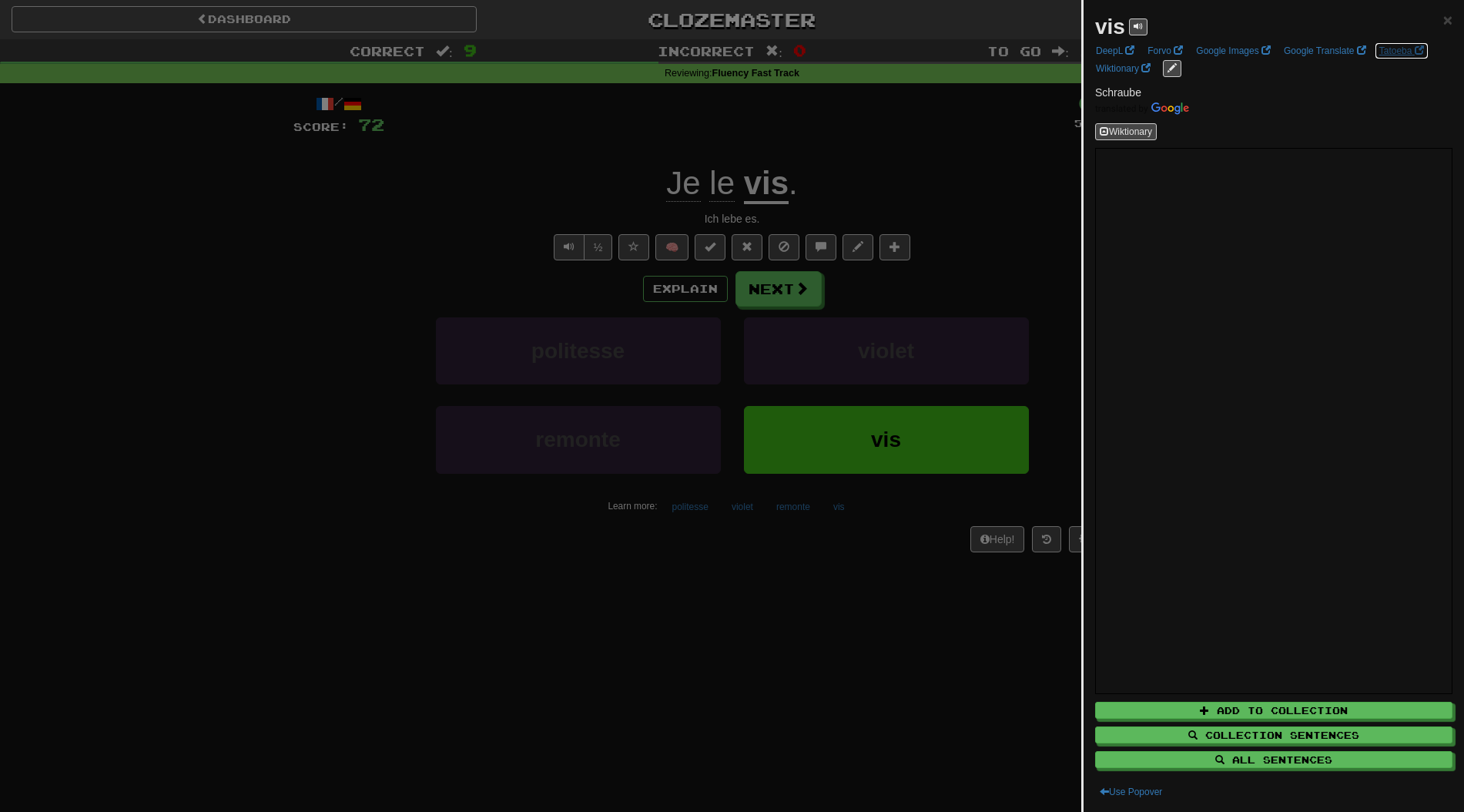
click at [1401, 48] on link "Tatoeba" at bounding box center [1402, 51] width 54 height 17
click at [843, 239] on div at bounding box center [732, 406] width 1464 height 812
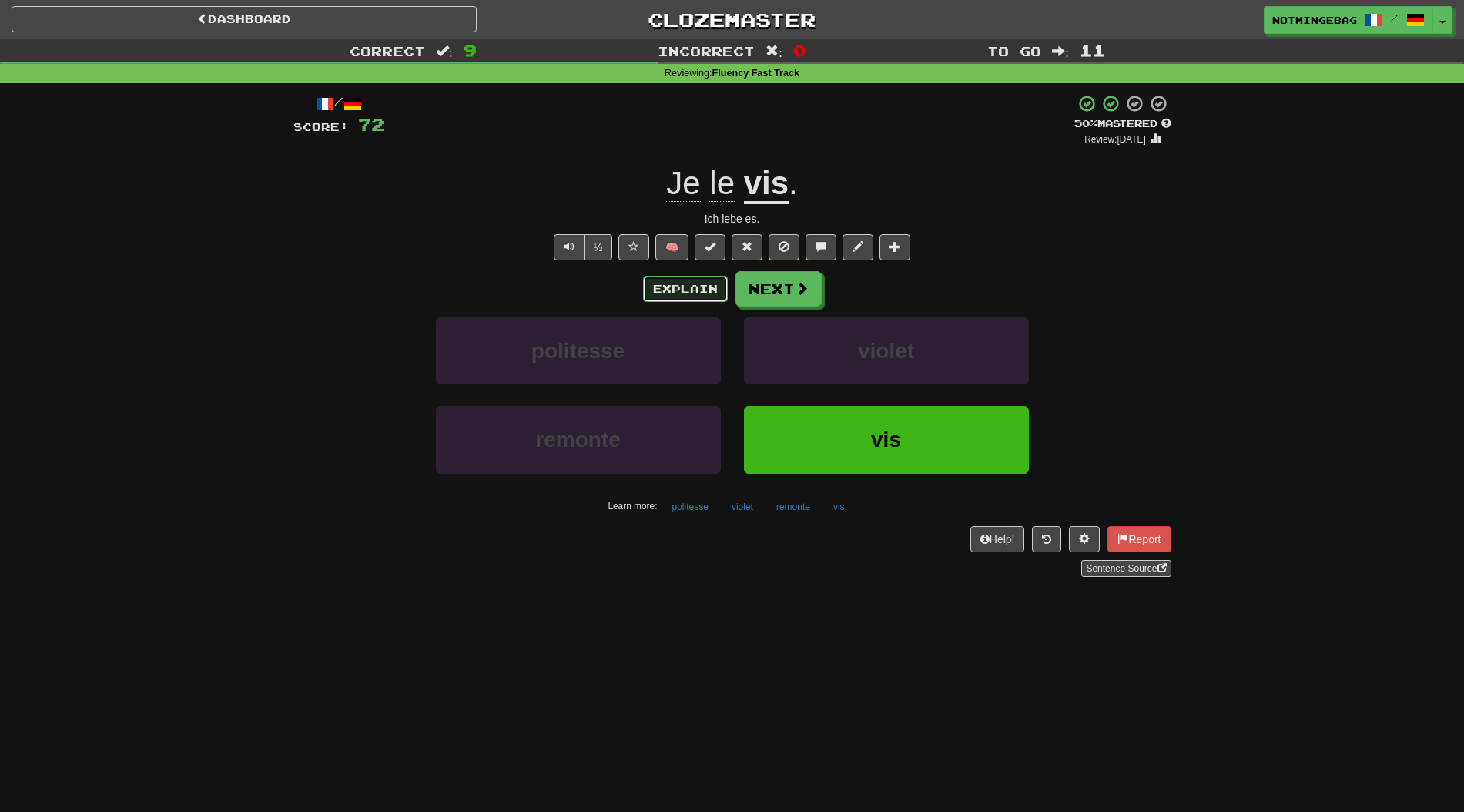
click at [658, 281] on button "Explain" at bounding box center [686, 288] width 85 height 26
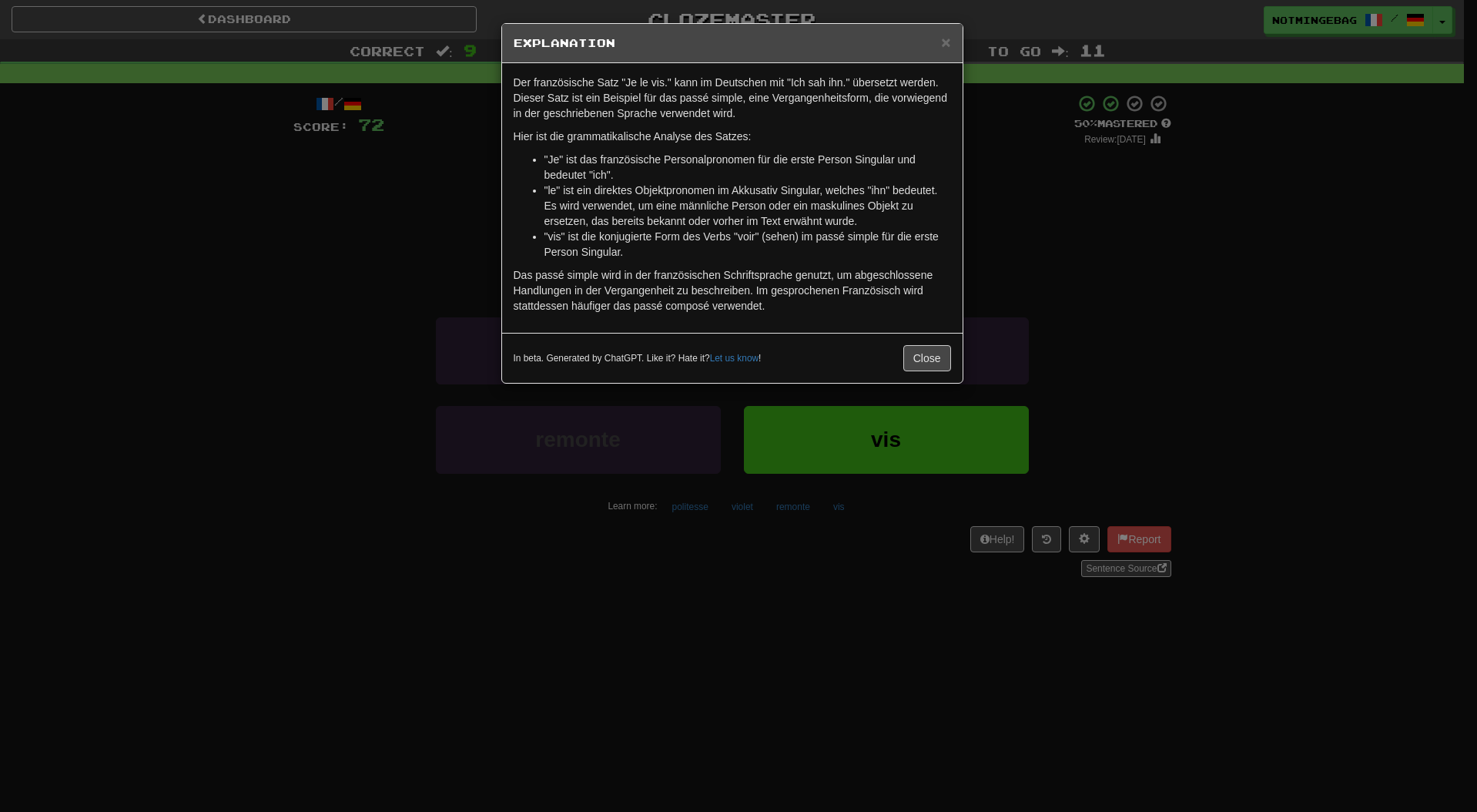
drag, startPoint x: 1002, startPoint y: 272, endPoint x: 864, endPoint y: 272, distance: 138.0
click at [864, 272] on p "Das passé simple wird in der französischen Schriftsprache genutzt, um abgeschlo…" at bounding box center [733, 290] width 438 height 46
click at [825, 121] on div "Der französische Satz "Je le vis." kann im Deutschen mit "Ich sah ihn." überset…" at bounding box center [732, 197] width 460 height 270
click at [943, 348] on button "Close" at bounding box center [927, 357] width 48 height 26
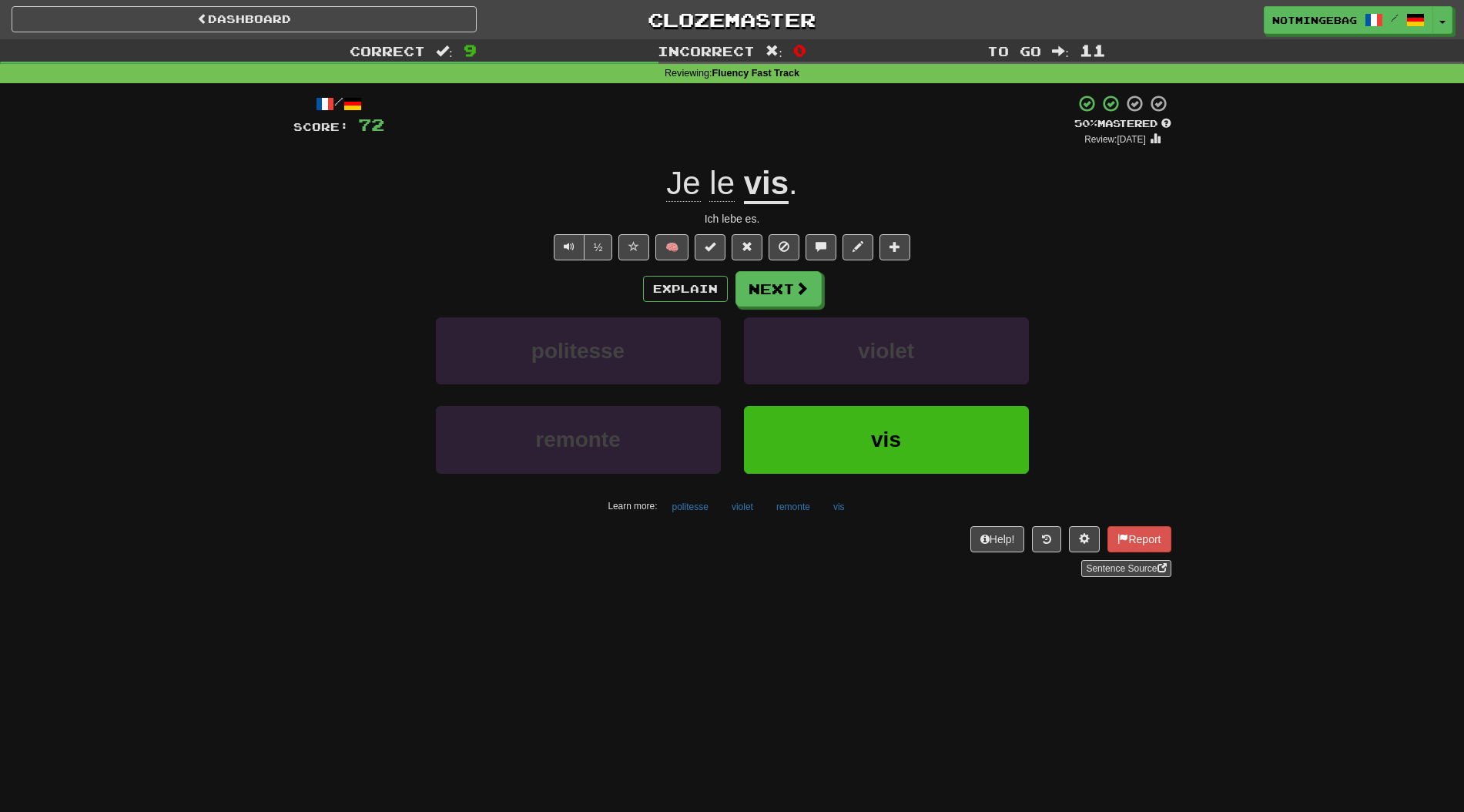
click at [1185, 300] on div "Correct : 9 Incorrect : 0 To go : 11 Reviewing : Fluency Fast Track / Score: 72…" at bounding box center [732, 319] width 1464 height 559
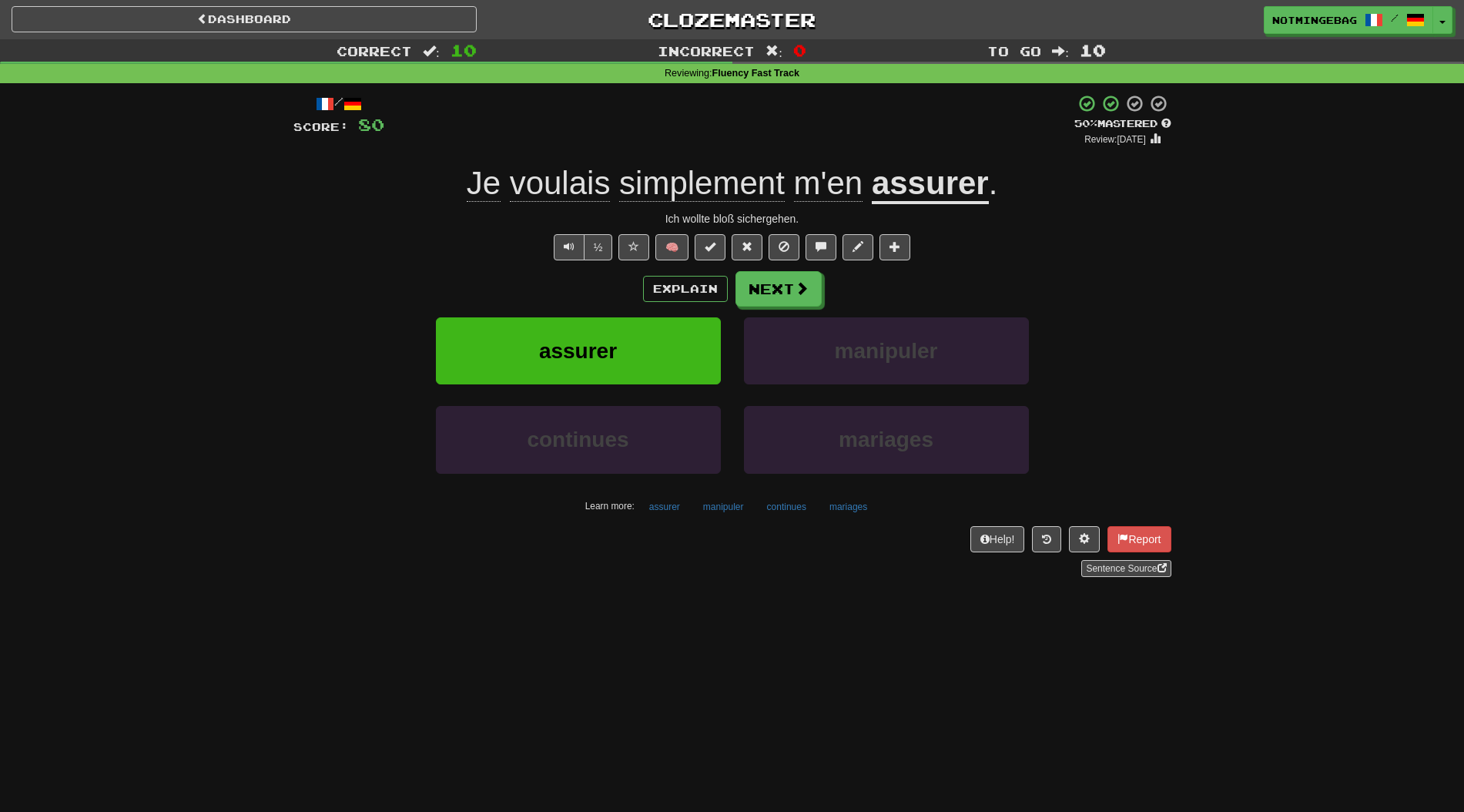
click at [705, 271] on div "Explain Next" at bounding box center [733, 288] width 878 height 35
click at [712, 282] on button "Explain" at bounding box center [686, 288] width 85 height 26
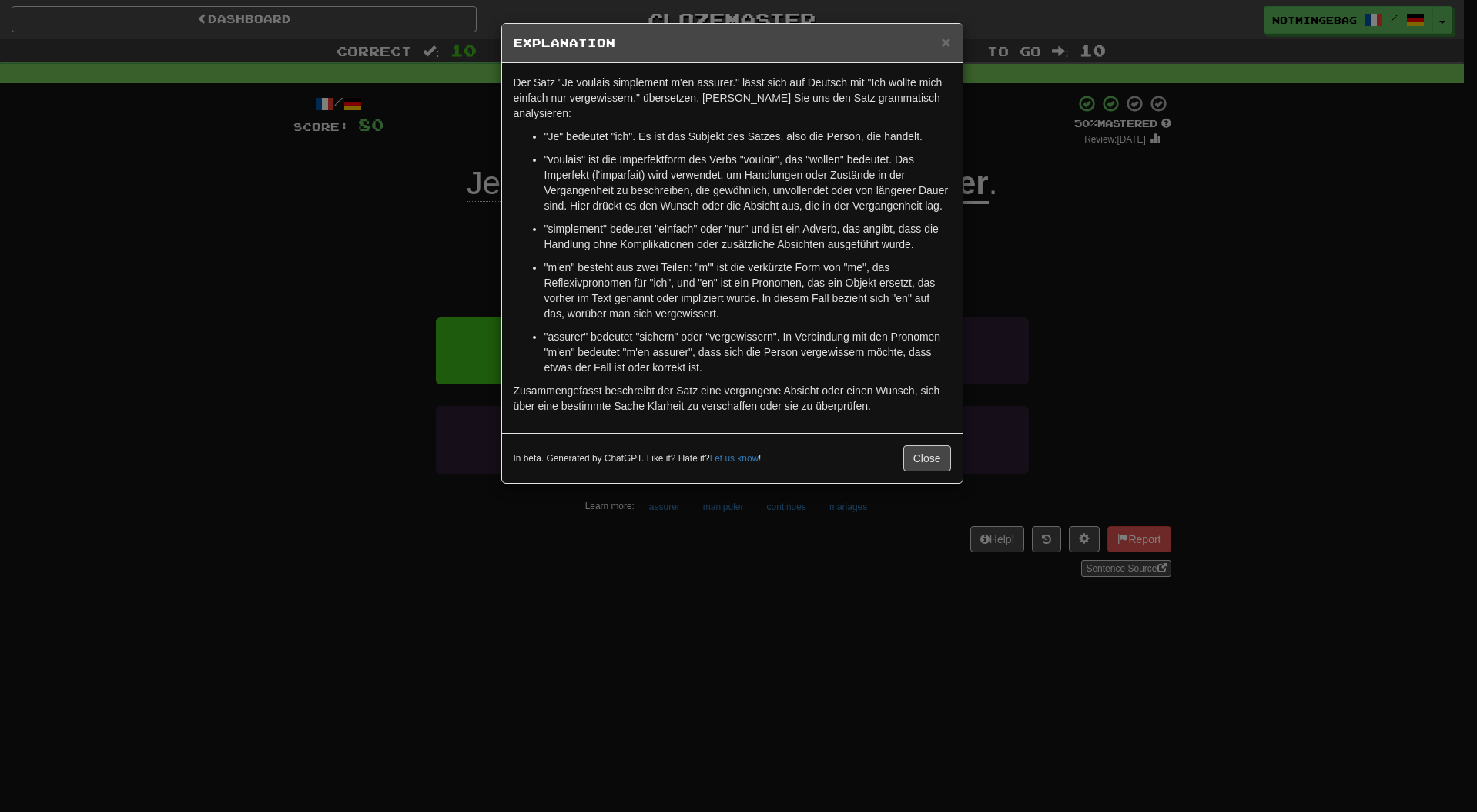
click at [828, 329] on p ""assurer" bedeutet "sichern" oder "vergewissern". In Verbindung mit den Pronome…" at bounding box center [748, 352] width 407 height 46
click at [839, 382] on p "Zusammengefasst beschreibt der Satz eine vergangene Absicht oder einen Wunsch, …" at bounding box center [733, 397] width 438 height 31
click at [797, 84] on p "Der Satz "Je voulais simplement m'en assurer." lässt sich auf Deutsch mit "Ich …" at bounding box center [733, 98] width 438 height 46
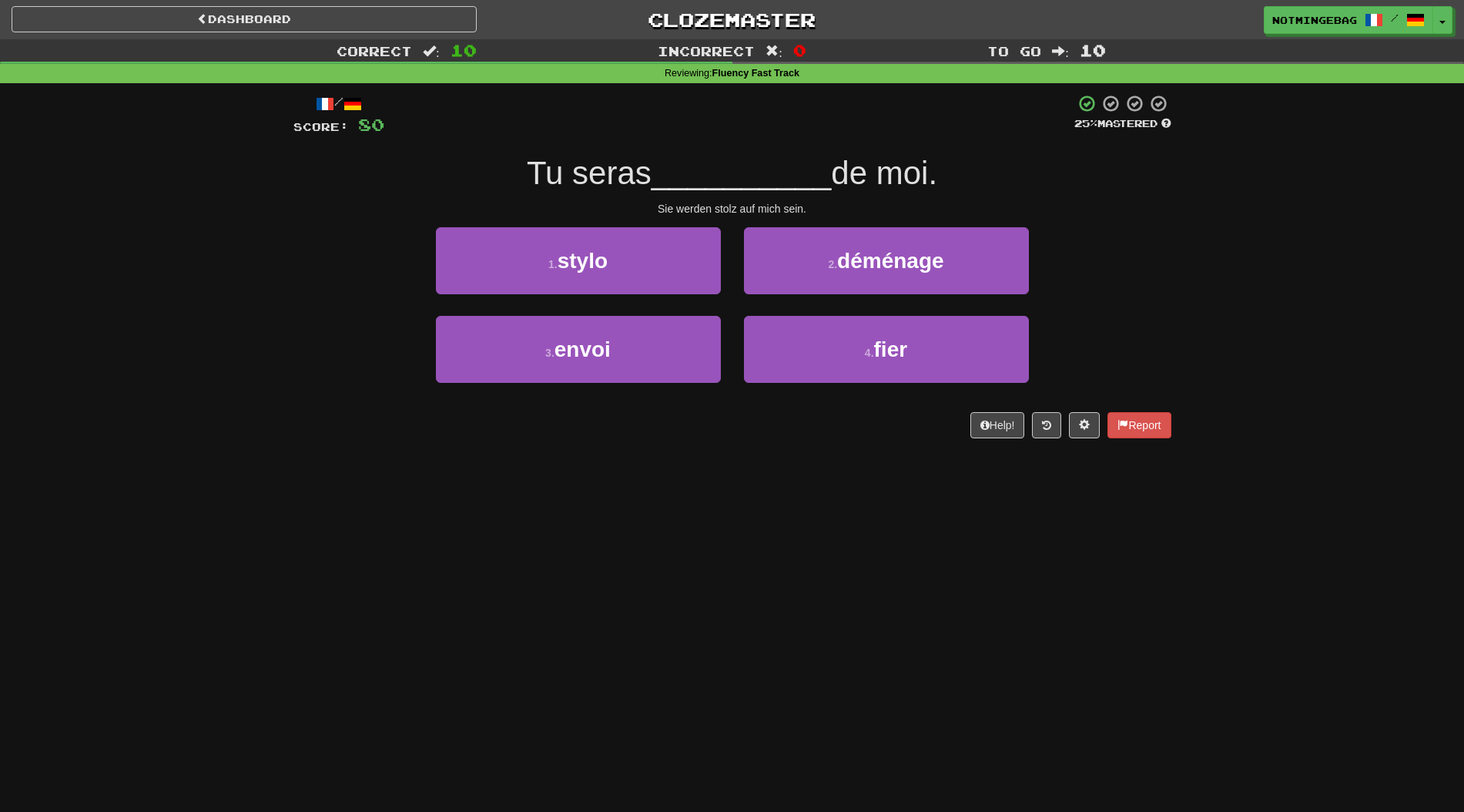
click at [978, 537] on div "Dashboard Clozemaster Notmingebag / Toggle Dropdown Dashboard Leaderboard Activ…" at bounding box center [732, 406] width 1464 height 812
click at [631, 454] on div "/ Score: 80 25 % Mastered Tu seras __________ de moi. Sie werden stolz auf mich…" at bounding box center [733, 271] width 878 height 377
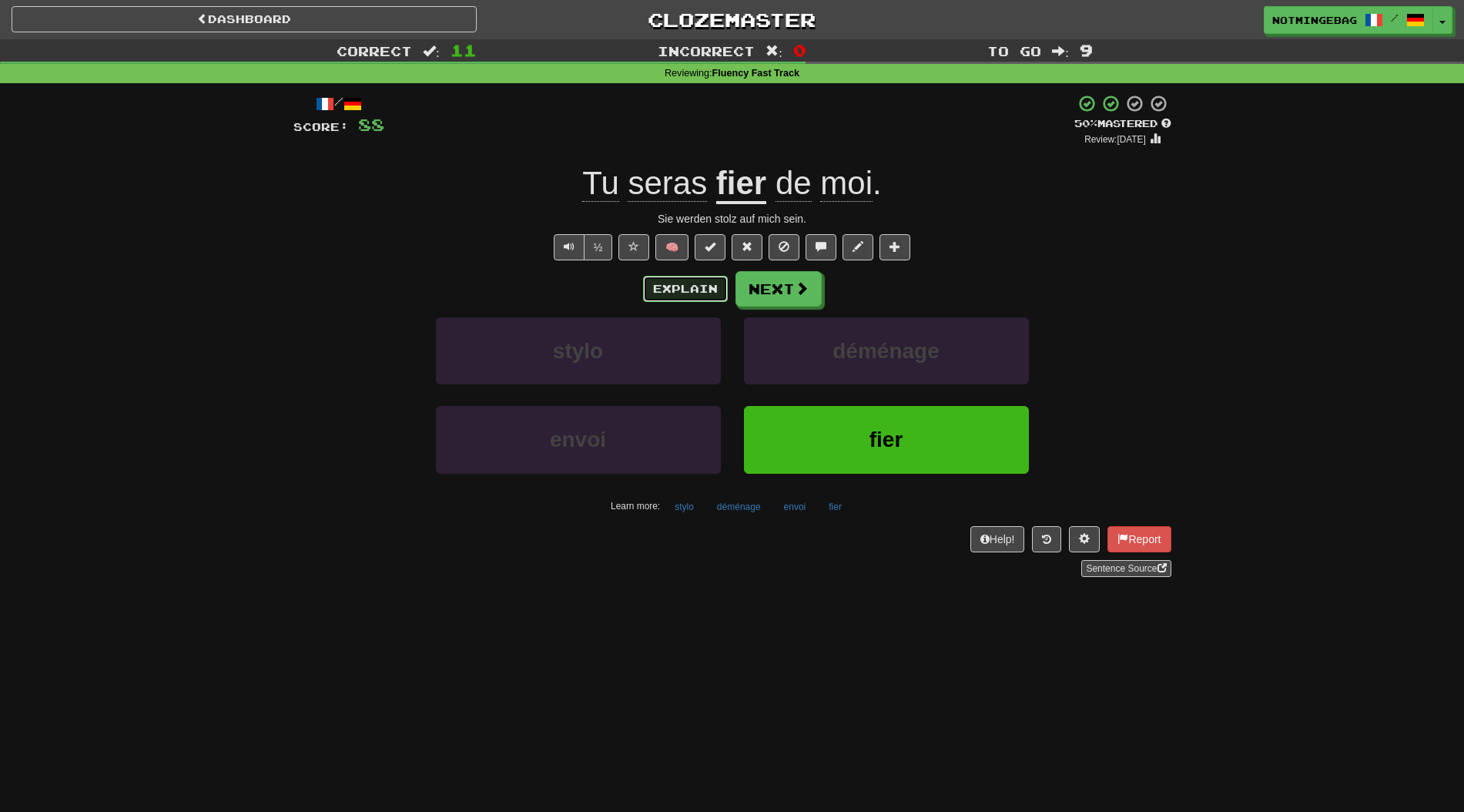
click at [705, 277] on button "Explain" at bounding box center [686, 288] width 85 height 26
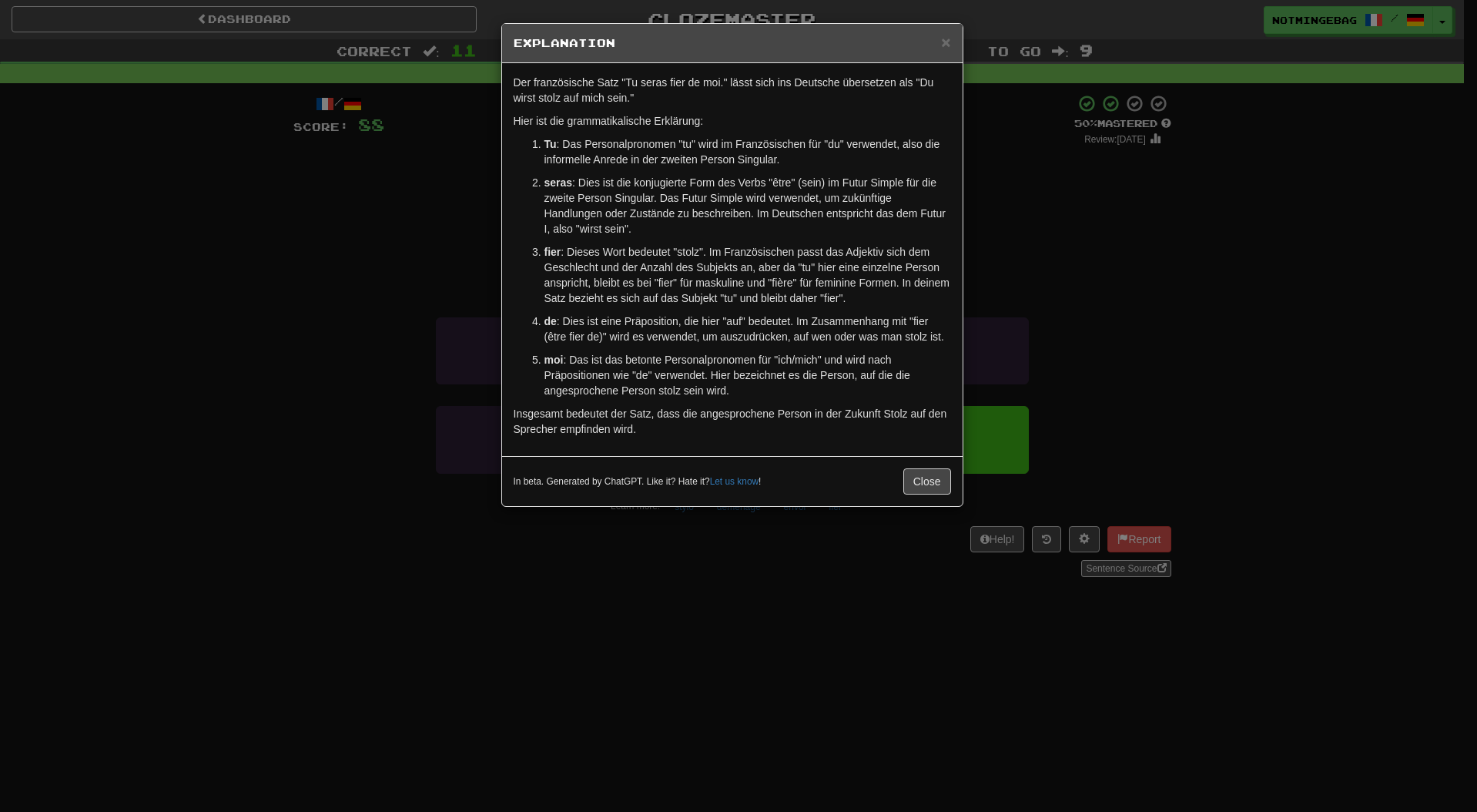
click at [1192, 394] on div "× Explanation Der französische Satz "Tu seras fier de moi." lässt sich ins Deut…" at bounding box center [738, 406] width 1477 height 812
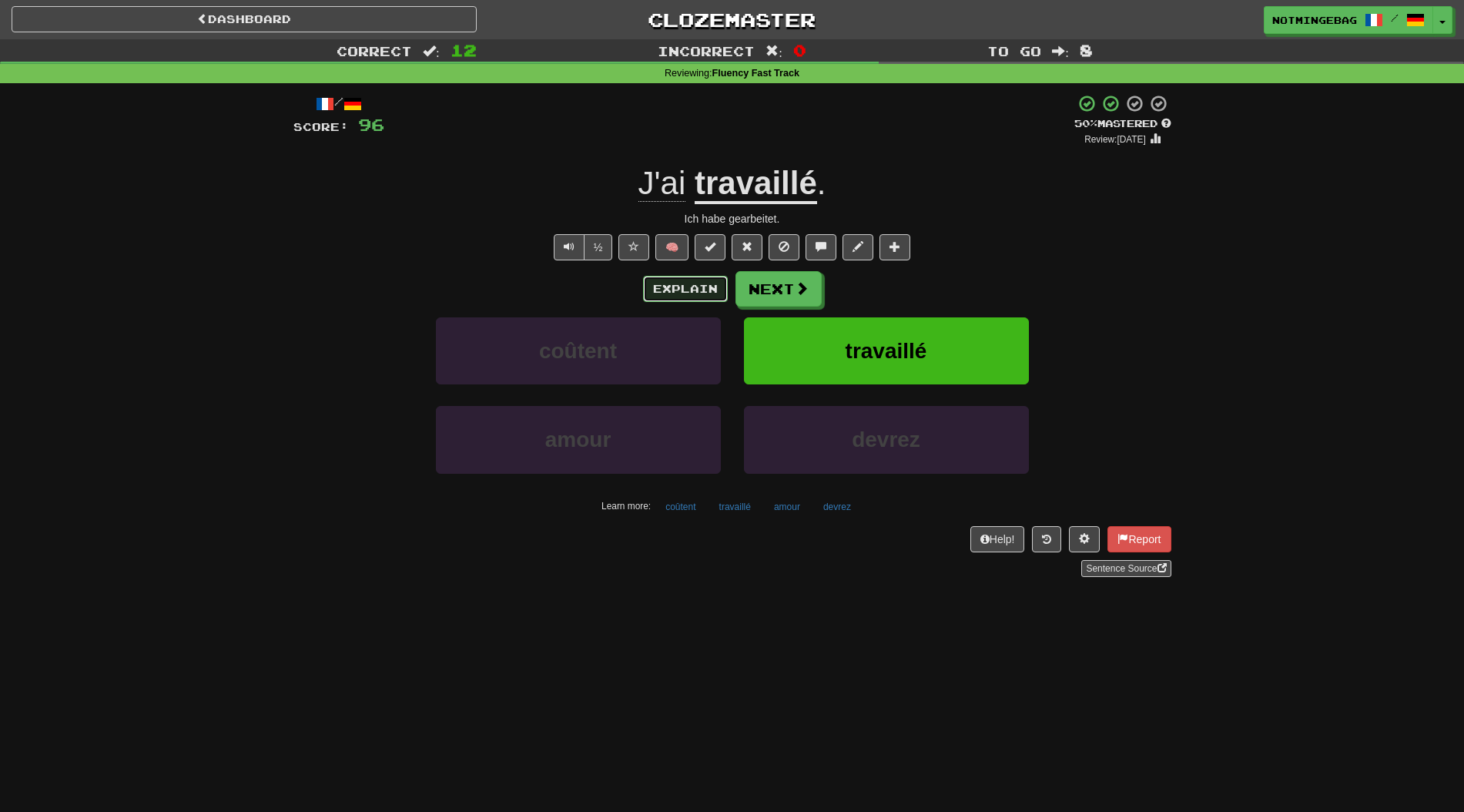
click at [656, 296] on button "Explain" at bounding box center [686, 288] width 85 height 26
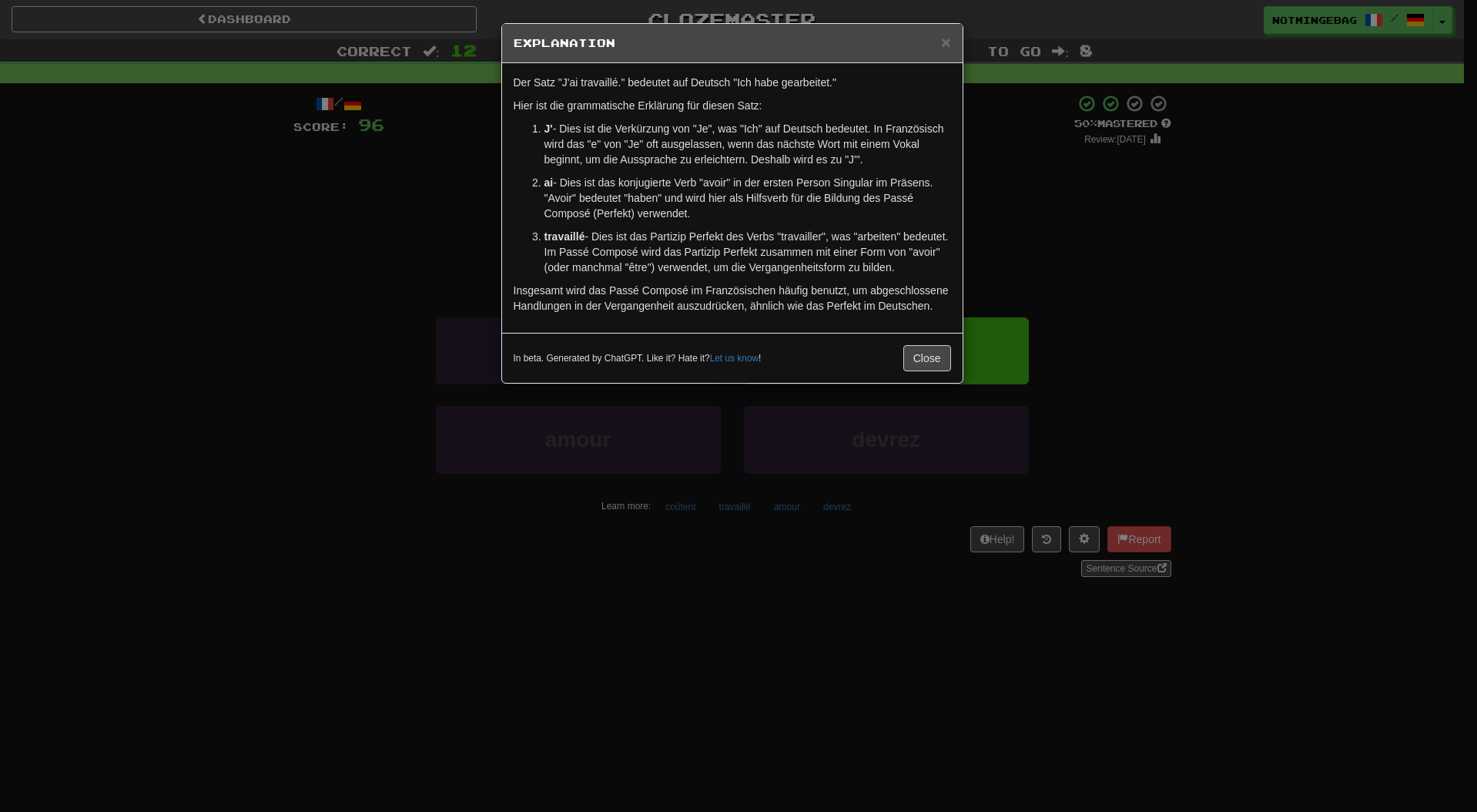
click at [823, 268] on p "travaillé - Dies ist das Partizip Perfekt des Verbs "travailler", was "arbeiten…" at bounding box center [748, 252] width 407 height 46
click at [911, 371] on div "In beta. Generated by ChatGPT. Like it? Hate it? Let us know ! Close" at bounding box center [732, 358] width 460 height 50
click at [925, 364] on button "Close" at bounding box center [927, 357] width 48 height 26
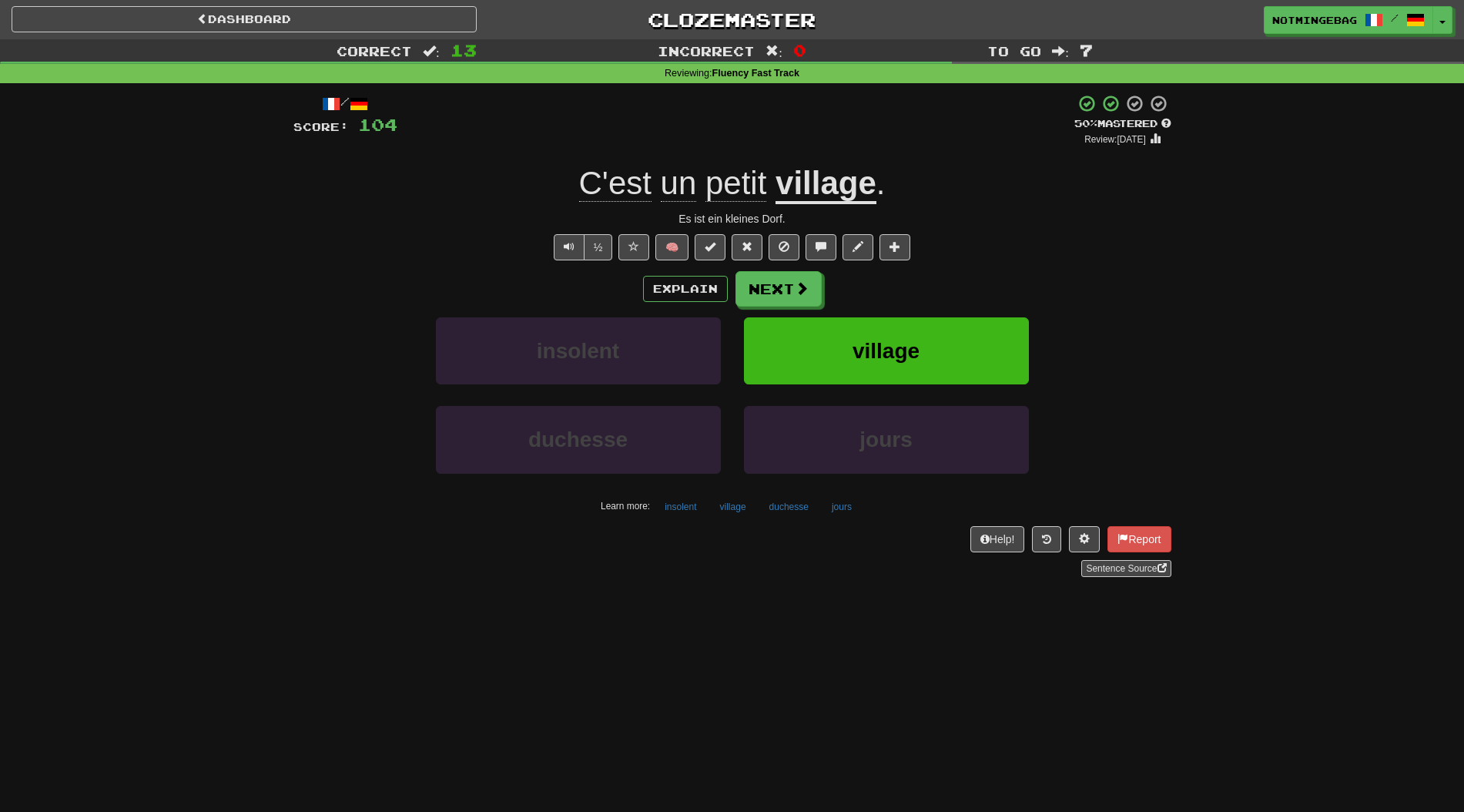
click at [638, 282] on div "Explain Next" at bounding box center [733, 288] width 878 height 35
click at [660, 284] on button "Explain" at bounding box center [686, 288] width 85 height 26
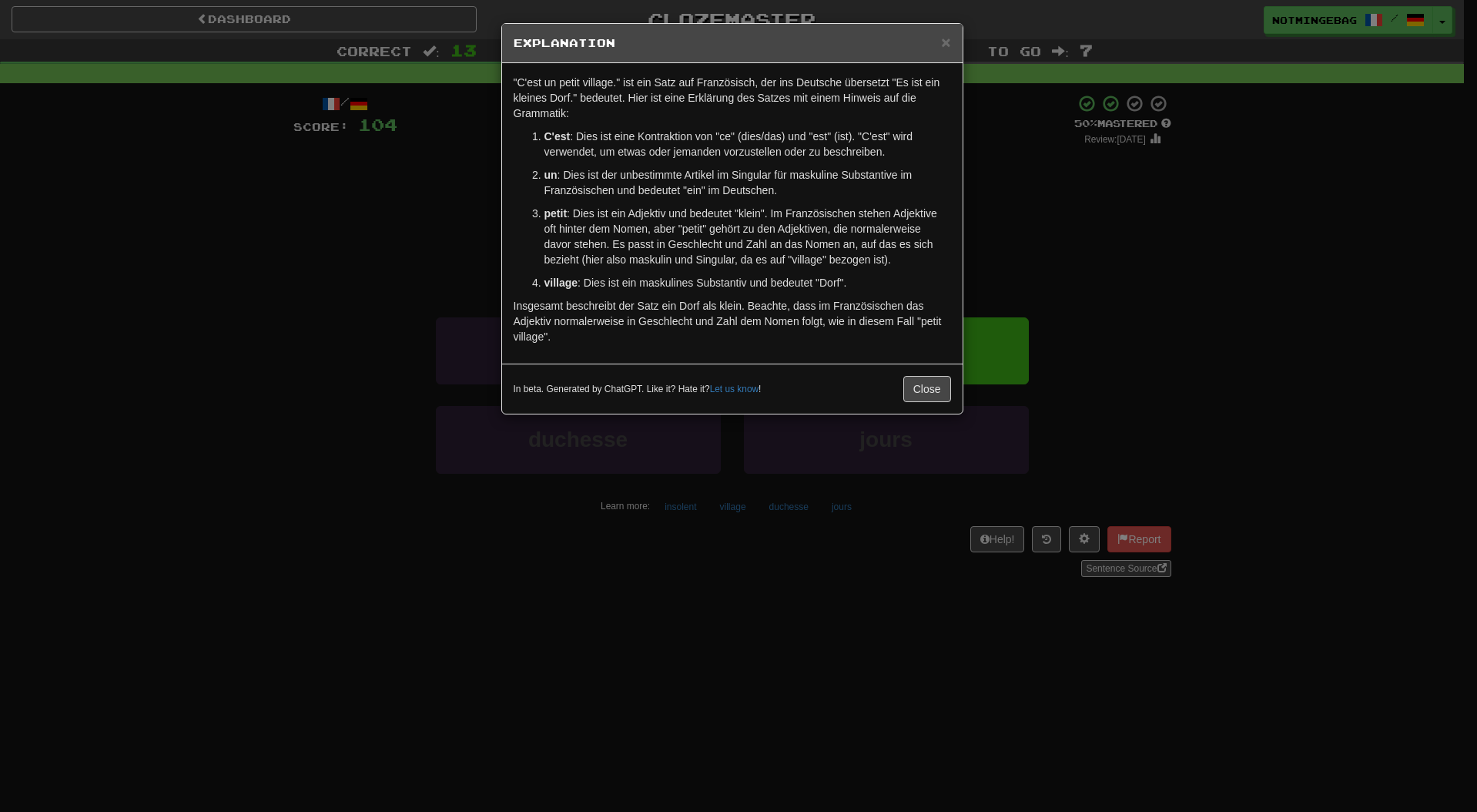
click at [808, 326] on p "Insgesamt beschreibt der Satz ein Dorf als klein. Beachte, dass im Französische…" at bounding box center [733, 321] width 438 height 46
click at [1168, 219] on div "× Explanation "C'est un petit village." ist ein Satz auf Französisch, der ins D…" at bounding box center [738, 406] width 1477 height 812
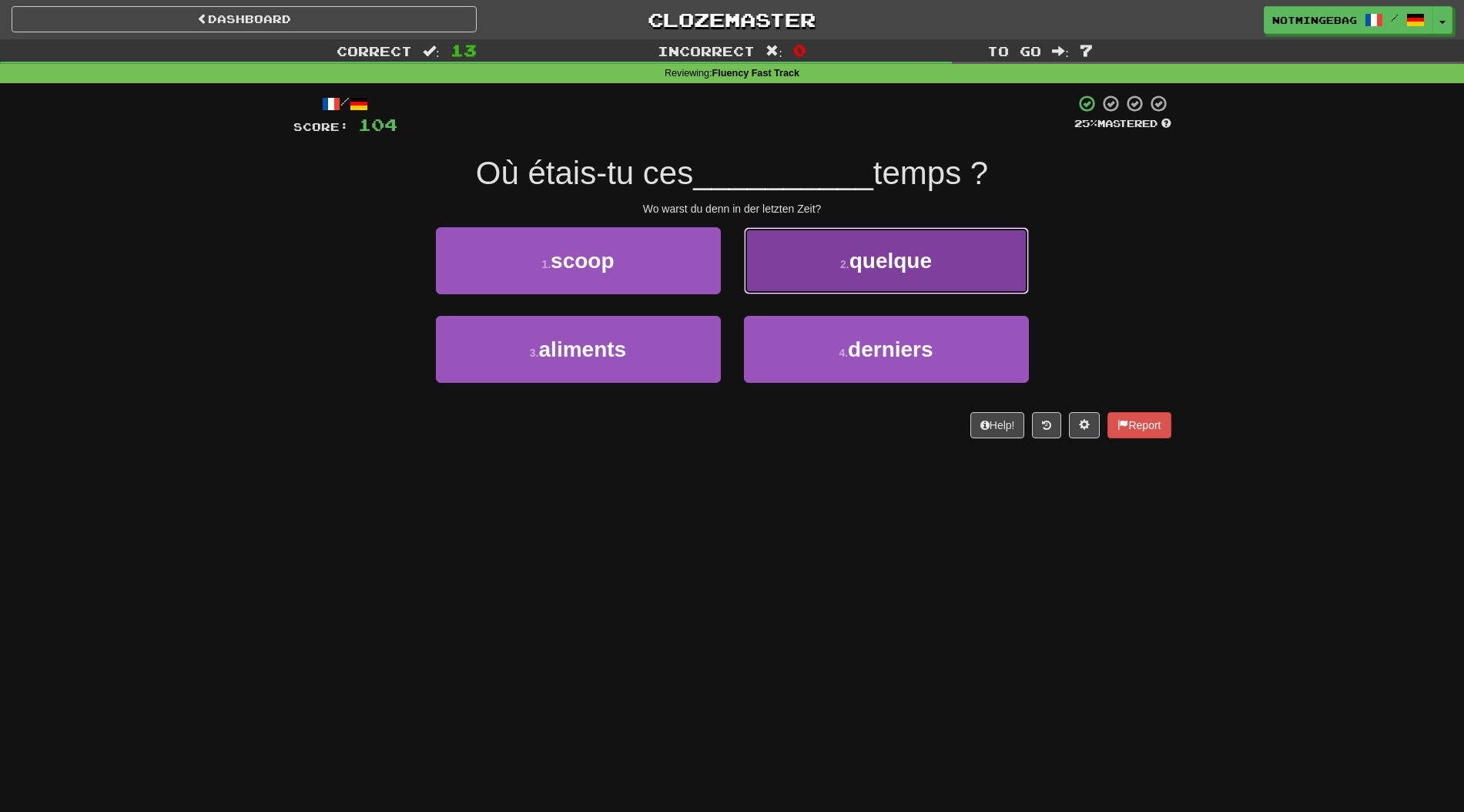
click at [1018, 265] on button "2 . quelque" at bounding box center [886, 260] width 285 height 67
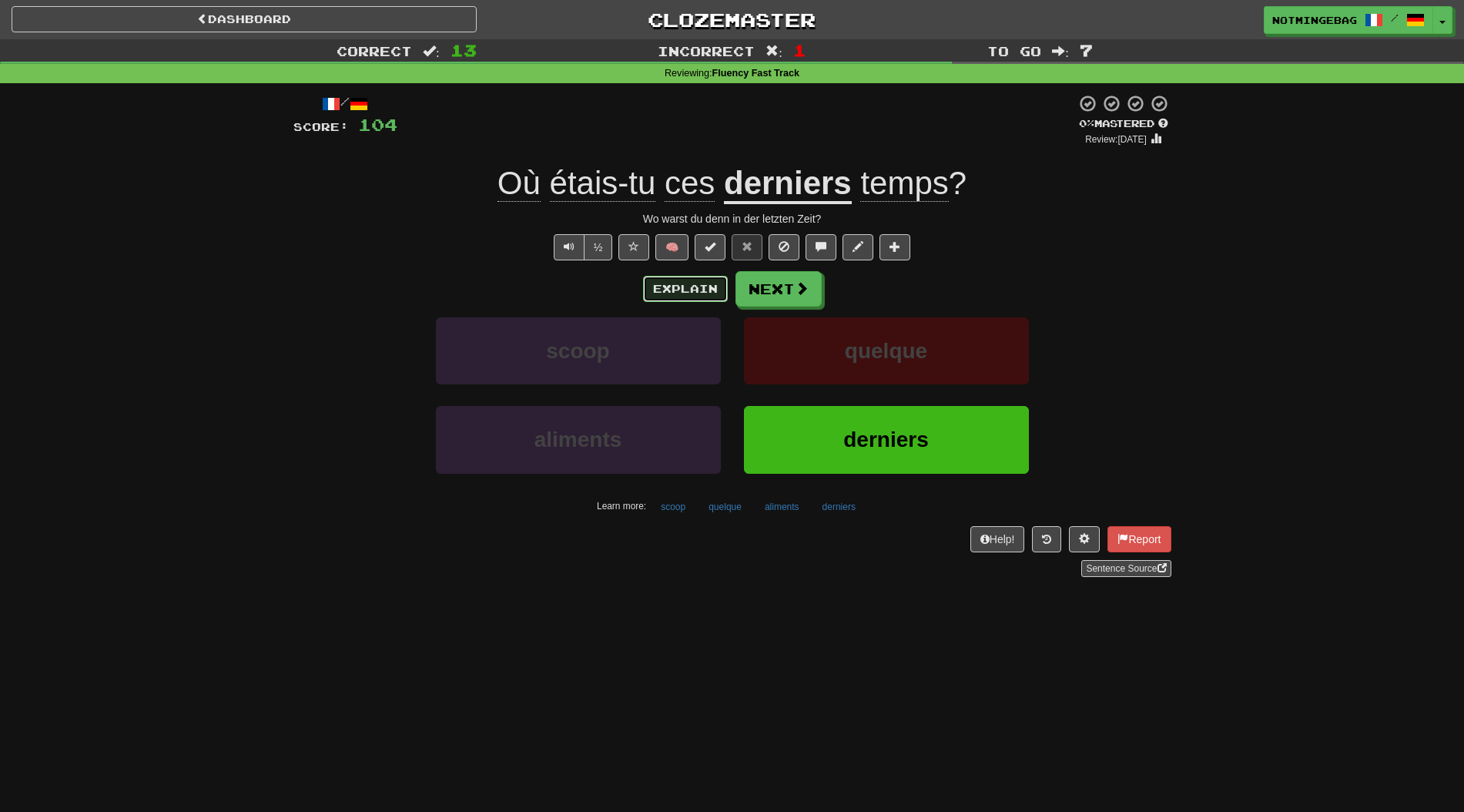
click at [690, 293] on button "Explain" at bounding box center [686, 288] width 85 height 26
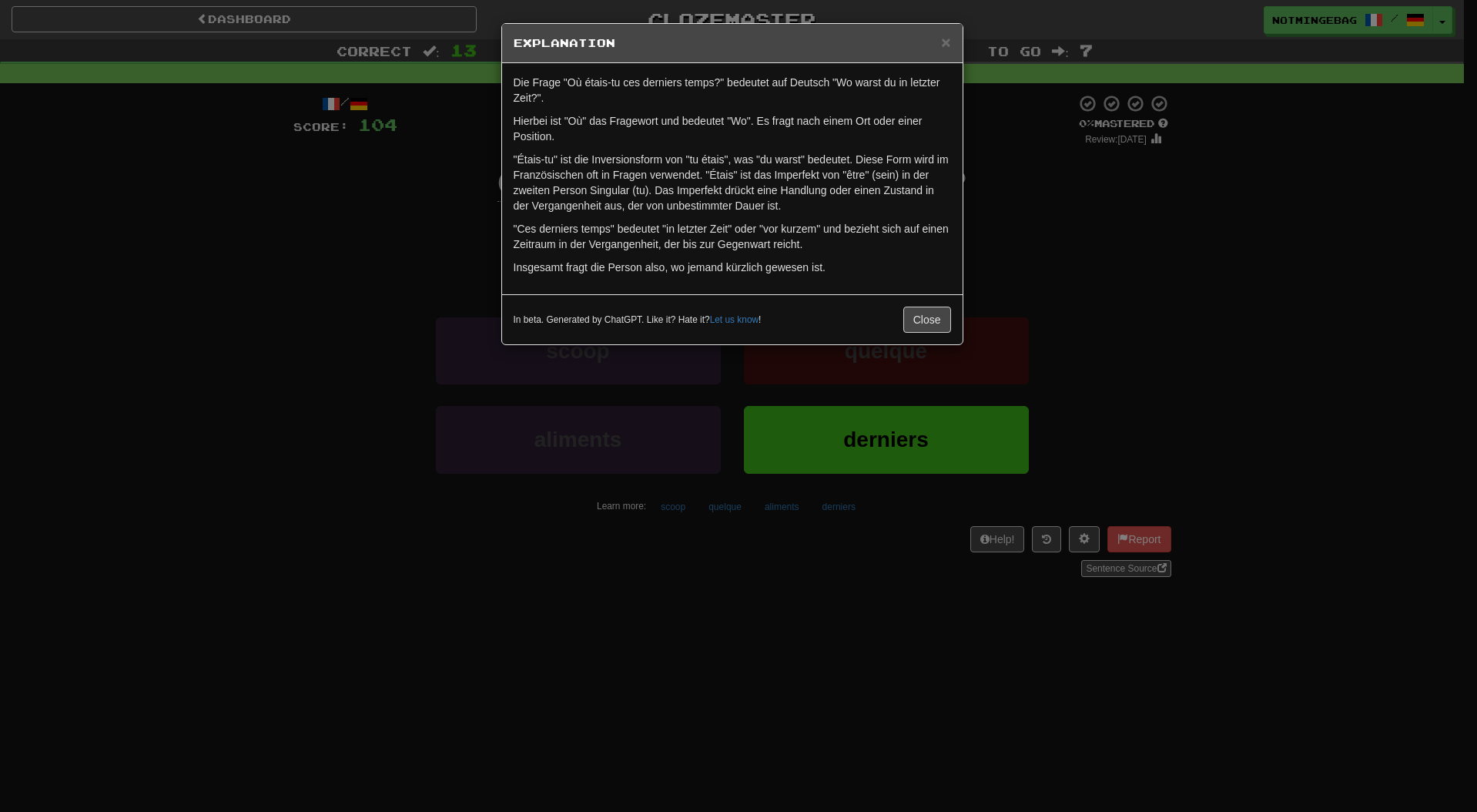
click at [840, 245] on p ""Ces derniers temps" bedeutet "in letzter Zeit" oder "vor kurzem" und bezieht s…" at bounding box center [733, 236] width 438 height 31
click at [1257, 173] on div "× Explanation Die Frage "Où étais-tu ces derniers temps?" bedeutet auf Deutsch …" at bounding box center [738, 406] width 1477 height 812
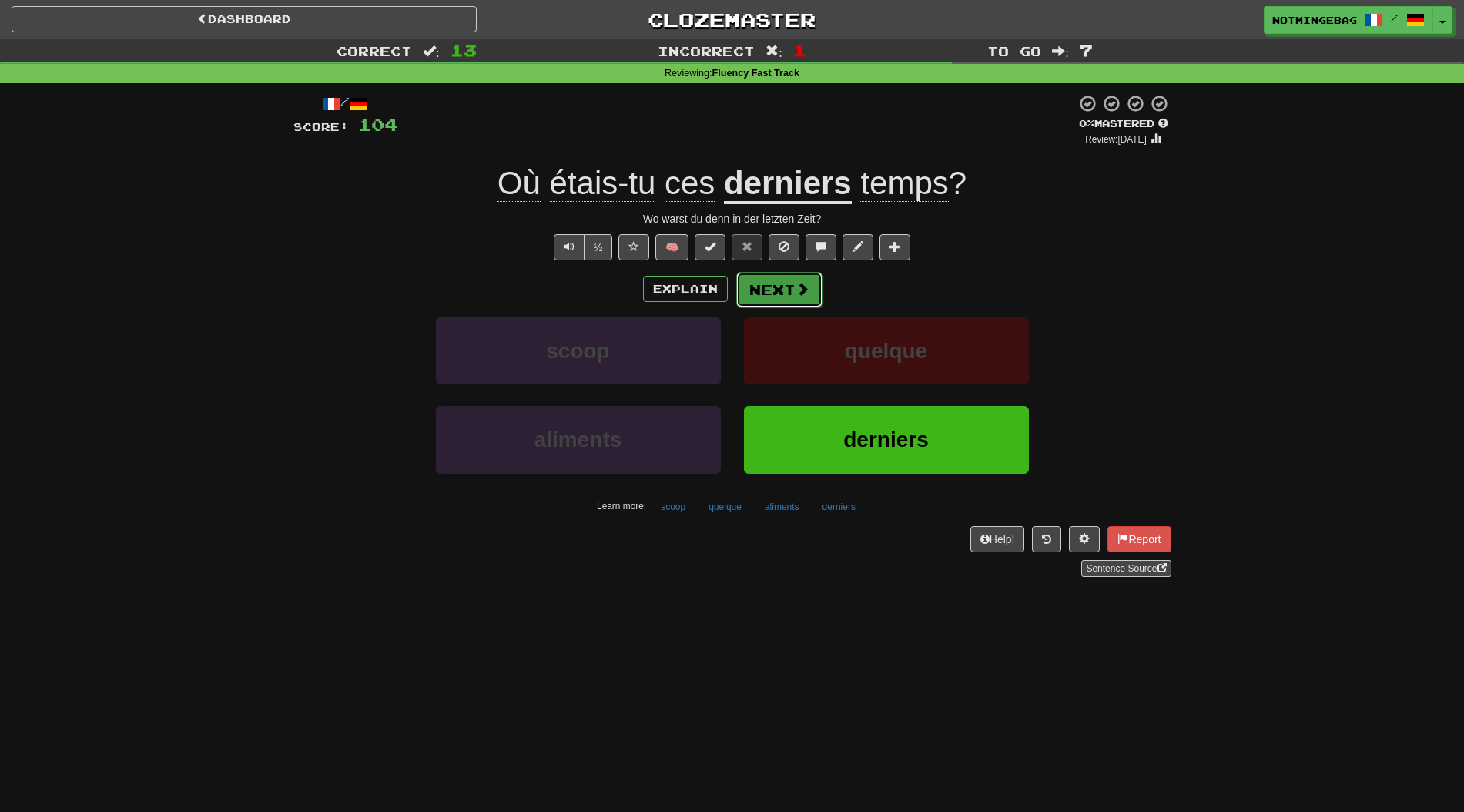
click at [796, 282] on span at bounding box center [803, 289] width 14 height 14
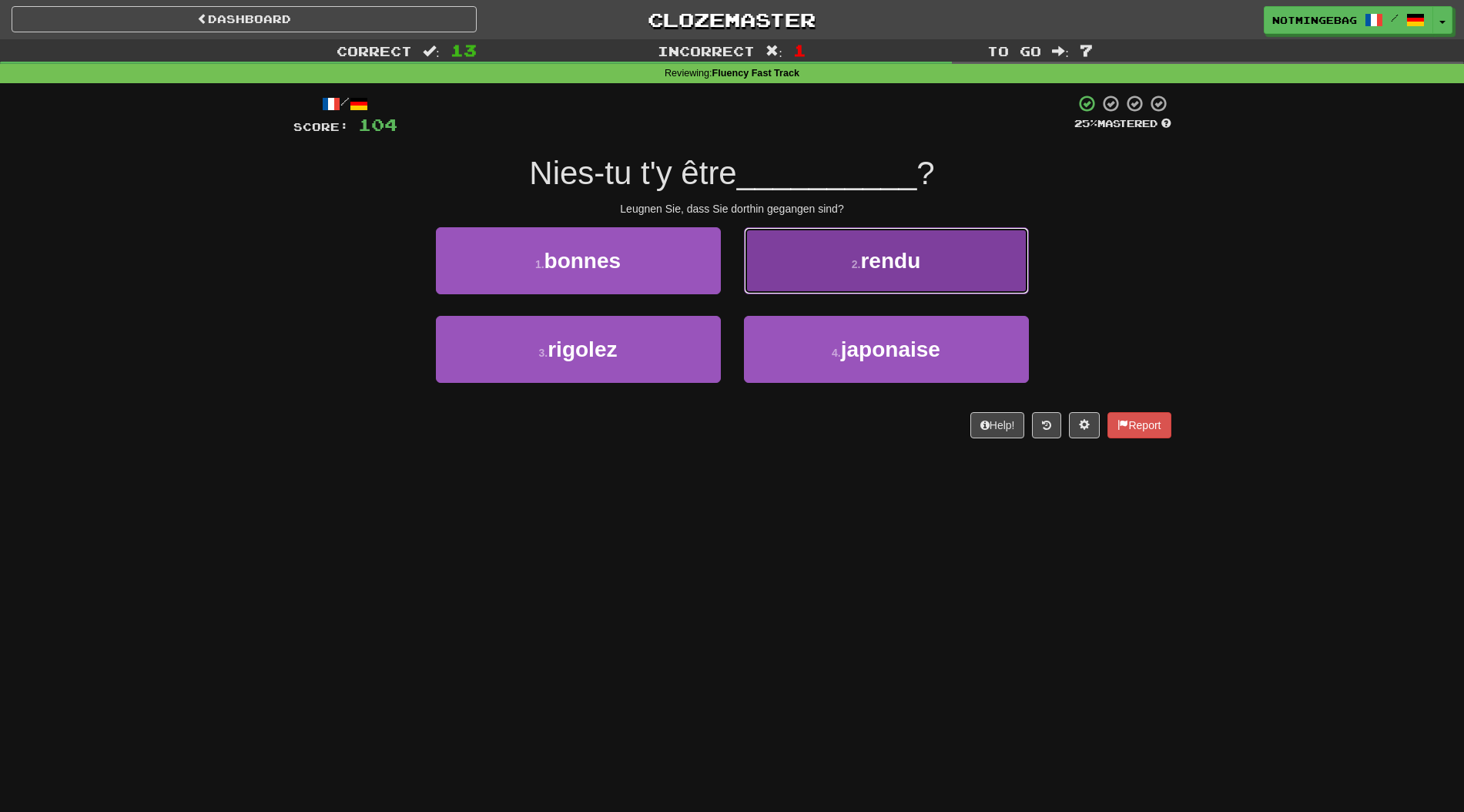
click at [936, 275] on button "2 . rendu" at bounding box center [886, 260] width 285 height 67
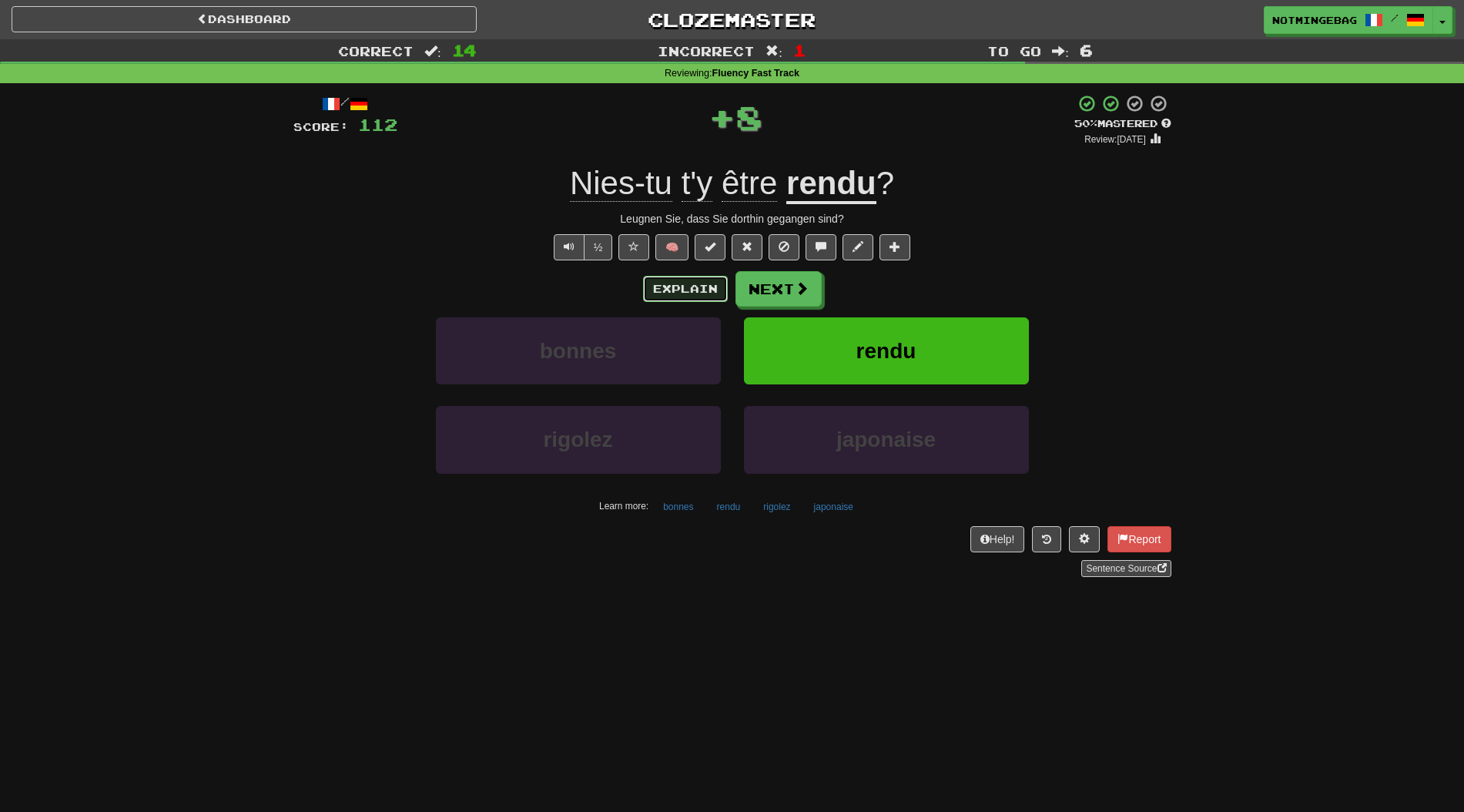
click at [709, 292] on button "Explain" at bounding box center [686, 288] width 85 height 26
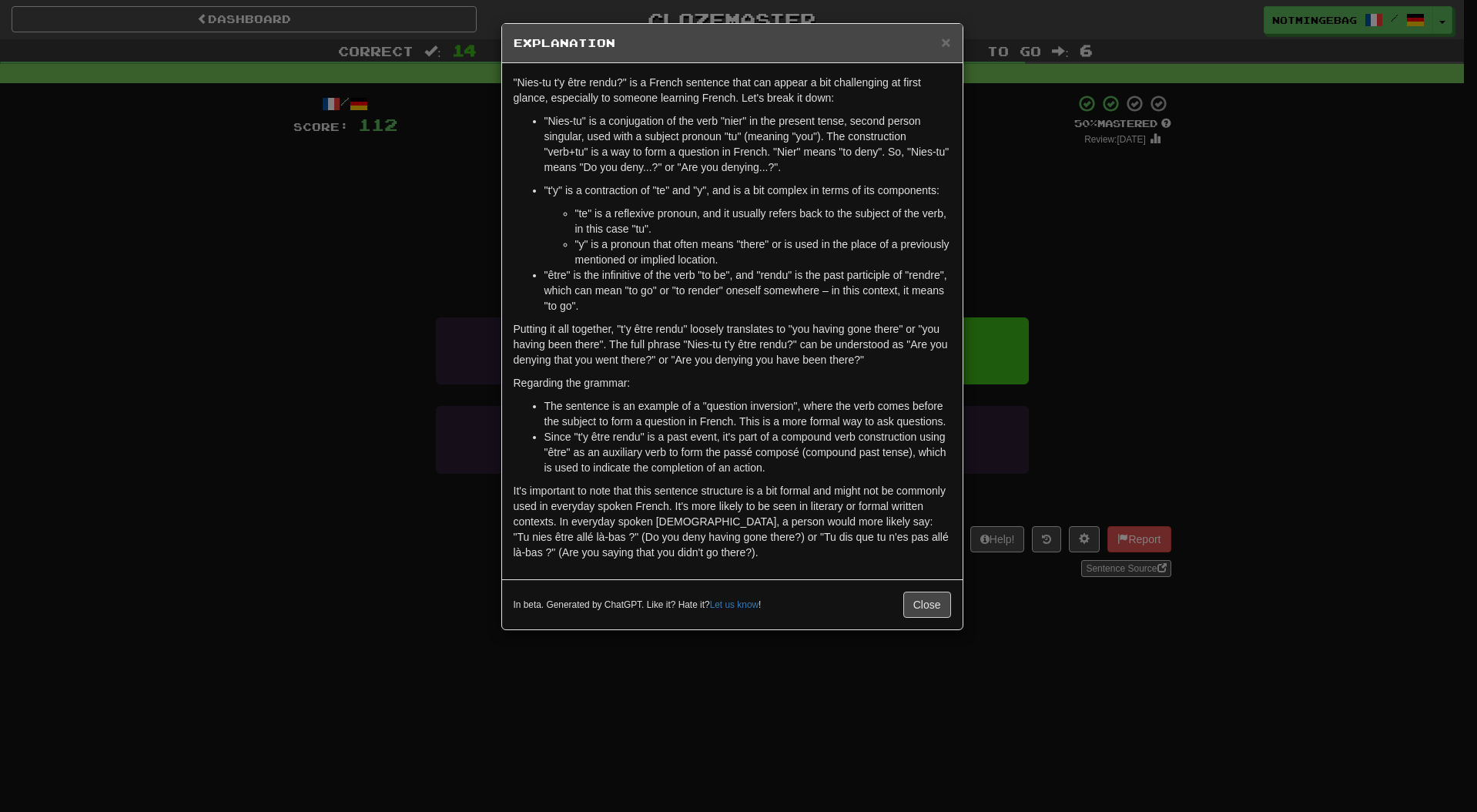
click at [1241, 296] on div "× Explanation "Nies-tu t'y être rendu?" is a French sentence that can appear a …" at bounding box center [738, 406] width 1477 height 812
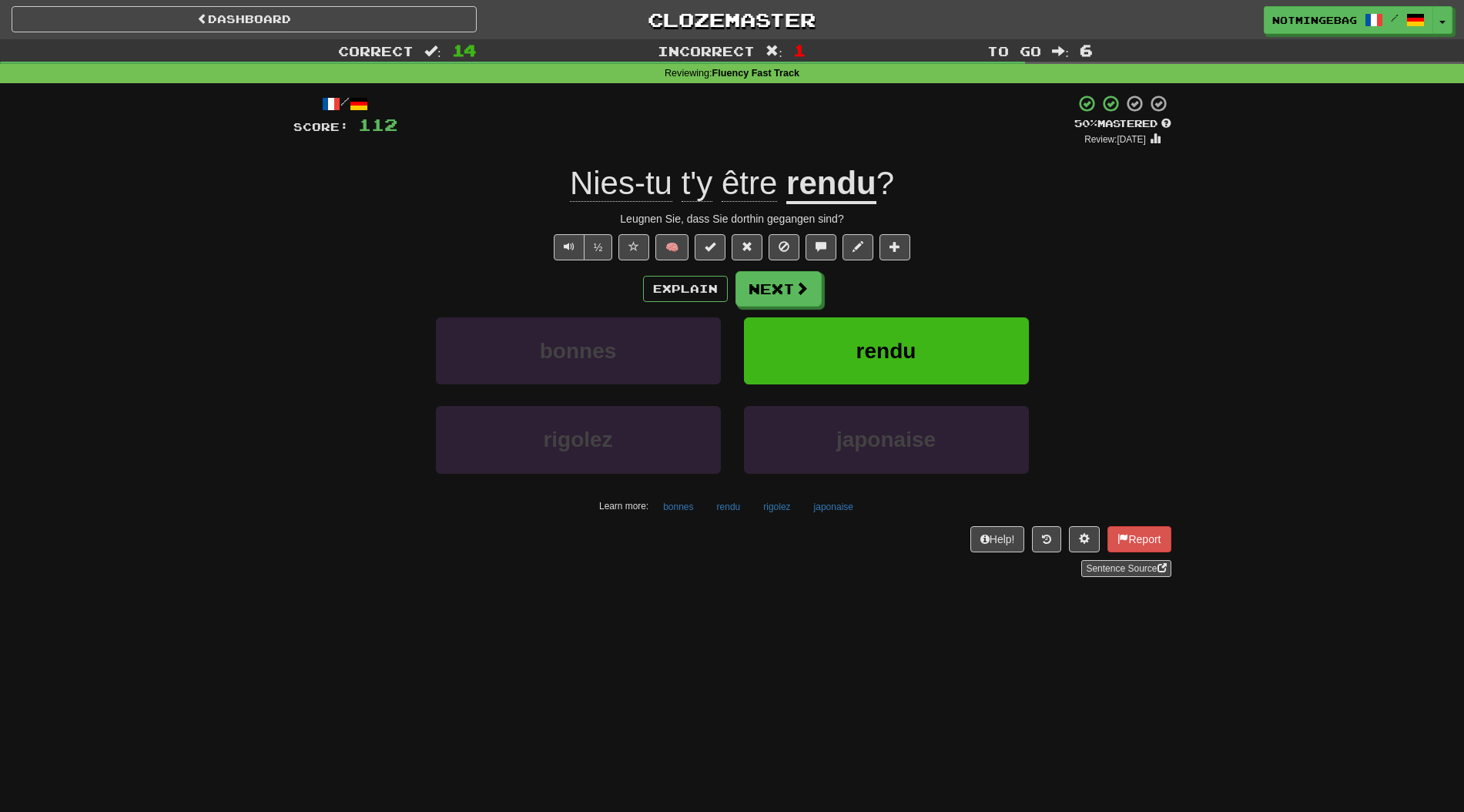
click at [1162, 312] on div "Explain Next bonnes rendu rigolez japonaise Learn more: bonnes rendu rigolez ja…" at bounding box center [733, 394] width 878 height 247
click at [701, 284] on button "Explain" at bounding box center [686, 288] width 85 height 26
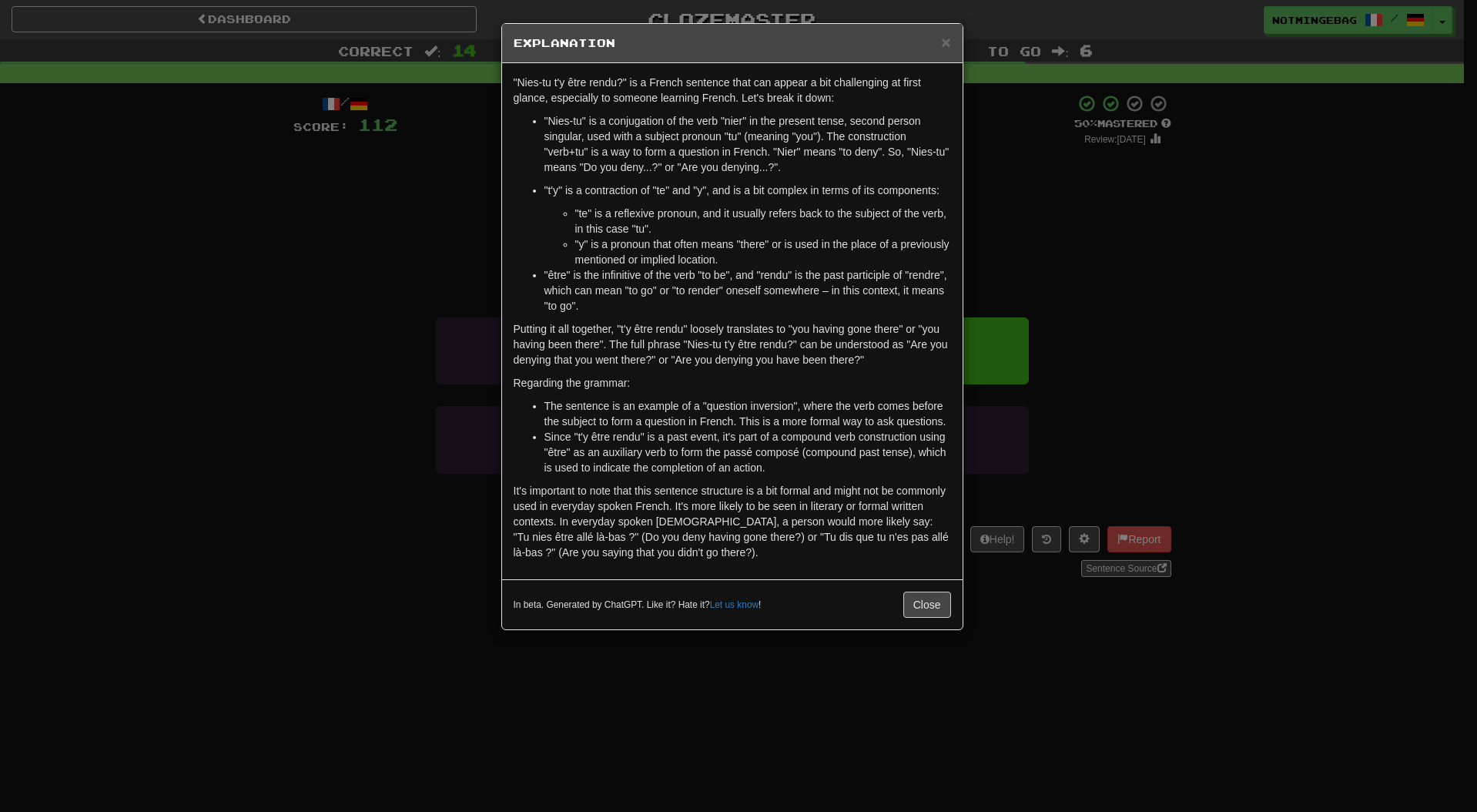
click at [866, 78] on p ""Nies-tu t'y être rendu?" is a French sentence that can appear a bit challengin…" at bounding box center [733, 90] width 438 height 31
click at [535, 312] on ul ""Nies-tu" is a conjugation of the verb "nier" in the present tense, second pers…" at bounding box center [733, 213] width 438 height 200
click at [814, 303] on p ""être" is the infinitive of the verb "to be", and "rendu" is the past participl…" at bounding box center [748, 290] width 407 height 46
click at [1106, 287] on div "× Explanation "Nies-tu t'y être rendu?" is a French sentence that can appear a …" at bounding box center [738, 406] width 1477 height 812
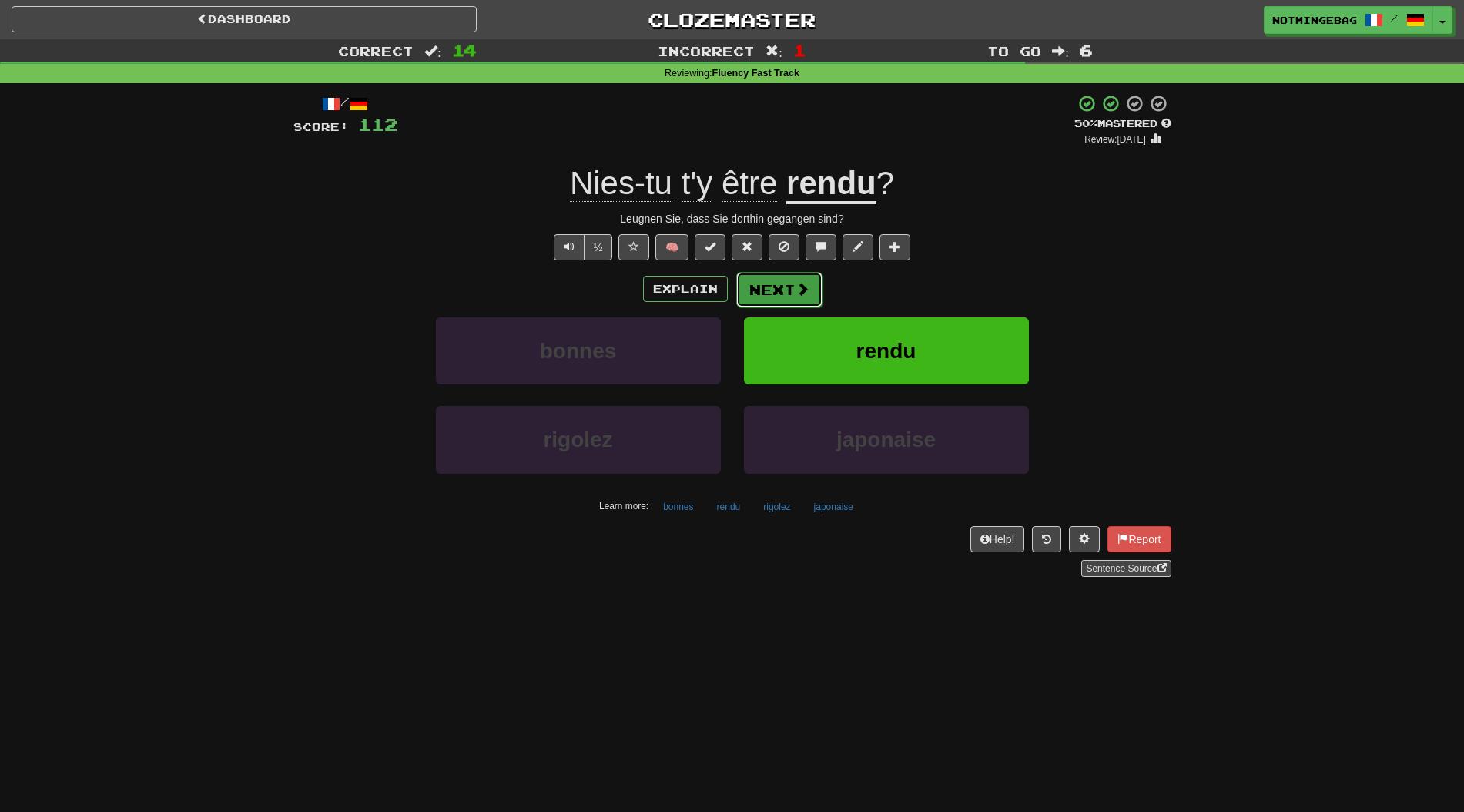
click at [782, 296] on button "Next" at bounding box center [780, 289] width 87 height 35
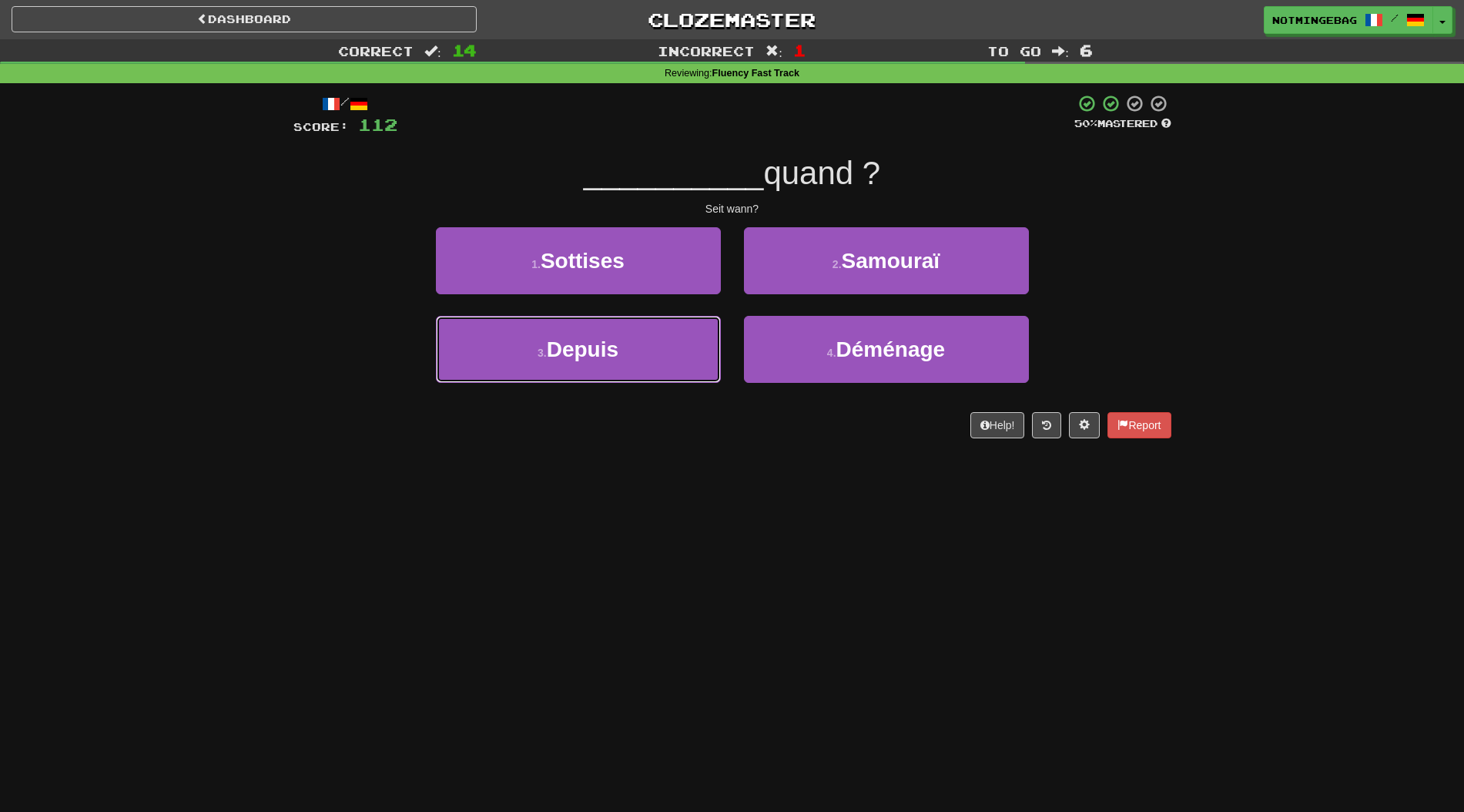
drag, startPoint x: 679, startPoint y: 370, endPoint x: 727, endPoint y: 402, distance: 57.7
click at [679, 369] on button "3 . Depuis" at bounding box center [579, 349] width 285 height 67
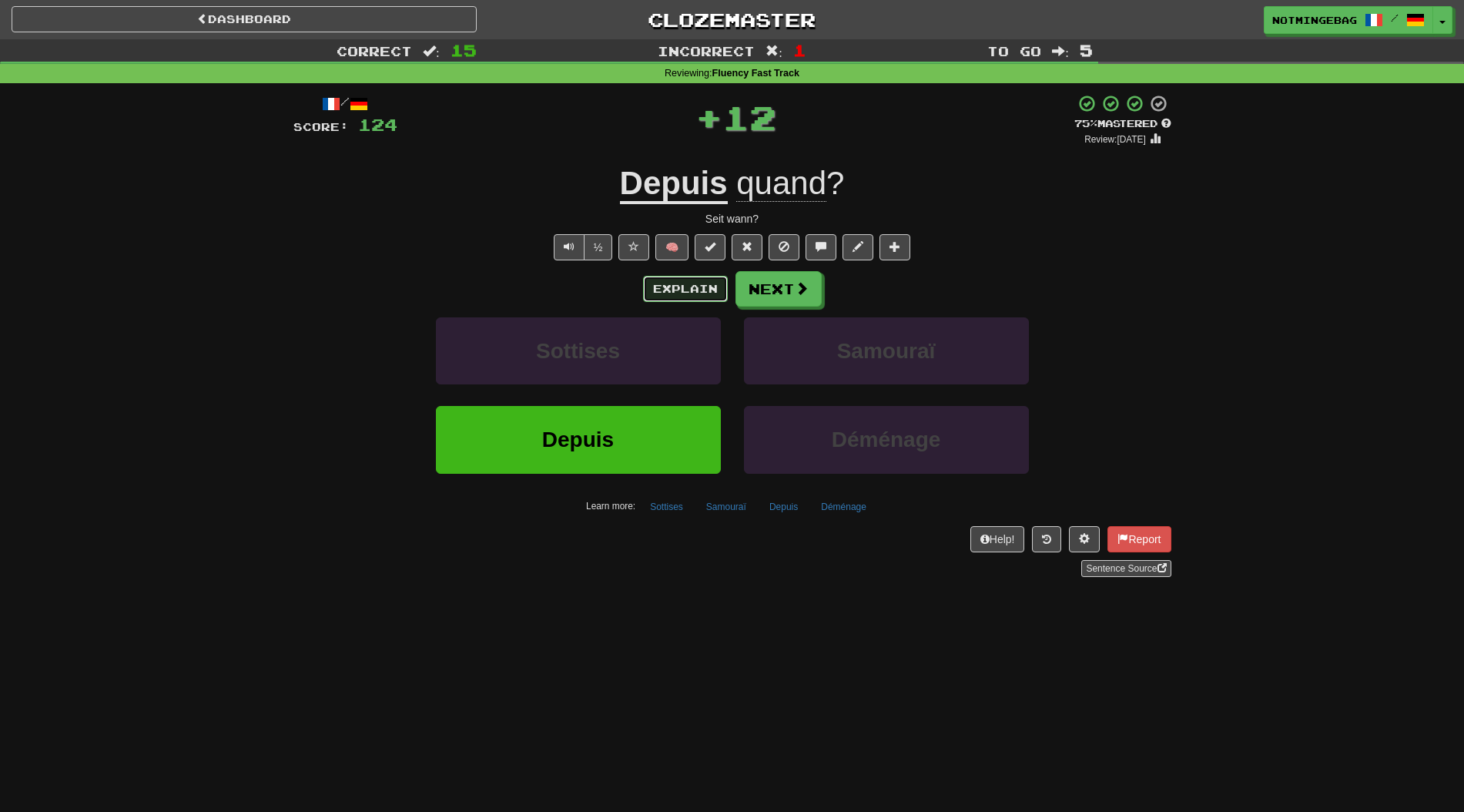
click at [680, 287] on button "Explain" at bounding box center [686, 288] width 85 height 26
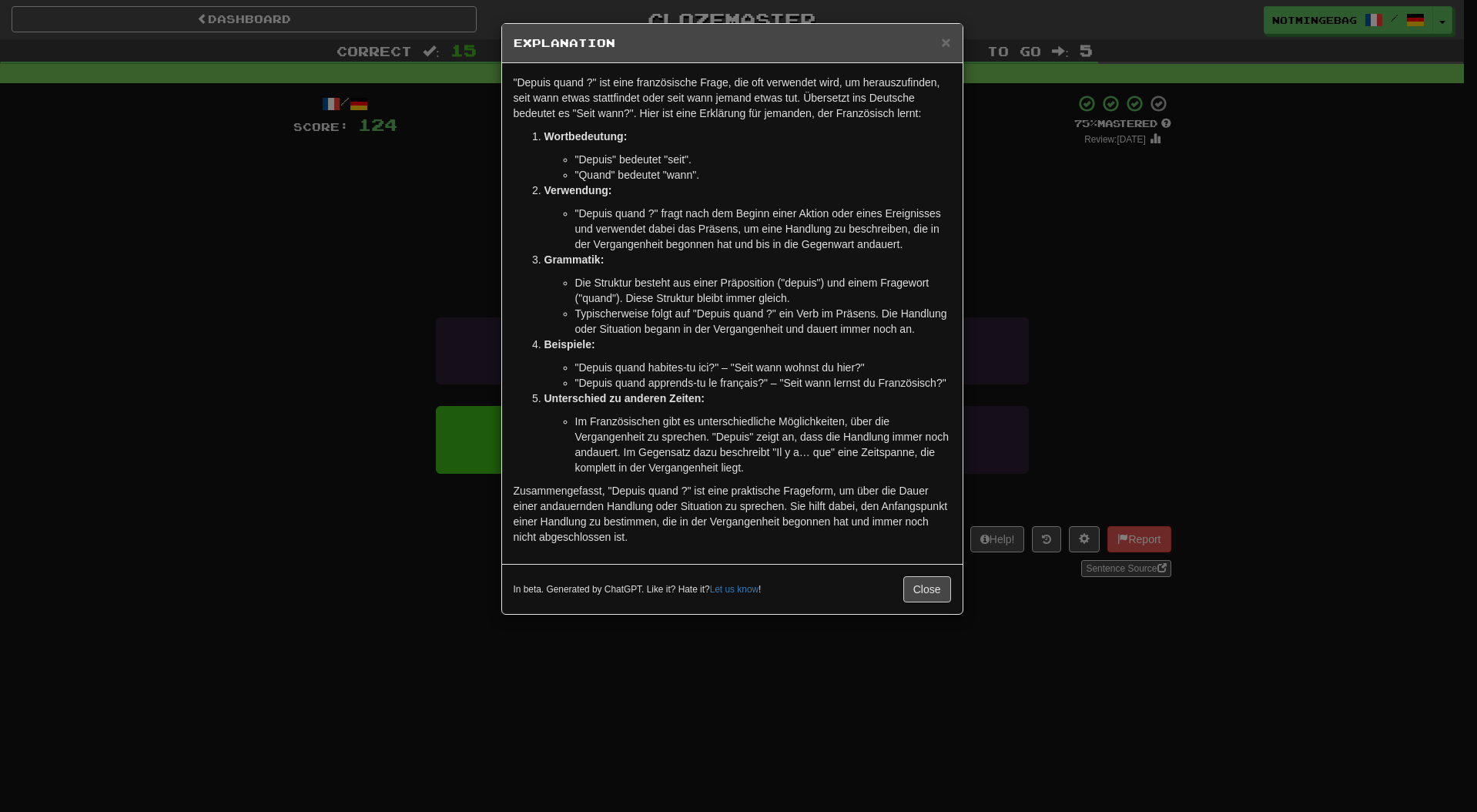
click at [1331, 464] on div "× Explanation "Depuis quand ?" ist eine französische Frage, die oft verwendet w…" at bounding box center [738, 406] width 1477 height 812
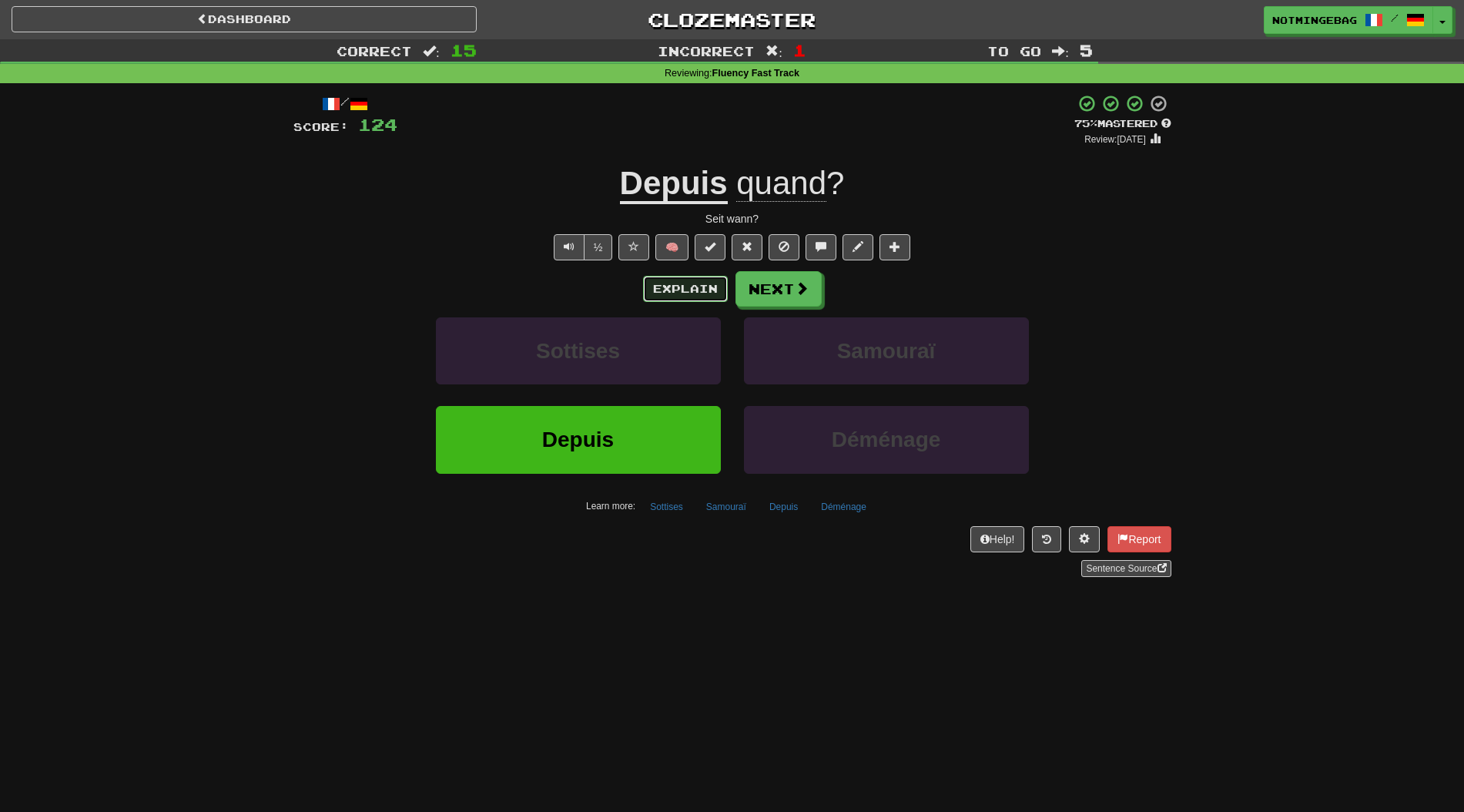
click at [705, 278] on button "Explain" at bounding box center [686, 288] width 85 height 26
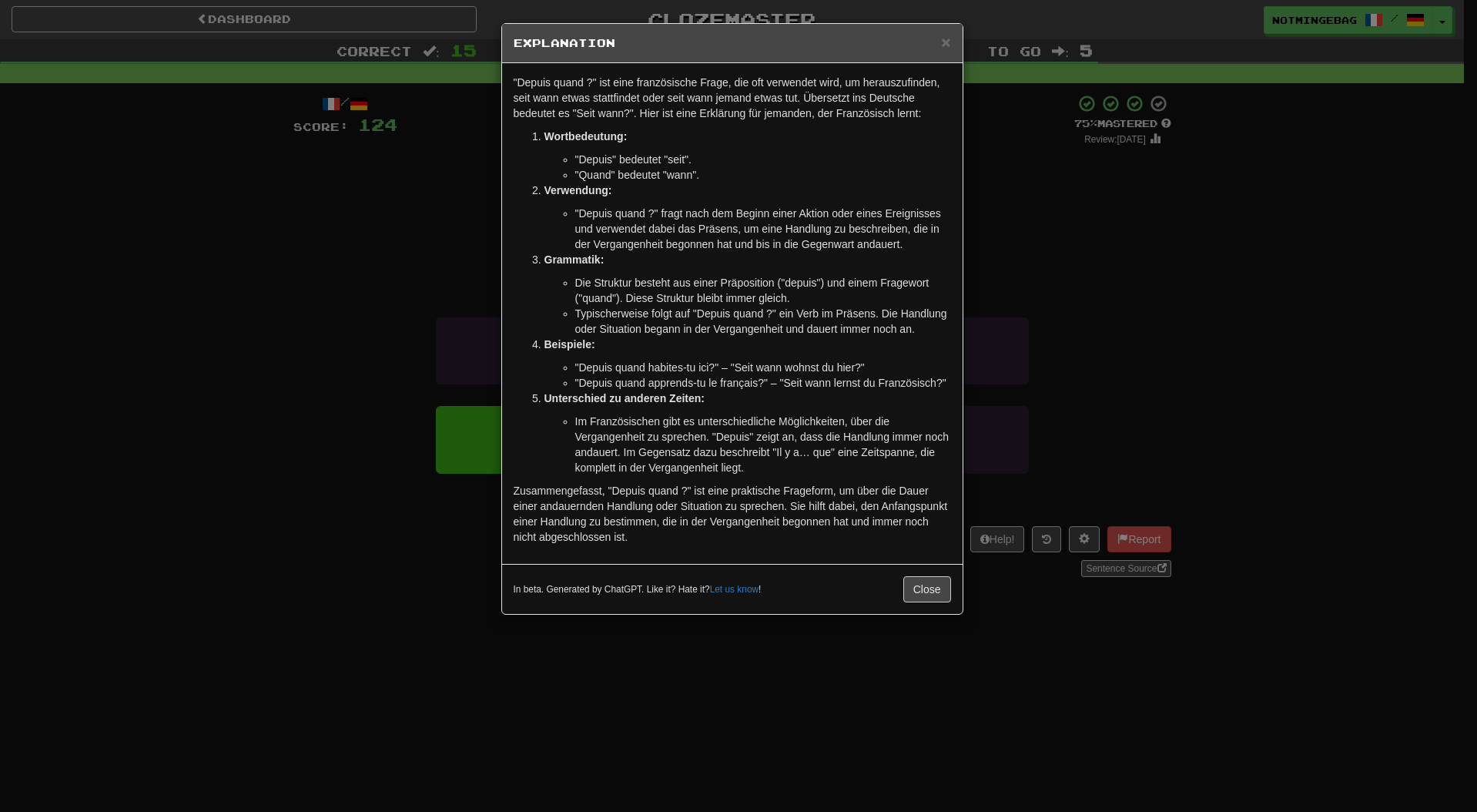
click at [782, 504] on p "Zusammengefasst, "Depuis quand ?" ist eine praktische Frageform, um über die Da…" at bounding box center [733, 514] width 438 height 61
click at [829, 468] on li "Im Französischen gibt es unterschiedliche Möglichkeiten, über die Vergangenheit…" at bounding box center [763, 445] width 376 height 61
click at [944, 596] on button "Close" at bounding box center [927, 589] width 48 height 26
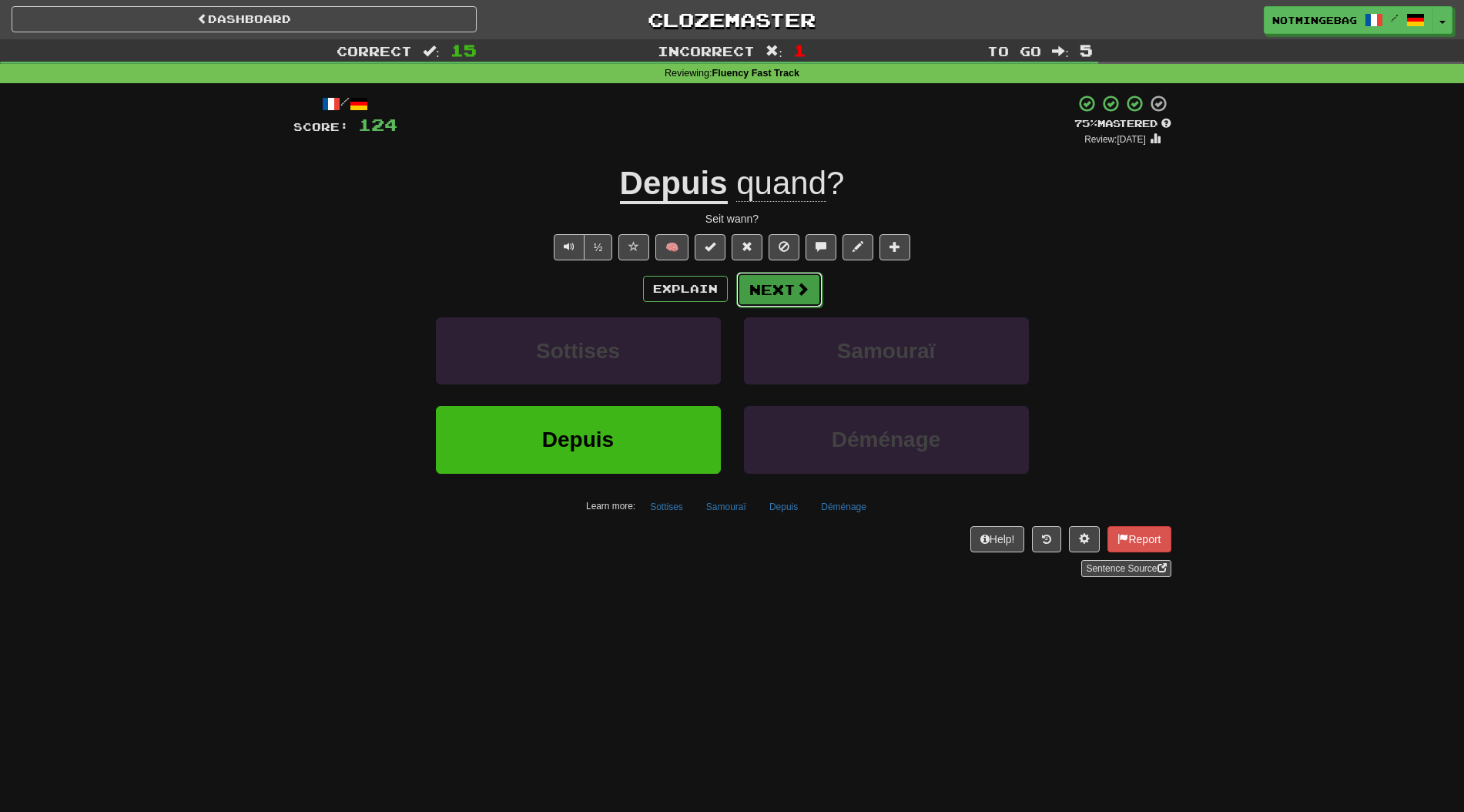
click at [815, 306] on button "Next" at bounding box center [780, 289] width 87 height 35
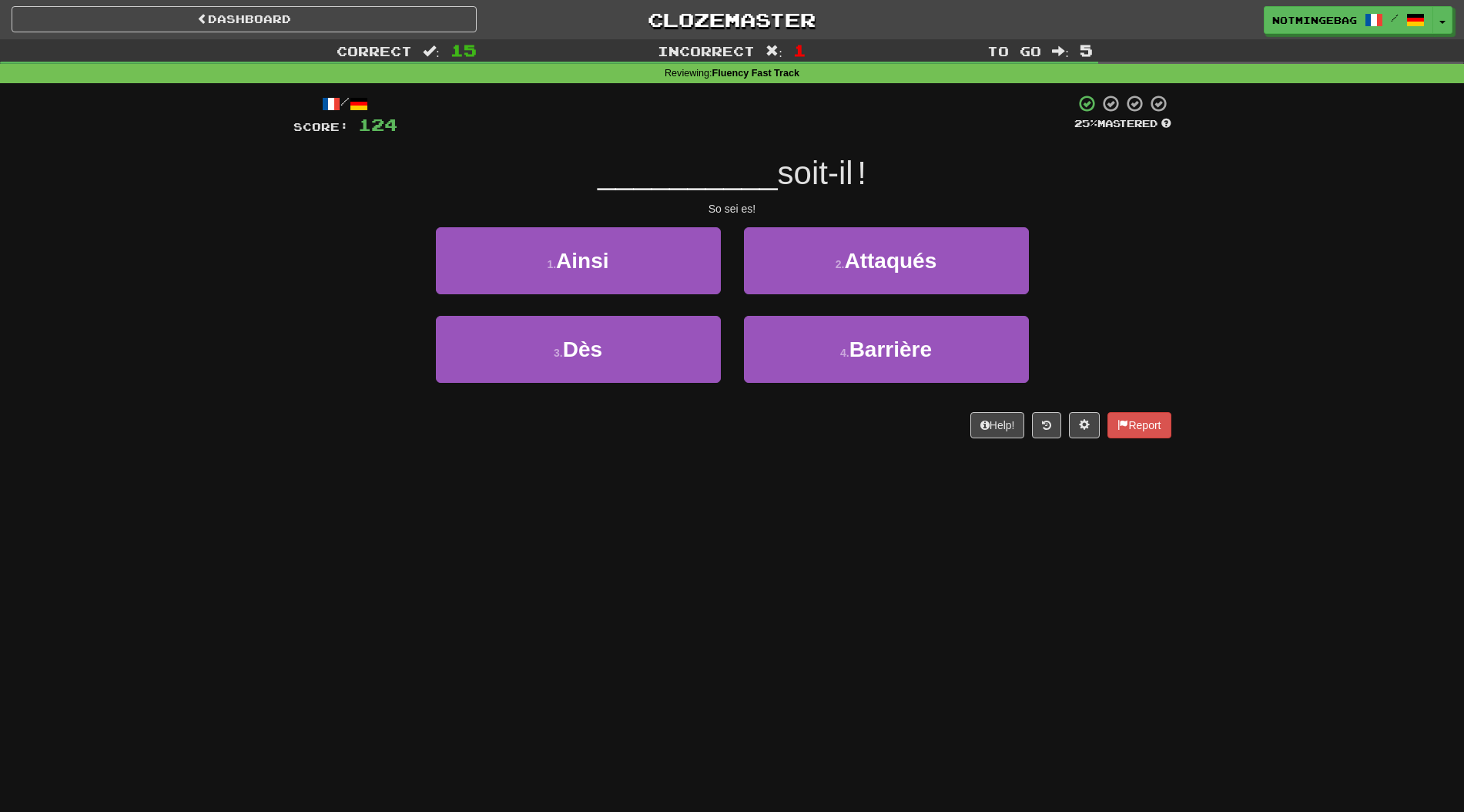
click at [1071, 638] on div "Dashboard Clozemaster Notmingebag / Toggle Dropdown Dashboard Leaderboard Activ…" at bounding box center [732, 406] width 1464 height 812
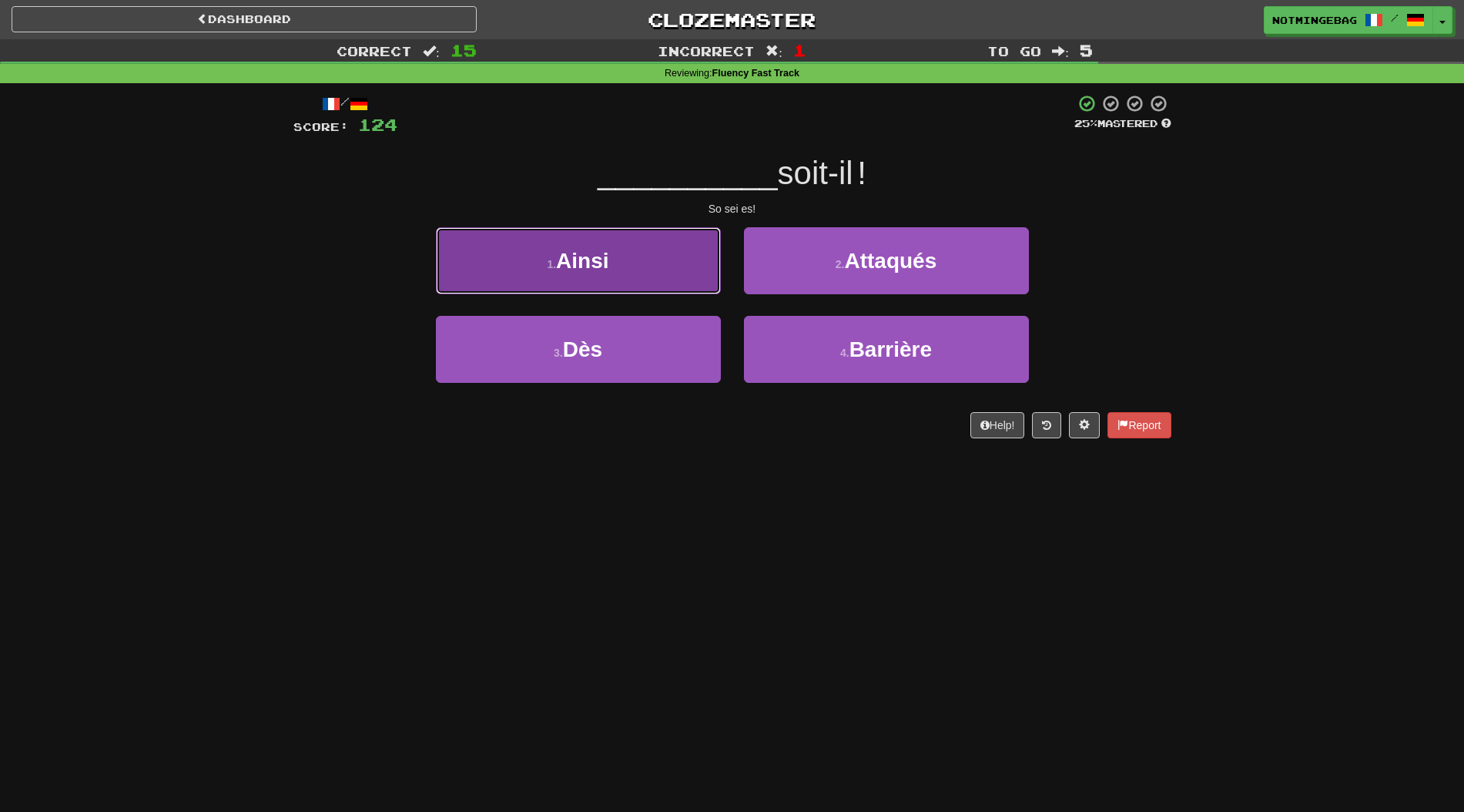
click at [650, 287] on button "1 . Ainsi" at bounding box center [579, 260] width 285 height 67
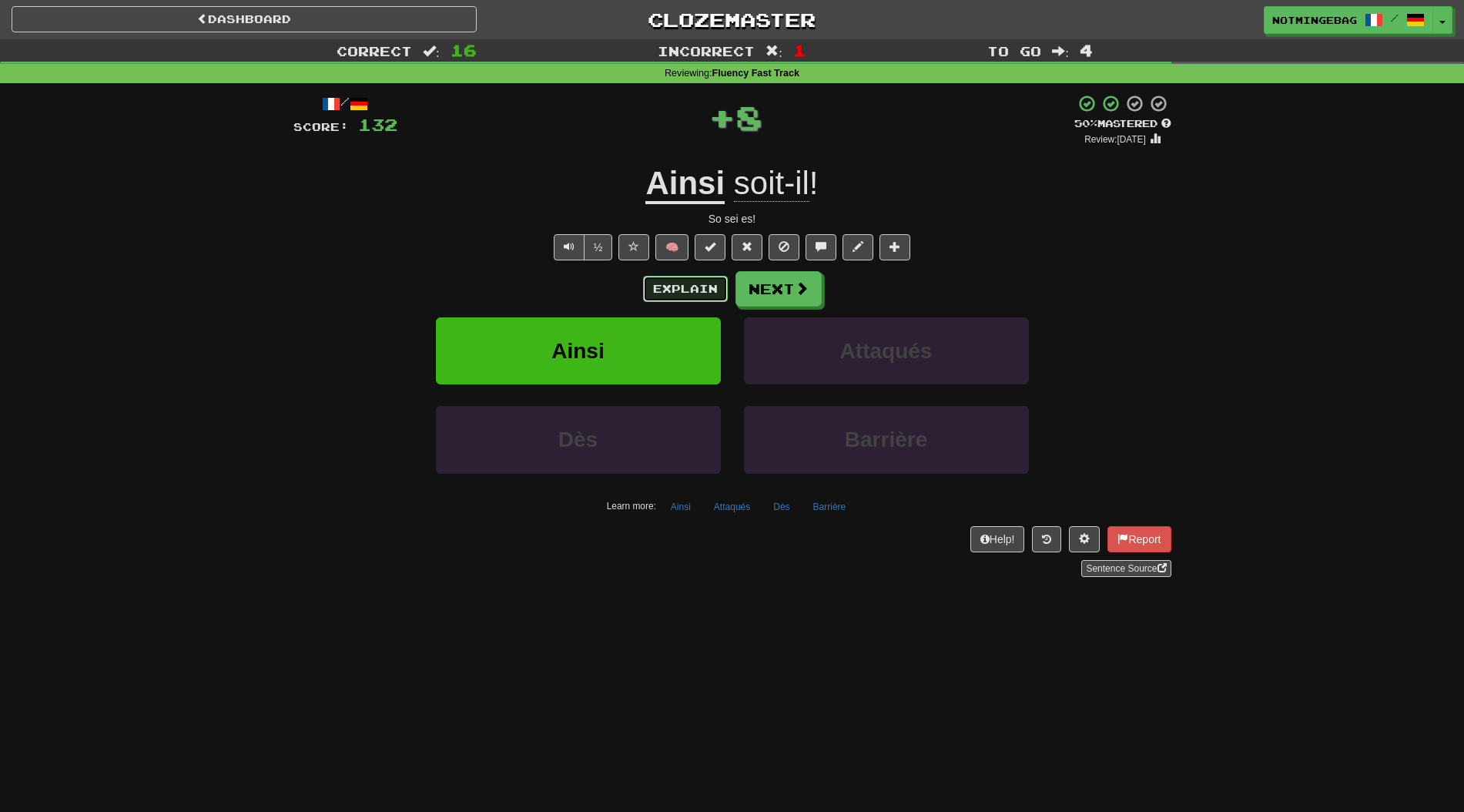
click at [694, 287] on button "Explain" at bounding box center [686, 288] width 85 height 26
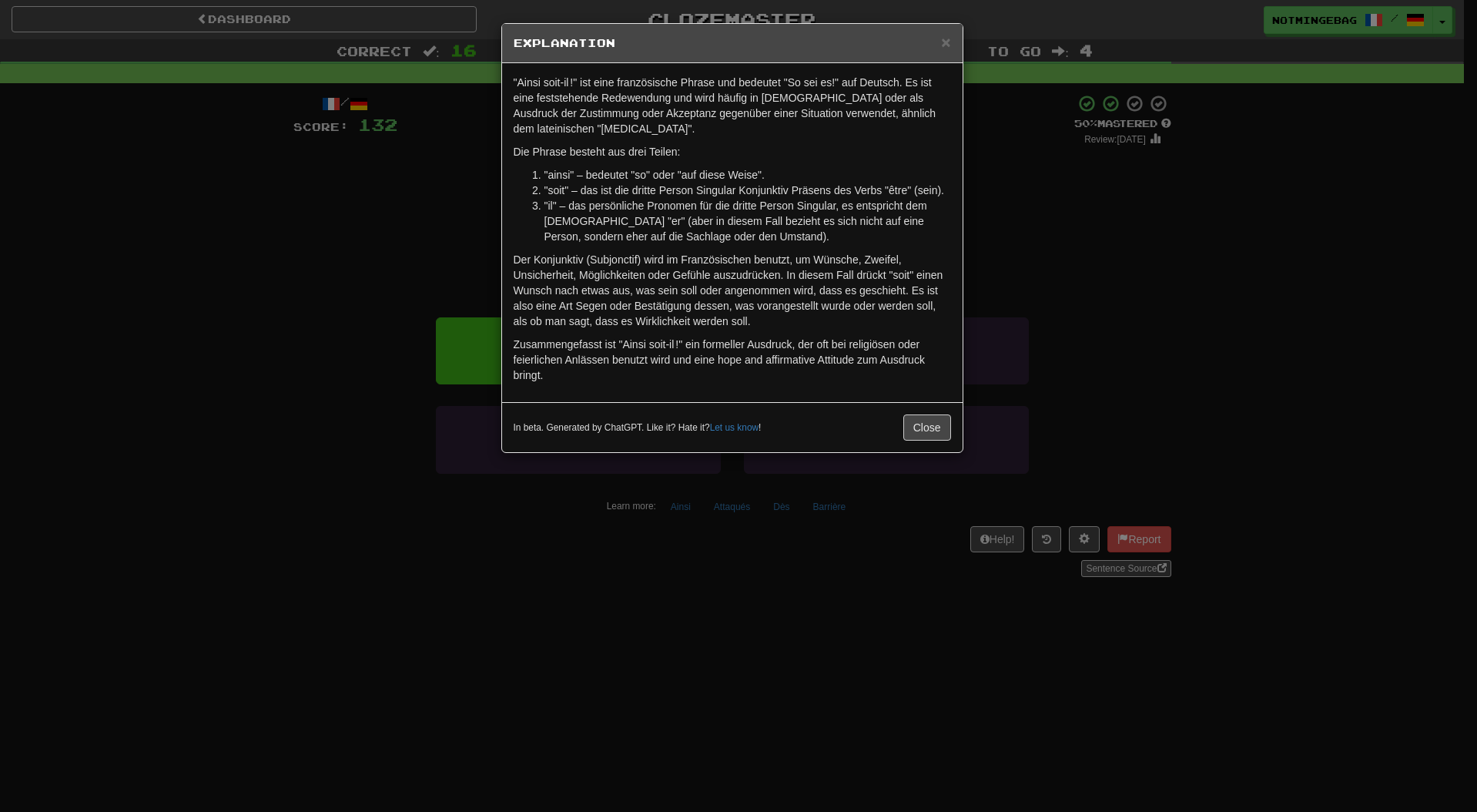
click at [825, 282] on p "Der Konjunktiv (Subjonctif) wird im Französischen benutzt, um Wünsche, Zweifel,…" at bounding box center [733, 290] width 438 height 77
click at [1141, 304] on div "× Explanation "Ainsi soit-il !" ist eine französische Phrase und bedeutet "So s…" at bounding box center [738, 406] width 1477 height 812
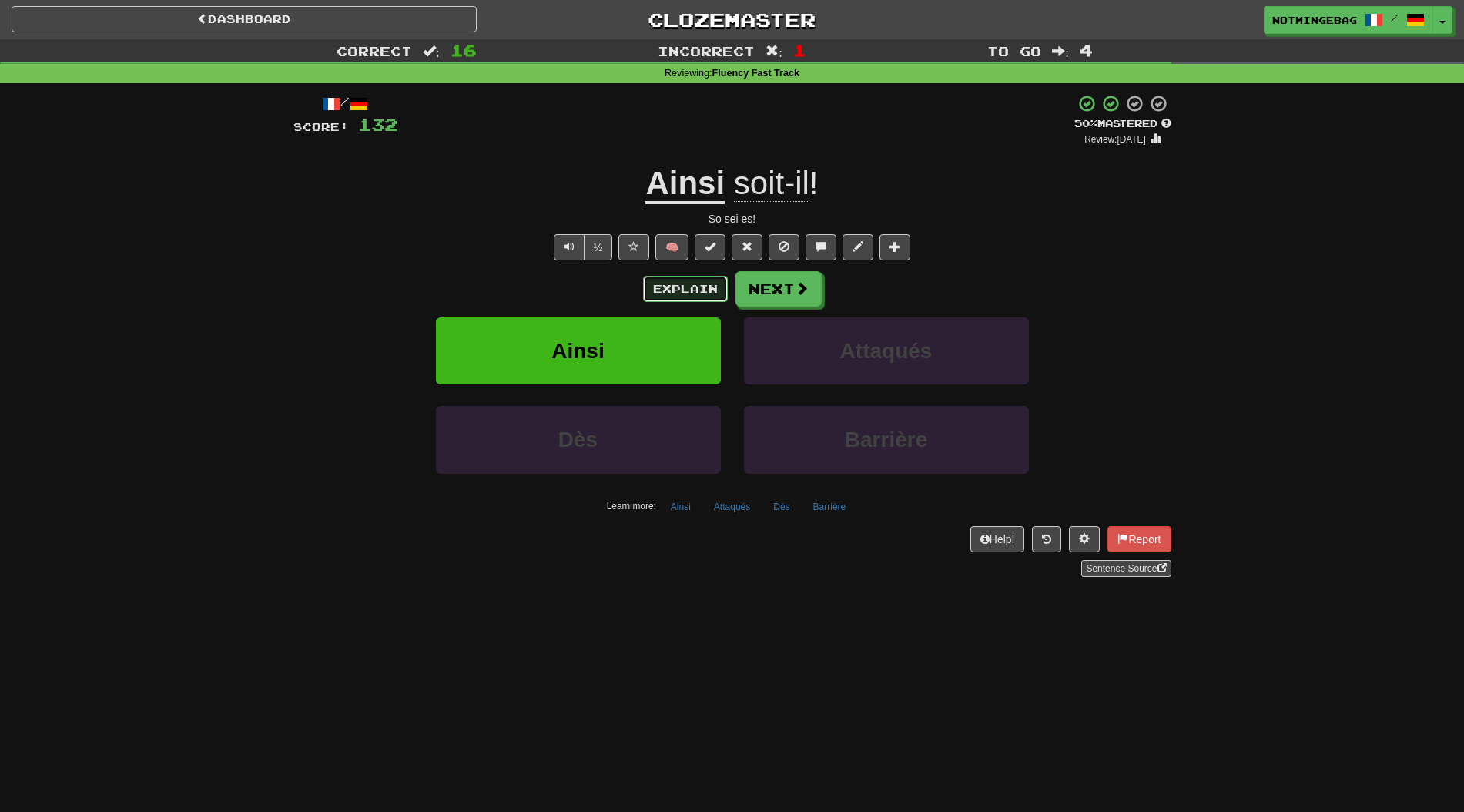
click at [657, 289] on button "Explain" at bounding box center [686, 288] width 85 height 26
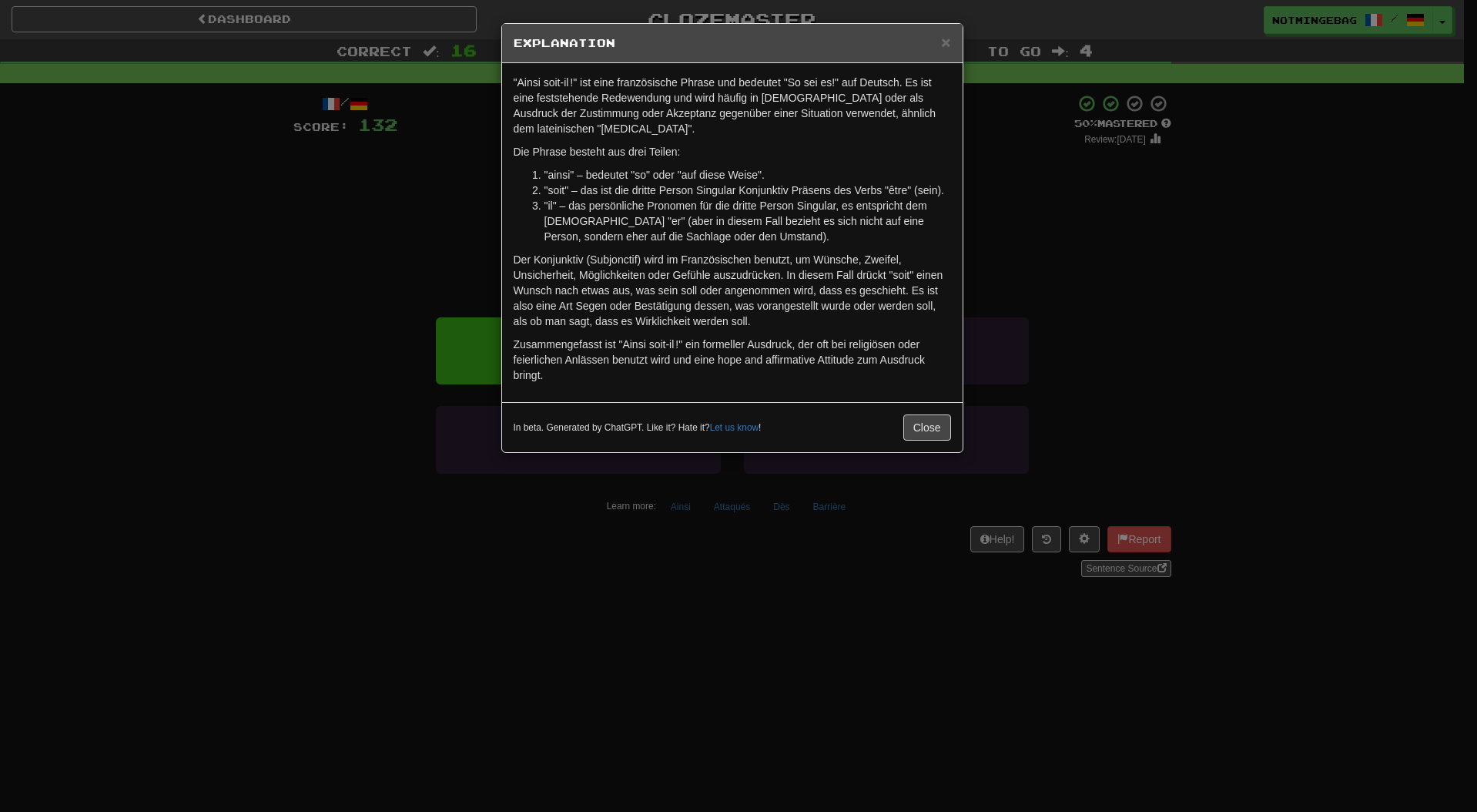
click at [1243, 307] on div "× Explanation "Ainsi soit-il !" ist eine französische Phrase und bedeutet "So s…" at bounding box center [738, 406] width 1477 height 812
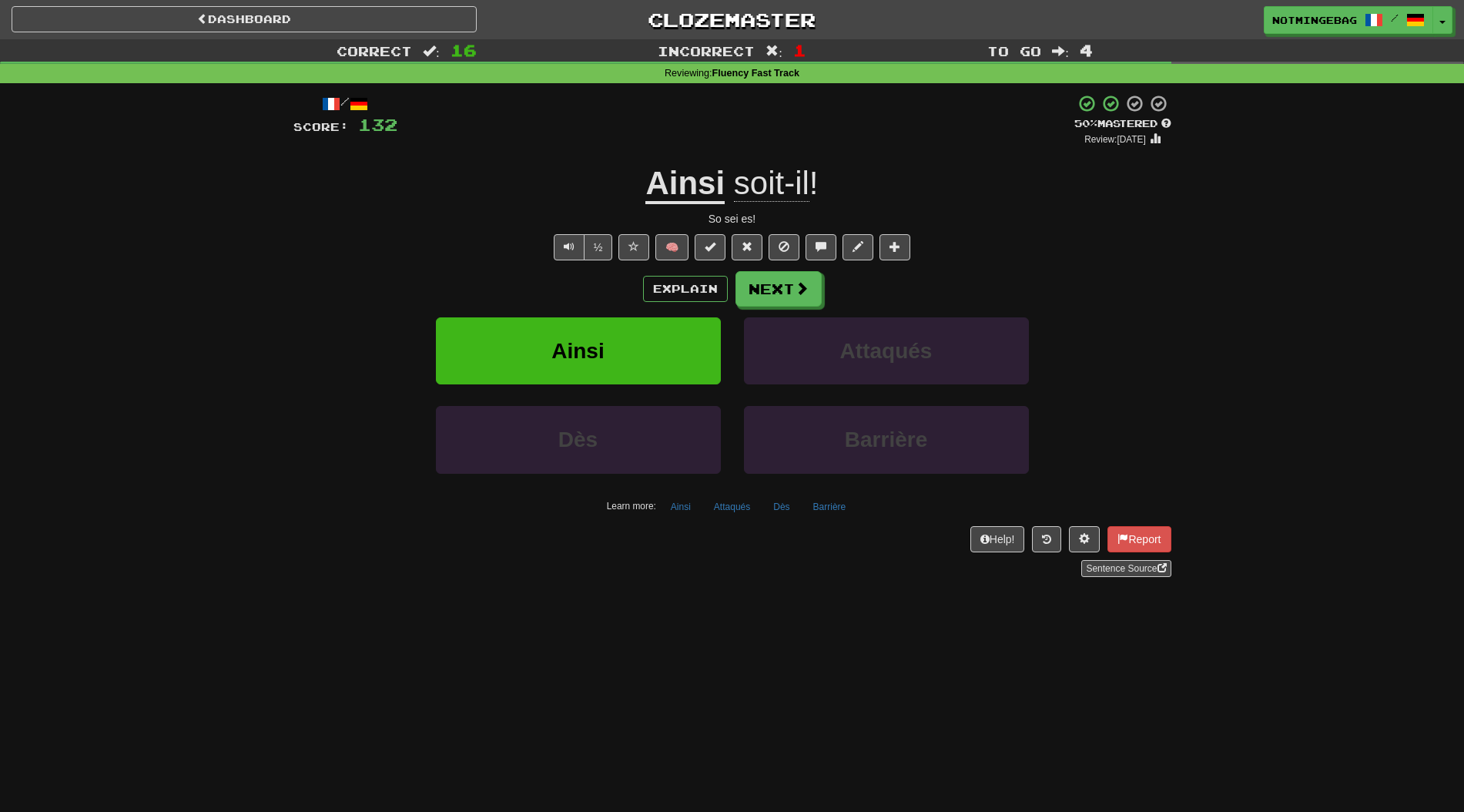
click at [747, 307] on div "Explain Next Ainsi Attaqués Dès Barrière Learn more: Ainsi Attaqués Dès Barrière" at bounding box center [733, 394] width 878 height 247
click at [759, 301] on button "Next" at bounding box center [780, 289] width 87 height 35
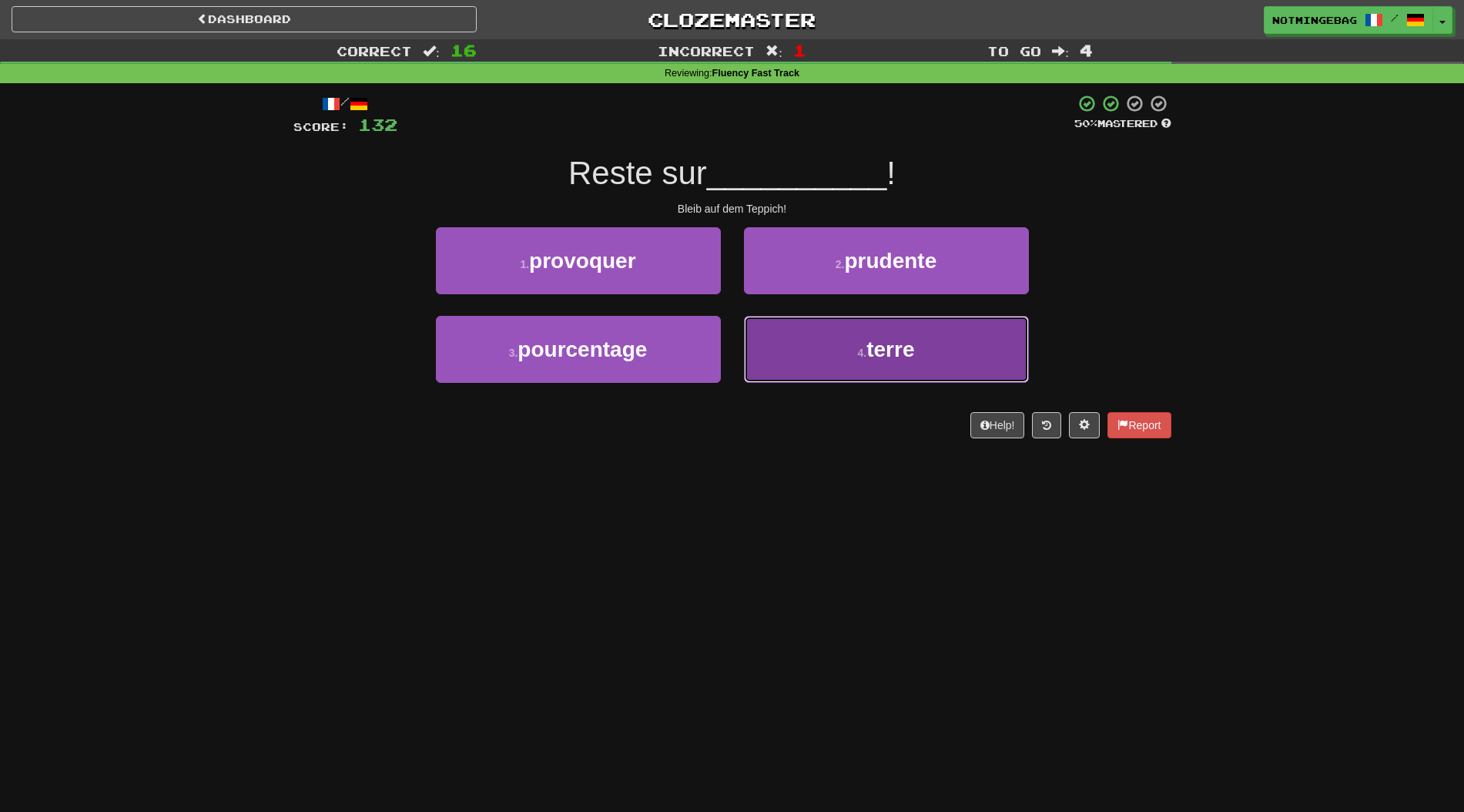
click at [820, 338] on button "4 . terre" at bounding box center [886, 349] width 285 height 67
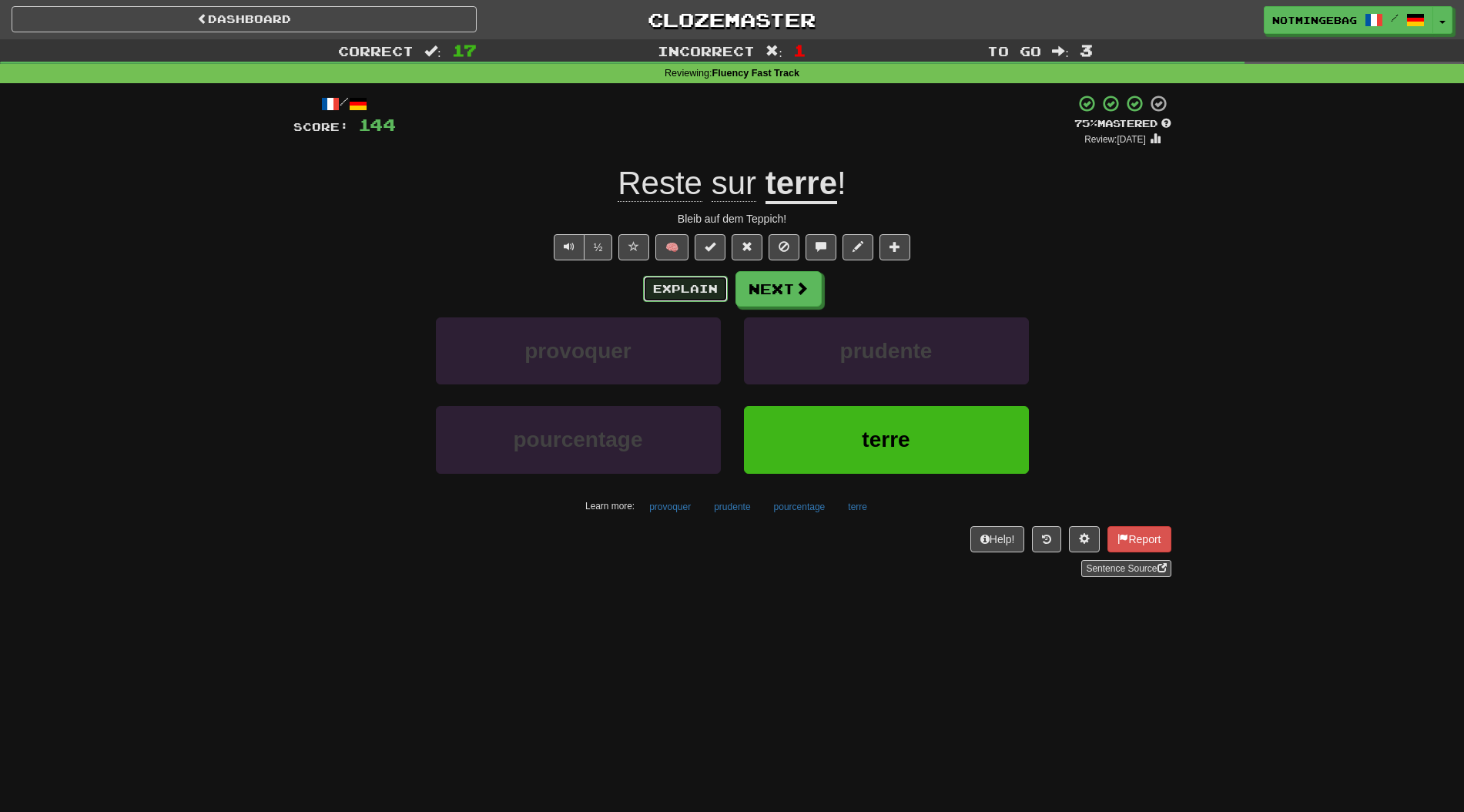
click at [667, 289] on button "Explain" at bounding box center [686, 288] width 85 height 26
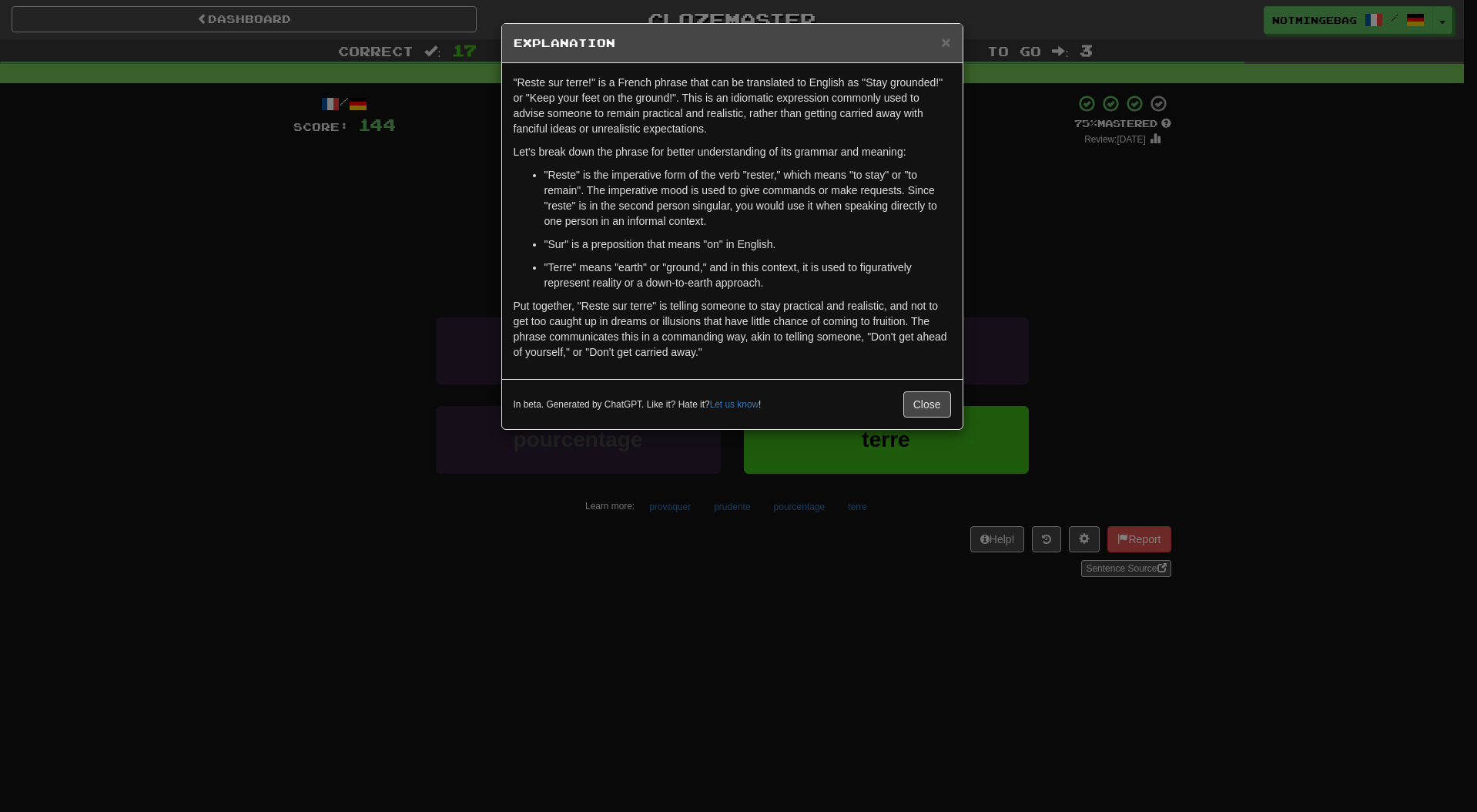
click at [792, 172] on p ""Reste" is the imperative form of the verb "rester," which means "to stay" or "…" at bounding box center [748, 197] width 407 height 61
click at [1099, 323] on div "× Explanation "Reste sur terre!" is a French phrase that can be translated to E…" at bounding box center [738, 406] width 1477 height 812
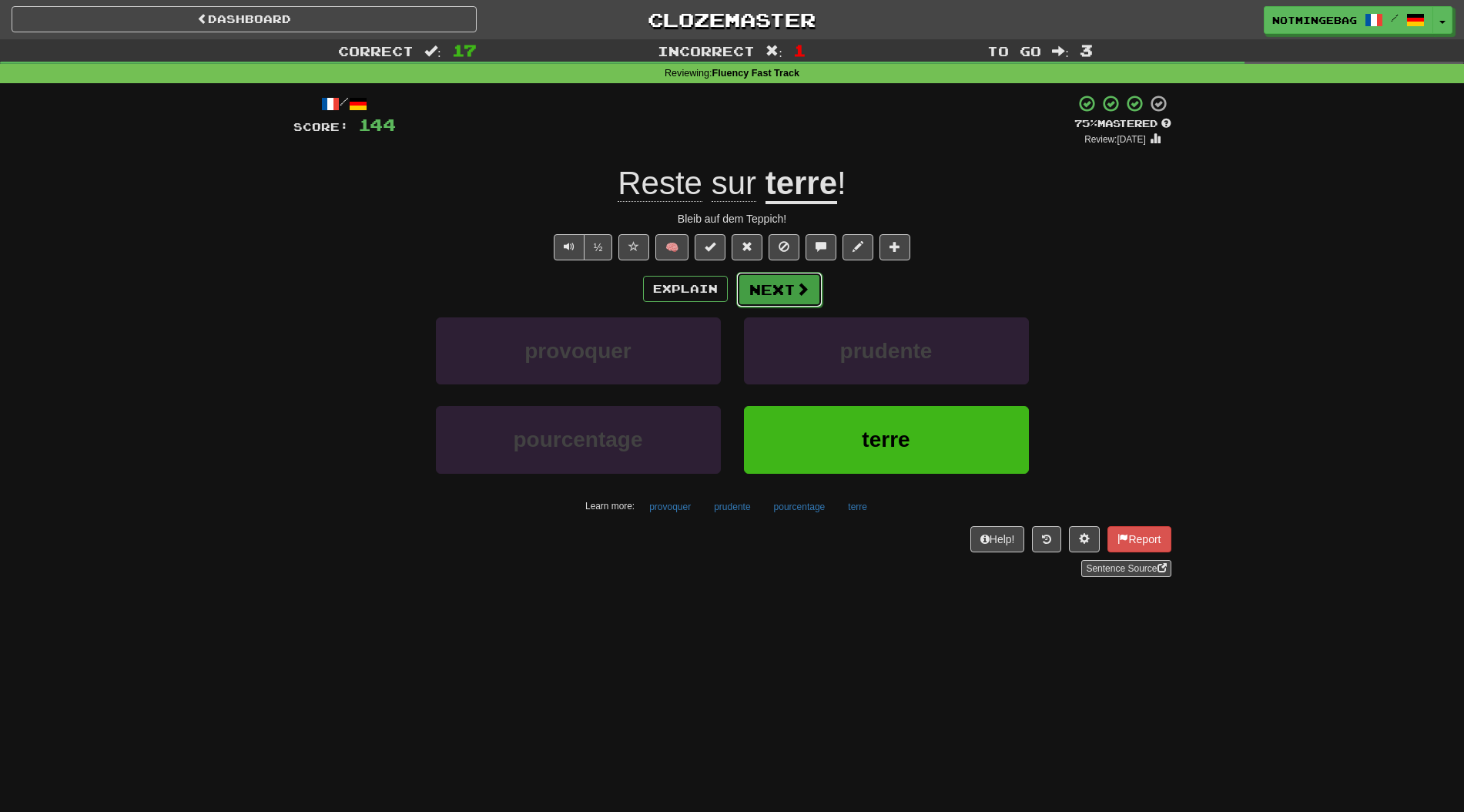
click at [804, 303] on button "Next" at bounding box center [780, 289] width 87 height 35
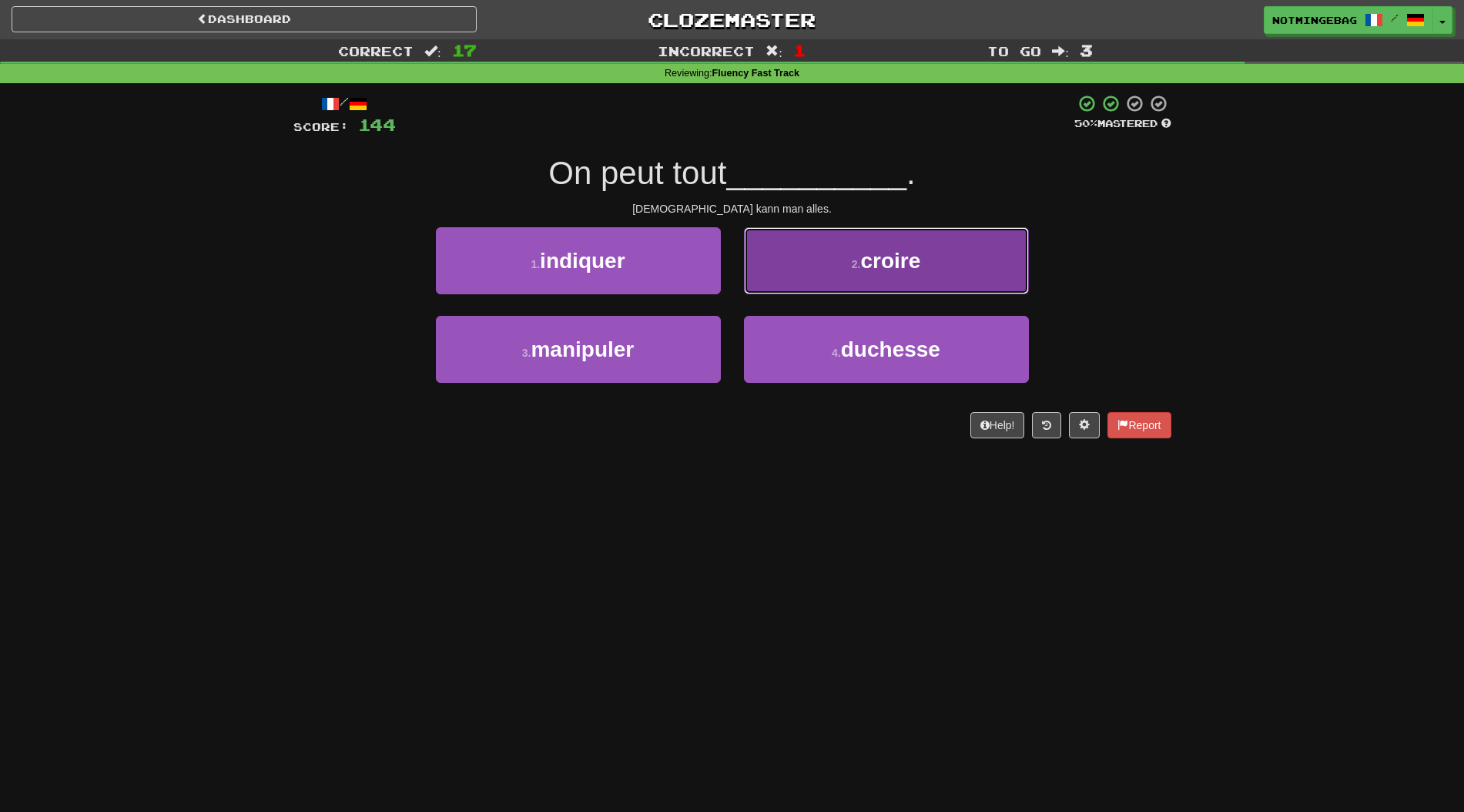
click at [960, 284] on button "2 . croire" at bounding box center [886, 260] width 285 height 67
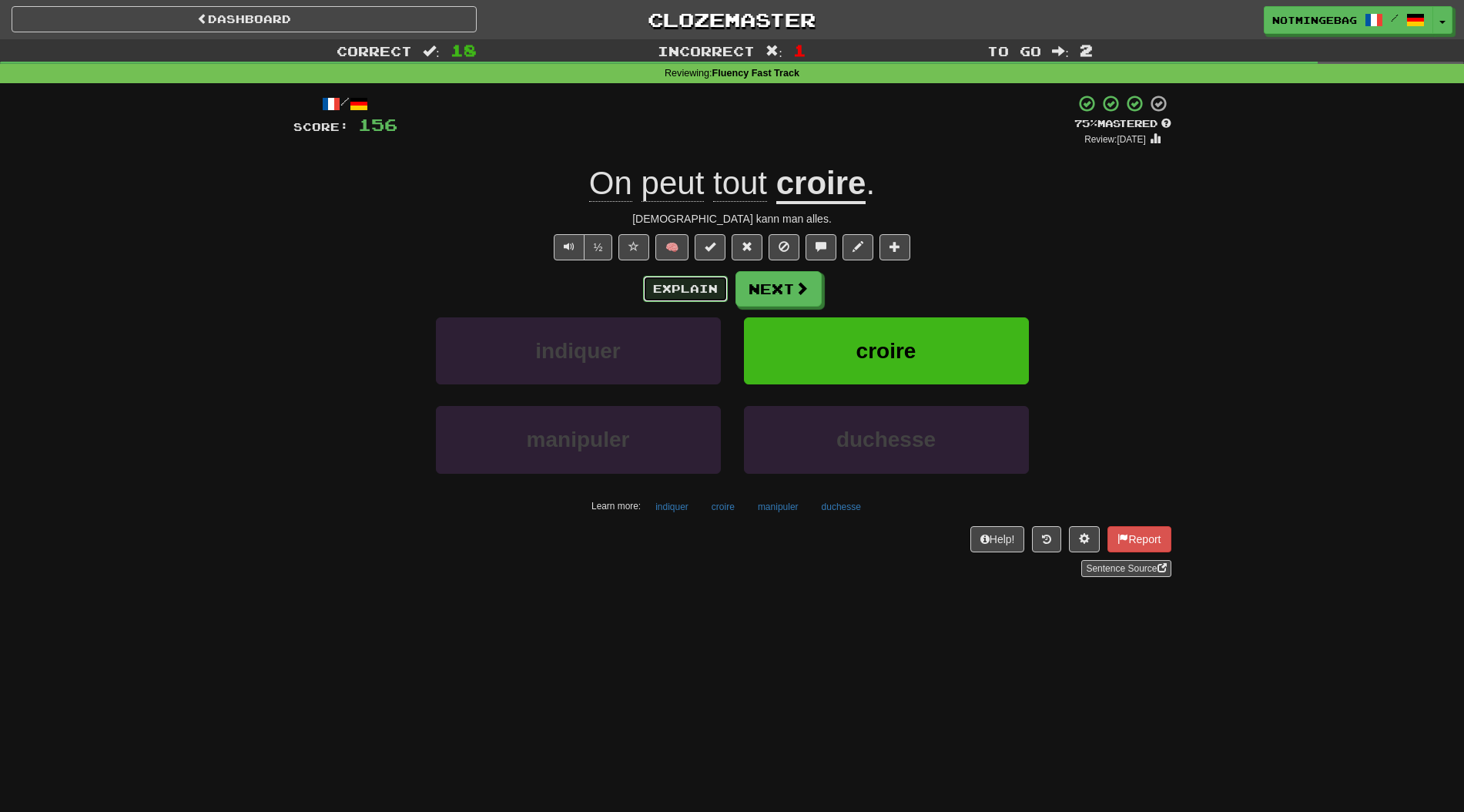
click at [716, 297] on button "Explain" at bounding box center [686, 288] width 85 height 26
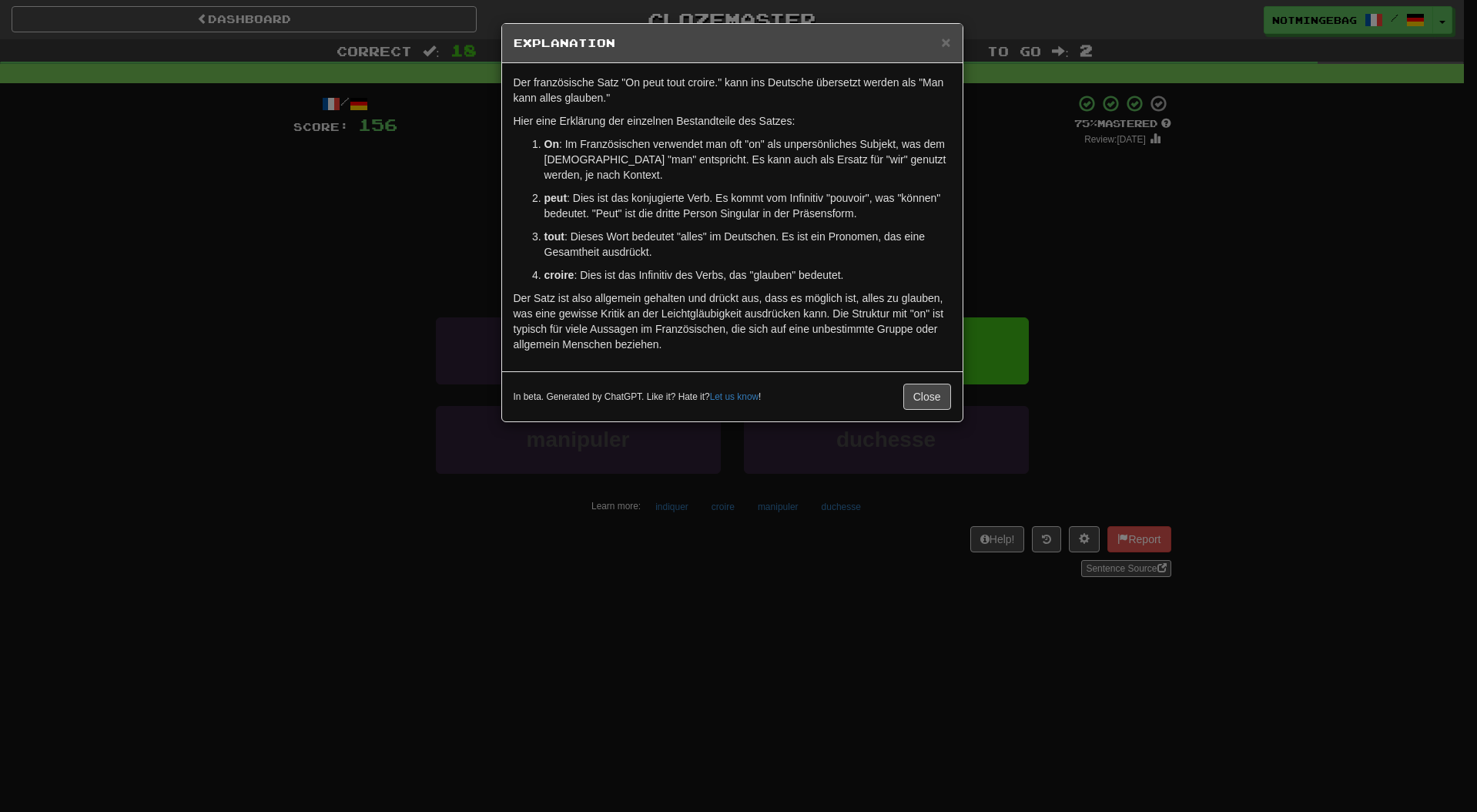
click at [1245, 364] on div "× Explanation Der französische Satz "On peut tout croire." kann ins Deutsche üb…" at bounding box center [738, 406] width 1477 height 812
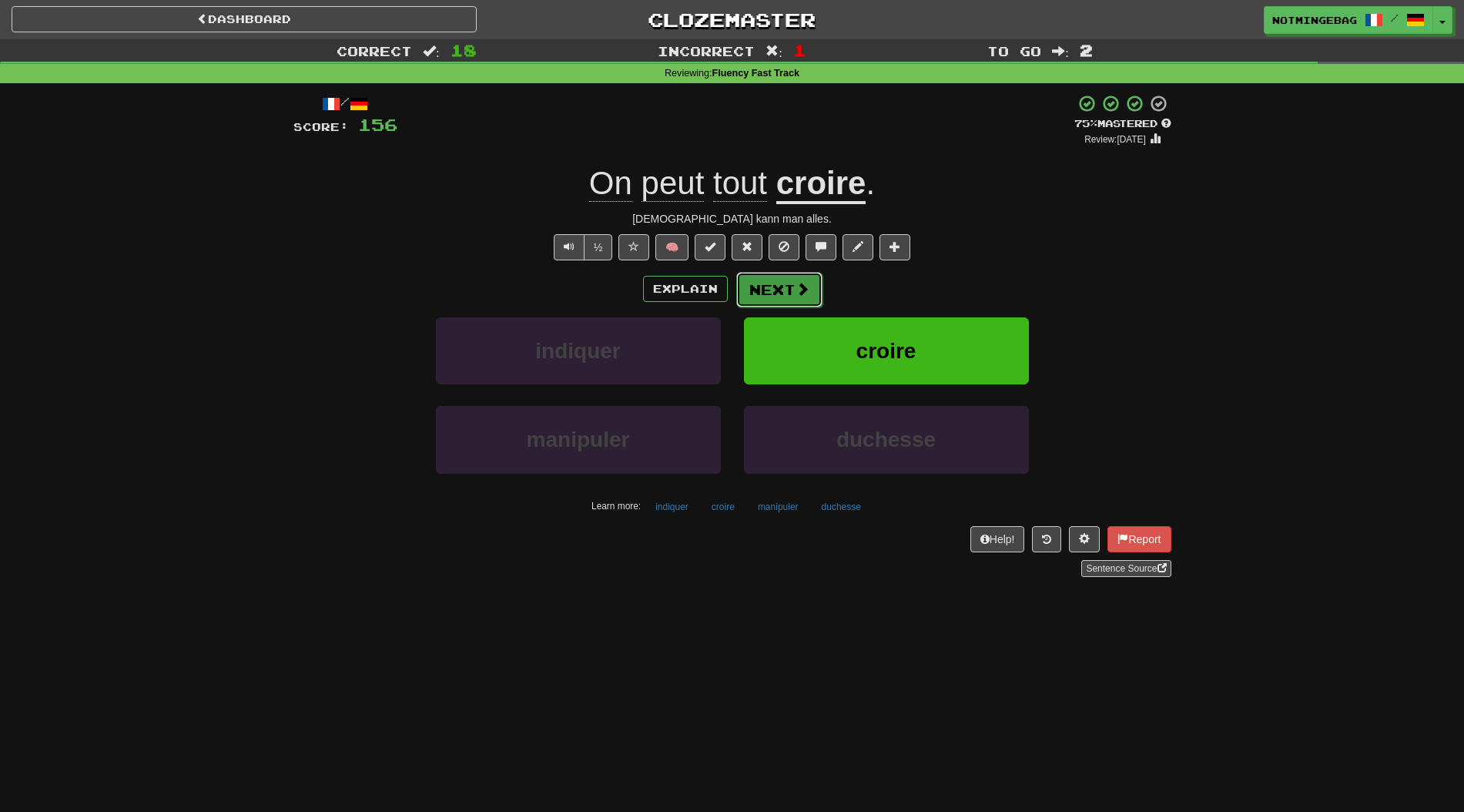
click at [817, 304] on button "Next" at bounding box center [780, 289] width 87 height 35
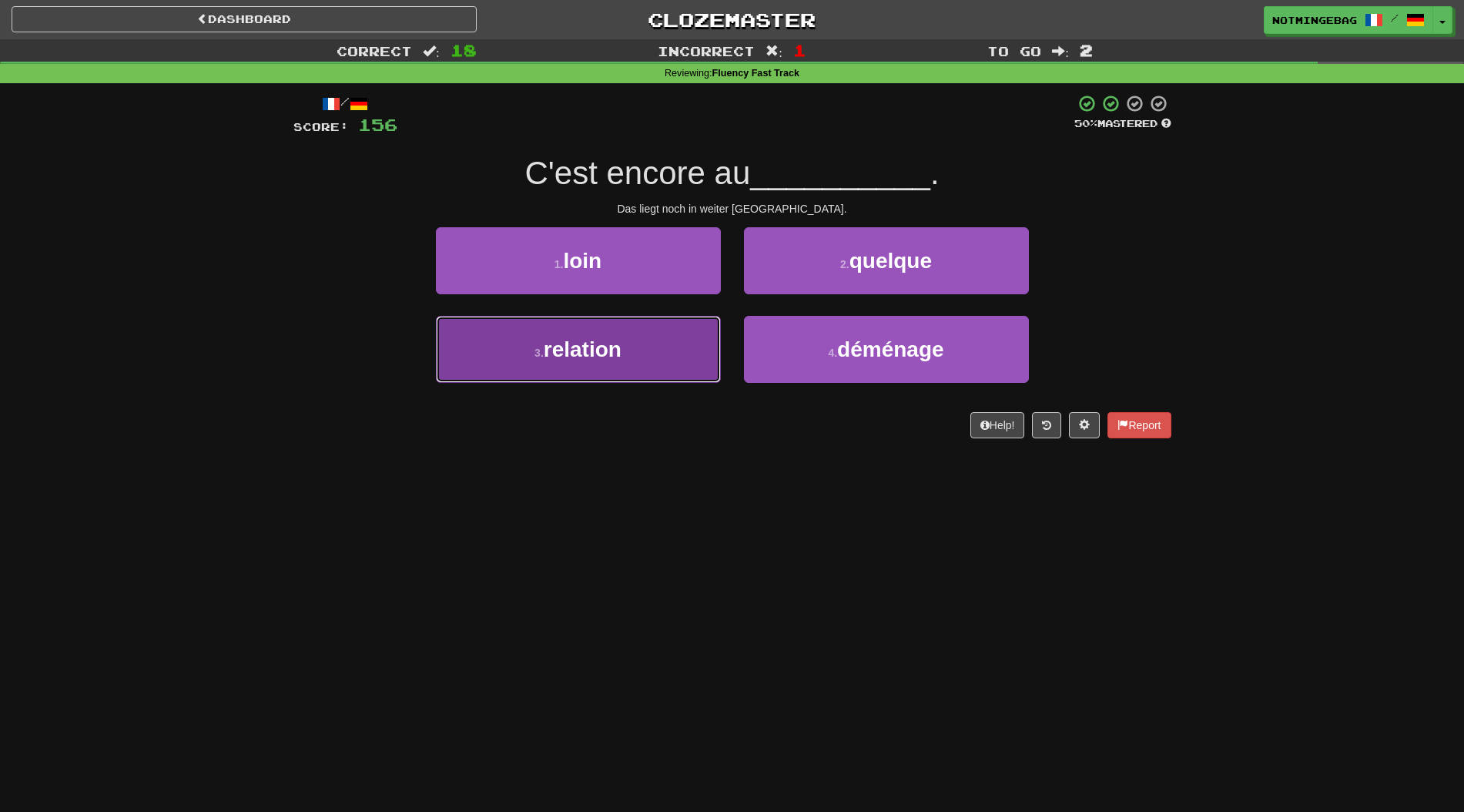
click at [657, 364] on button "3 . relation" at bounding box center [579, 349] width 285 height 67
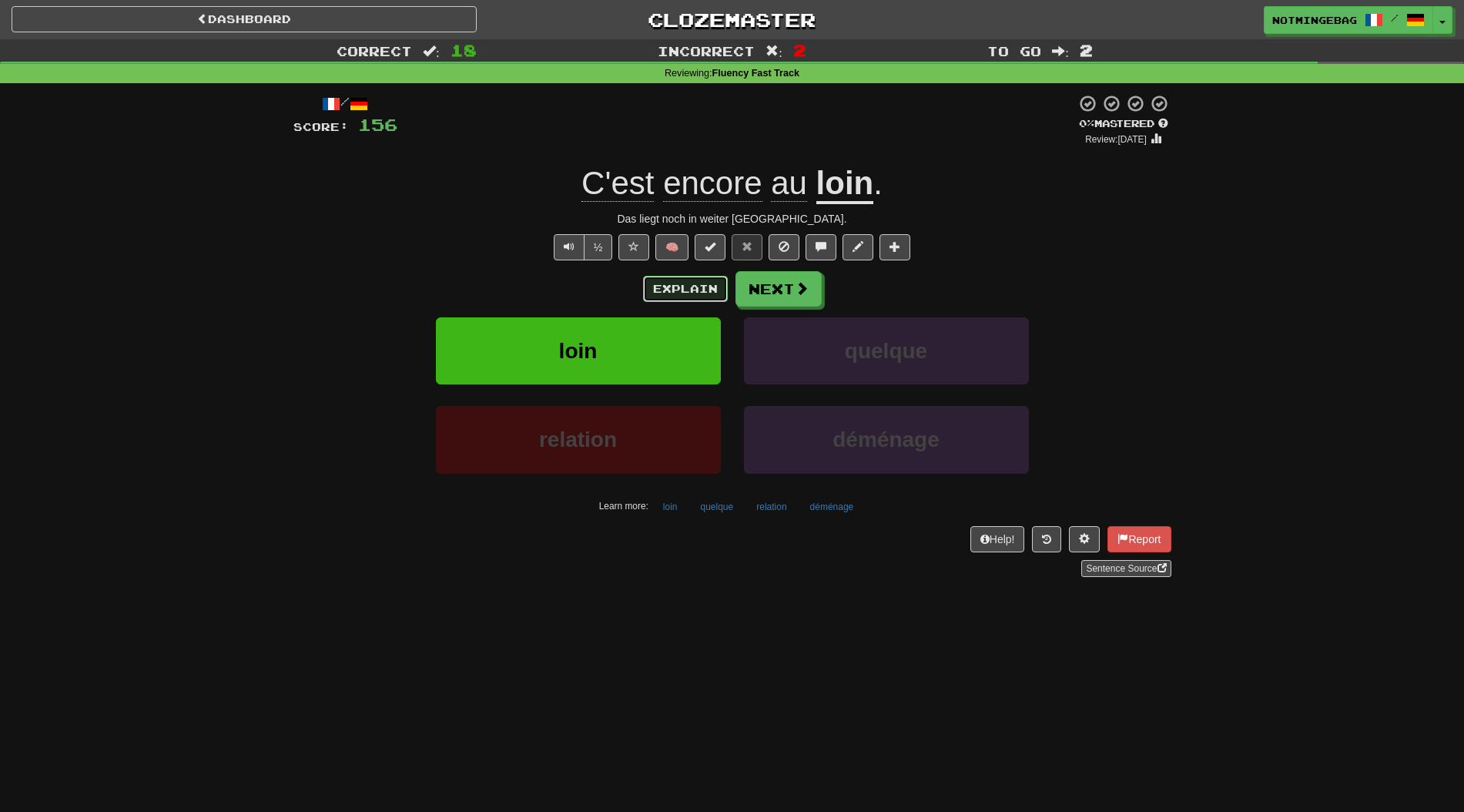
click at [663, 298] on button "Explain" at bounding box center [686, 288] width 85 height 26
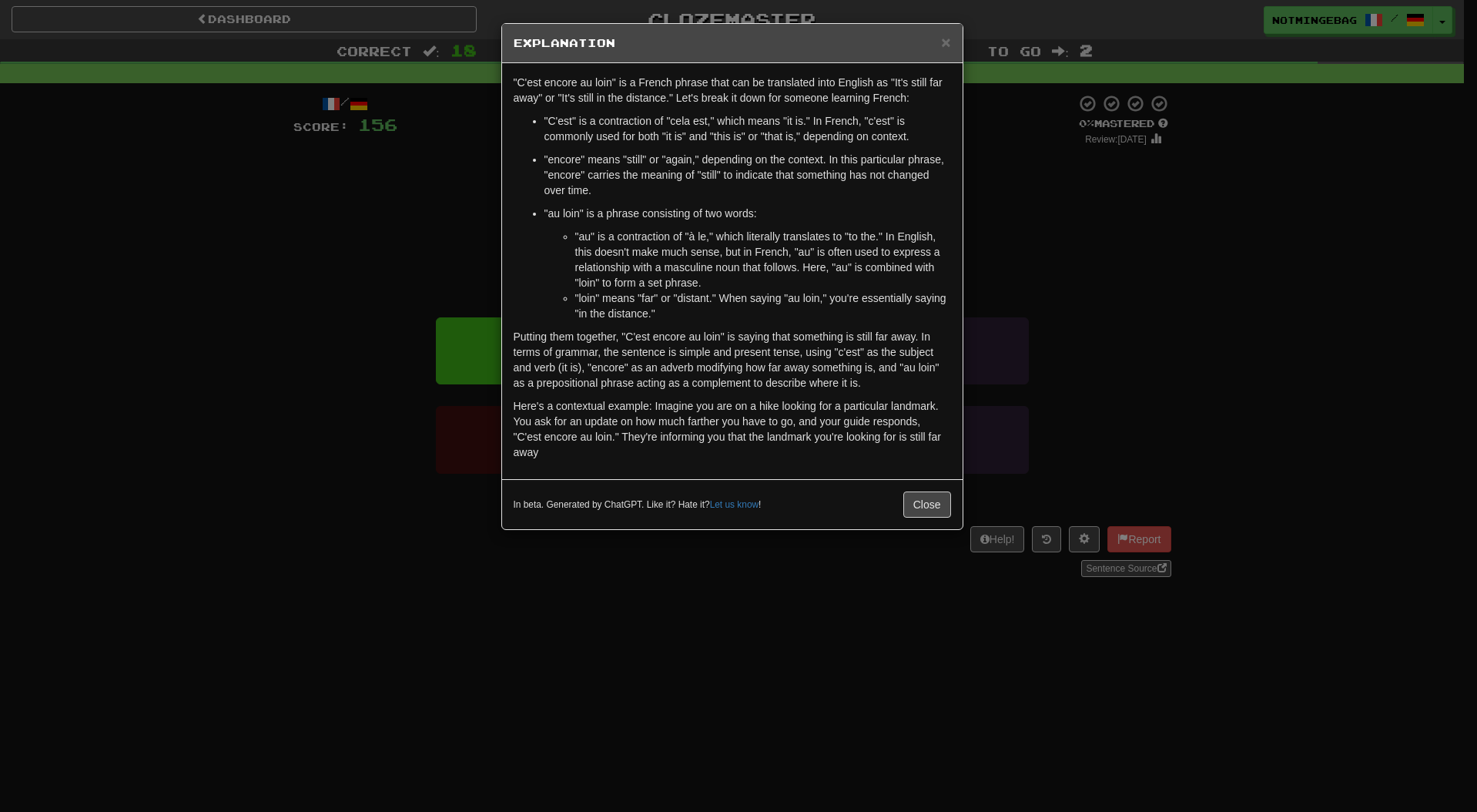
click at [708, 300] on li ""loin" means "far" or "distant." When saying "au loin," you're essentially sayi…" at bounding box center [763, 305] width 376 height 31
click at [792, 286] on li ""au" is a contraction of "à le," which literally translates to "to the." In Eng…" at bounding box center [763, 260] width 376 height 61
click at [884, 349] on p "Putting them together, "C'est encore au loin" is saying that something is still…" at bounding box center [733, 360] width 438 height 61
click at [905, 367] on p "Putting them together, "C'est encore au loin" is saying that something is still…" at bounding box center [733, 360] width 438 height 61
click at [723, 288] on li ""au" is a contraction of "à le," which literally translates to "to the." In Eng…" at bounding box center [763, 260] width 376 height 61
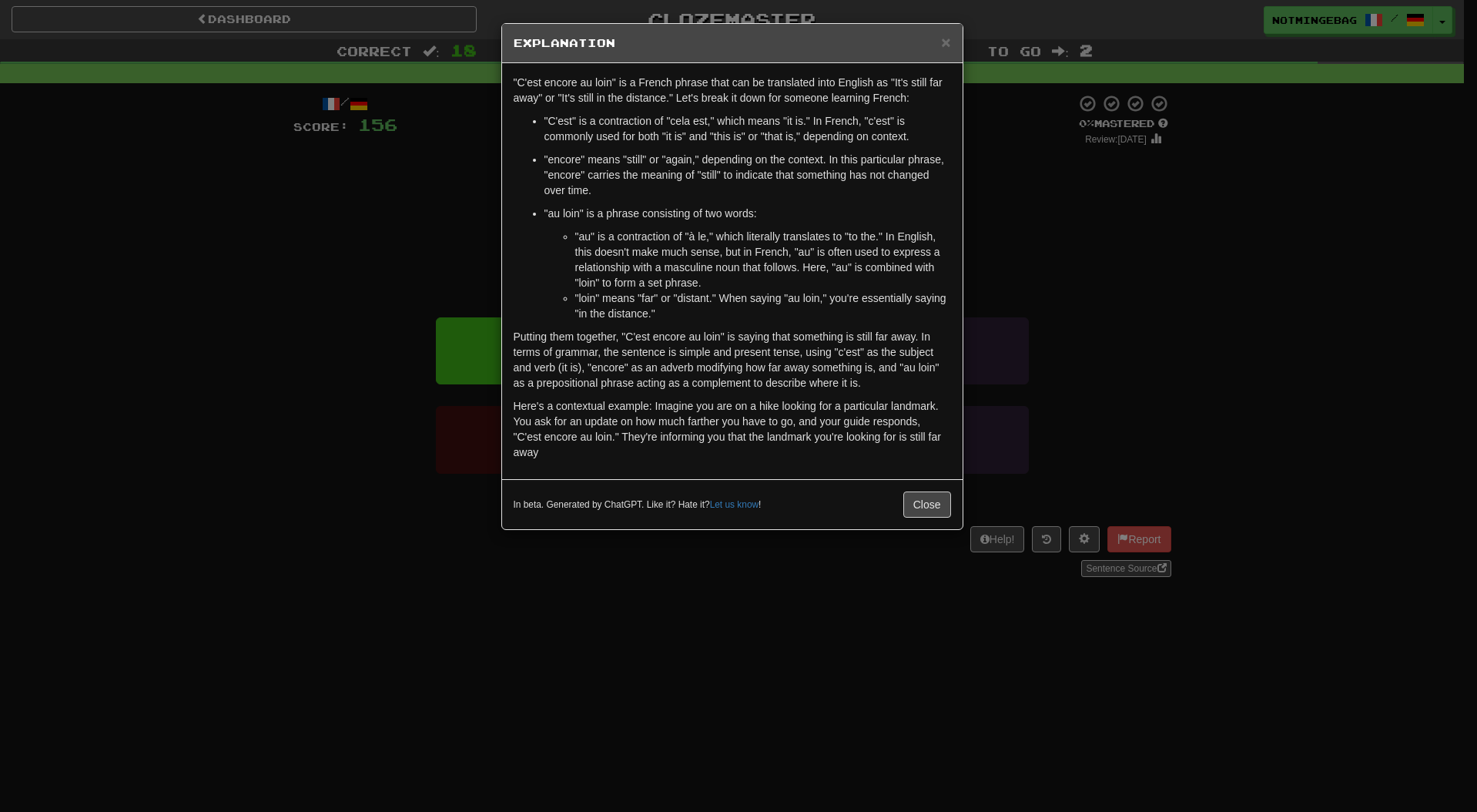
click at [753, 290] on li ""au" is a contraction of "à le," which literally translates to "to the." In Eng…" at bounding box center [763, 260] width 376 height 61
click at [714, 257] on li ""au" is a contraction of "à le," which literally translates to "to the." In Eng…" at bounding box center [763, 260] width 376 height 61
click at [1236, 345] on div "× Explanation "C'est encore au loin" is a French phrase that can be translated …" at bounding box center [738, 406] width 1477 height 812
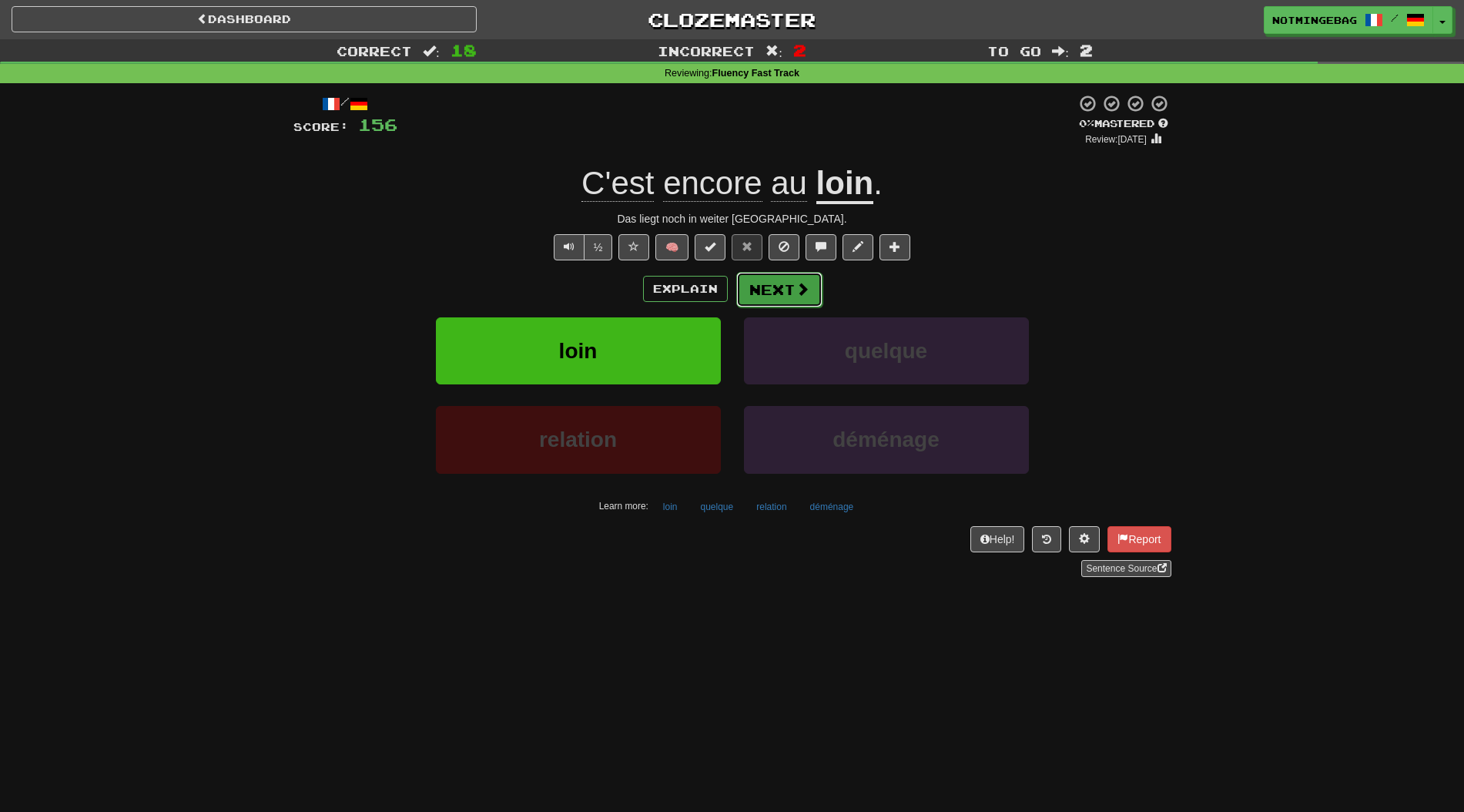
click at [779, 297] on button "Next" at bounding box center [780, 289] width 87 height 35
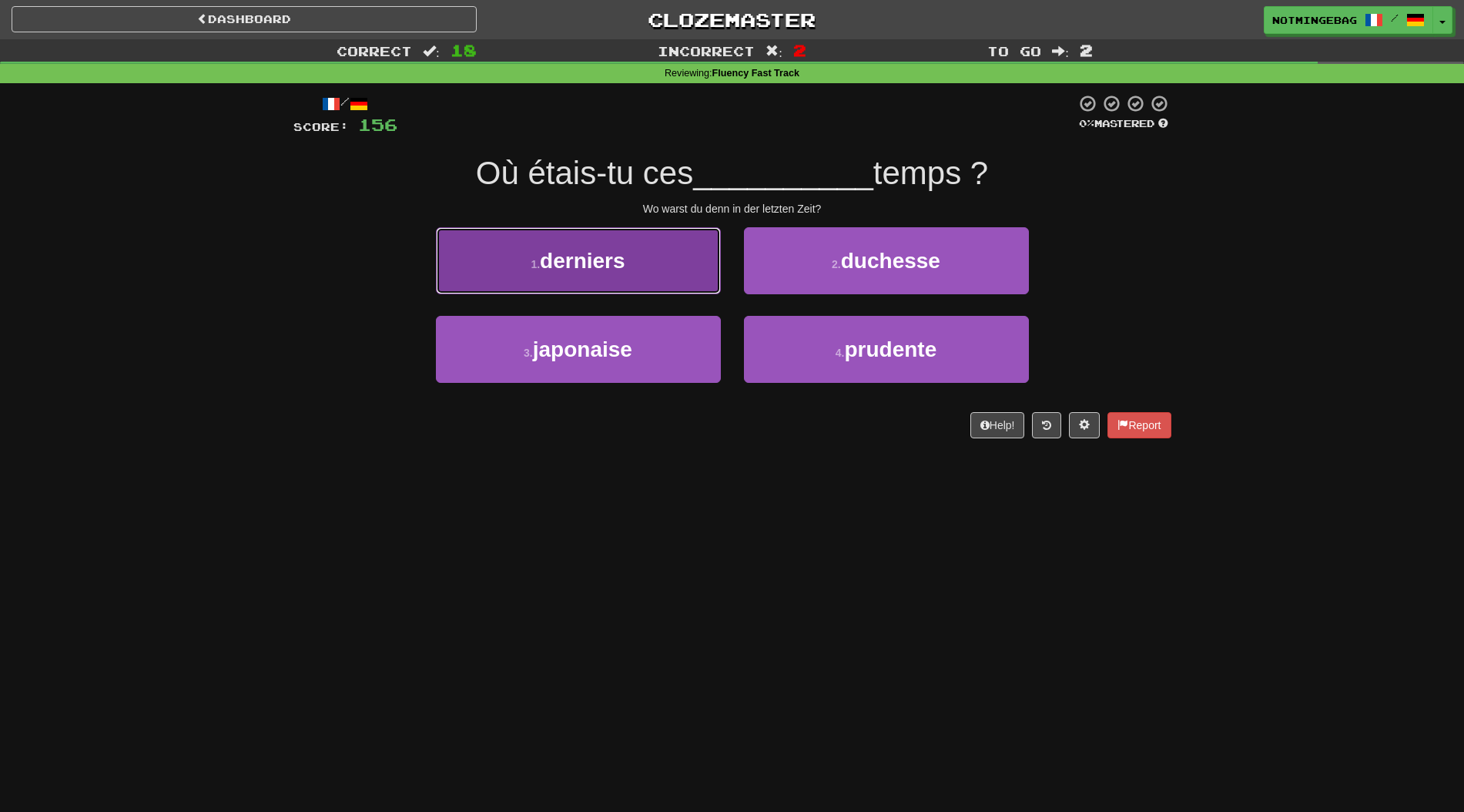
click at [682, 289] on button "1 . derniers" at bounding box center [579, 260] width 285 height 67
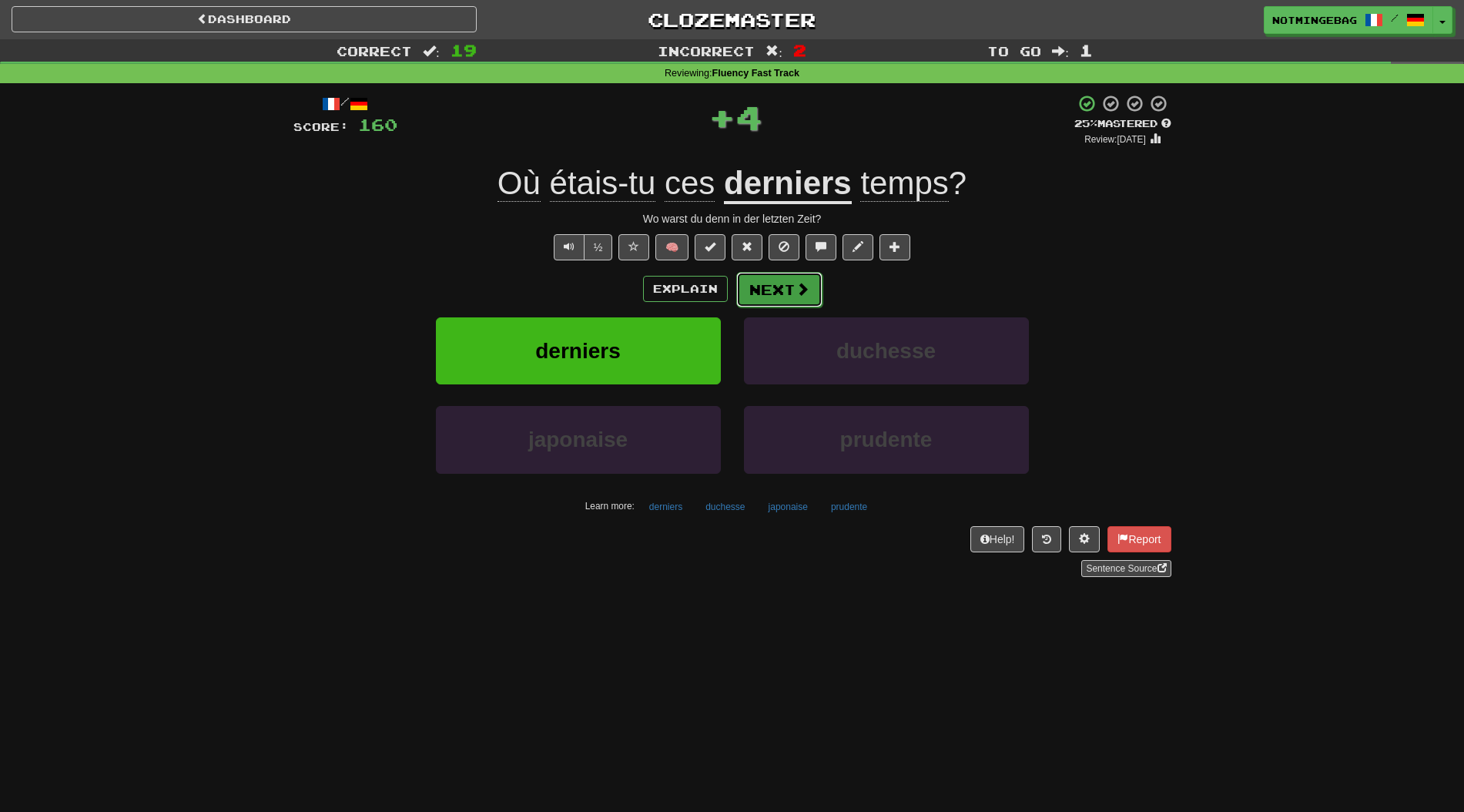
click at [789, 279] on button "Next" at bounding box center [780, 289] width 87 height 35
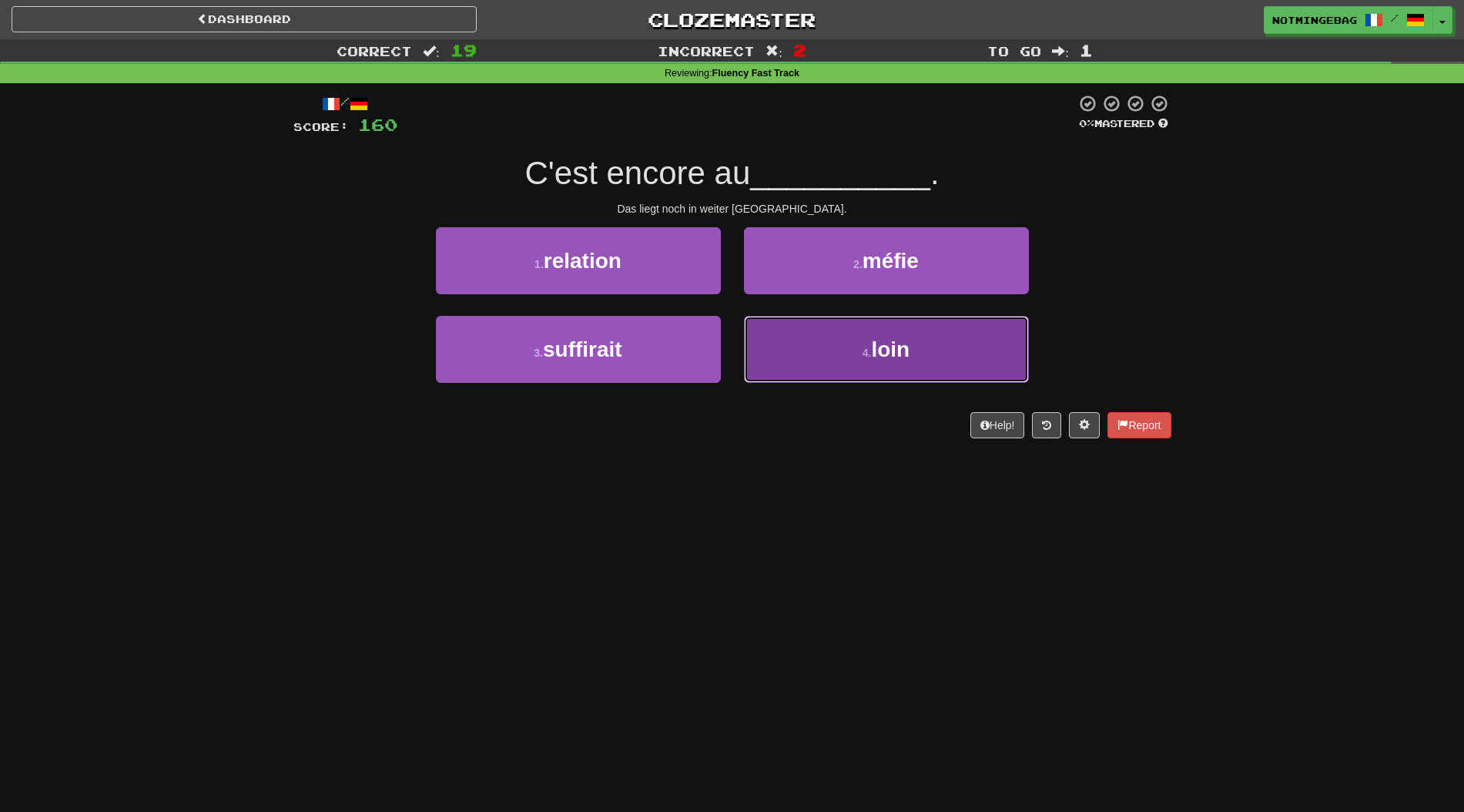
click at [815, 341] on button "4 . loin" at bounding box center [886, 349] width 285 height 67
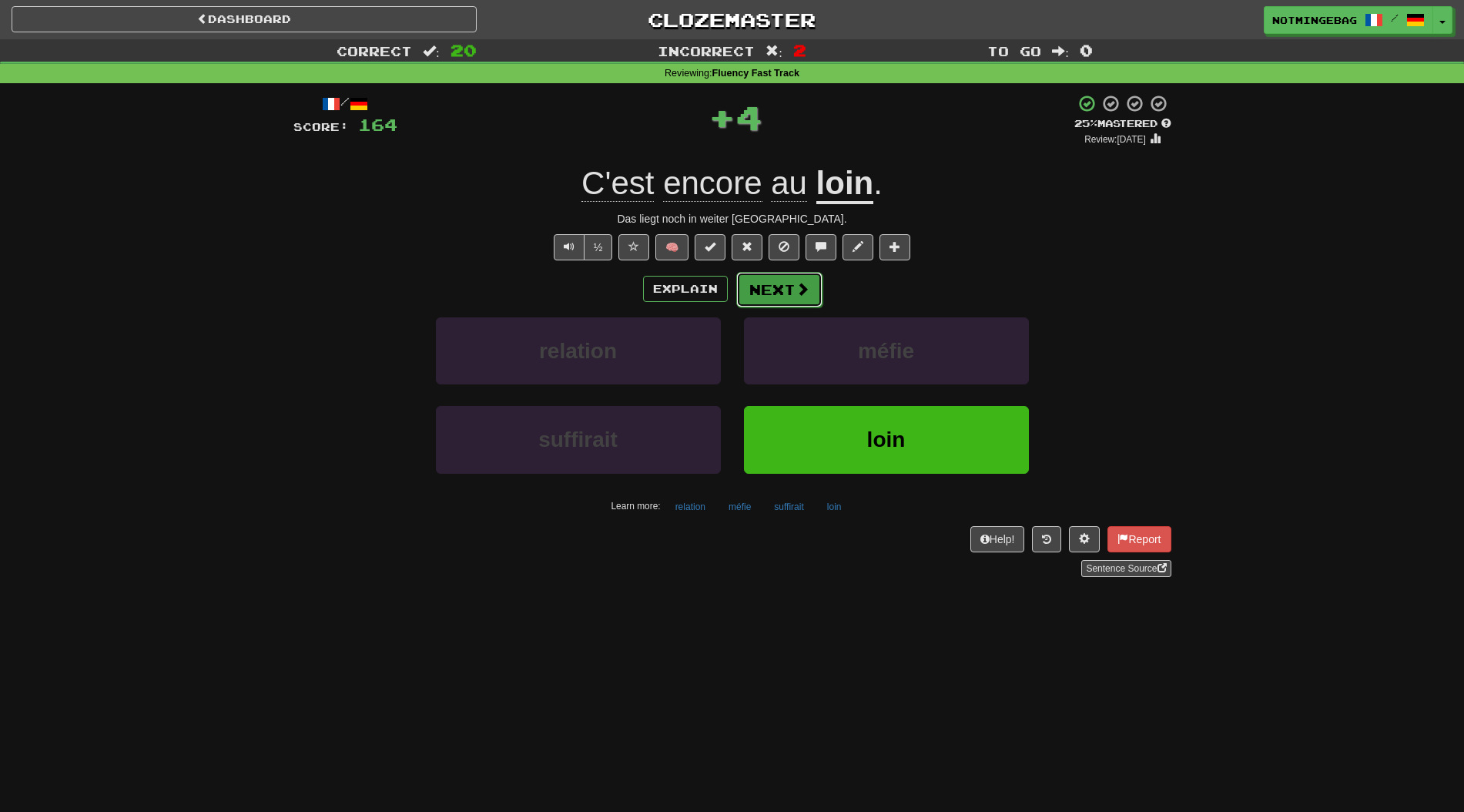
click at [790, 302] on button "Next" at bounding box center [780, 289] width 87 height 35
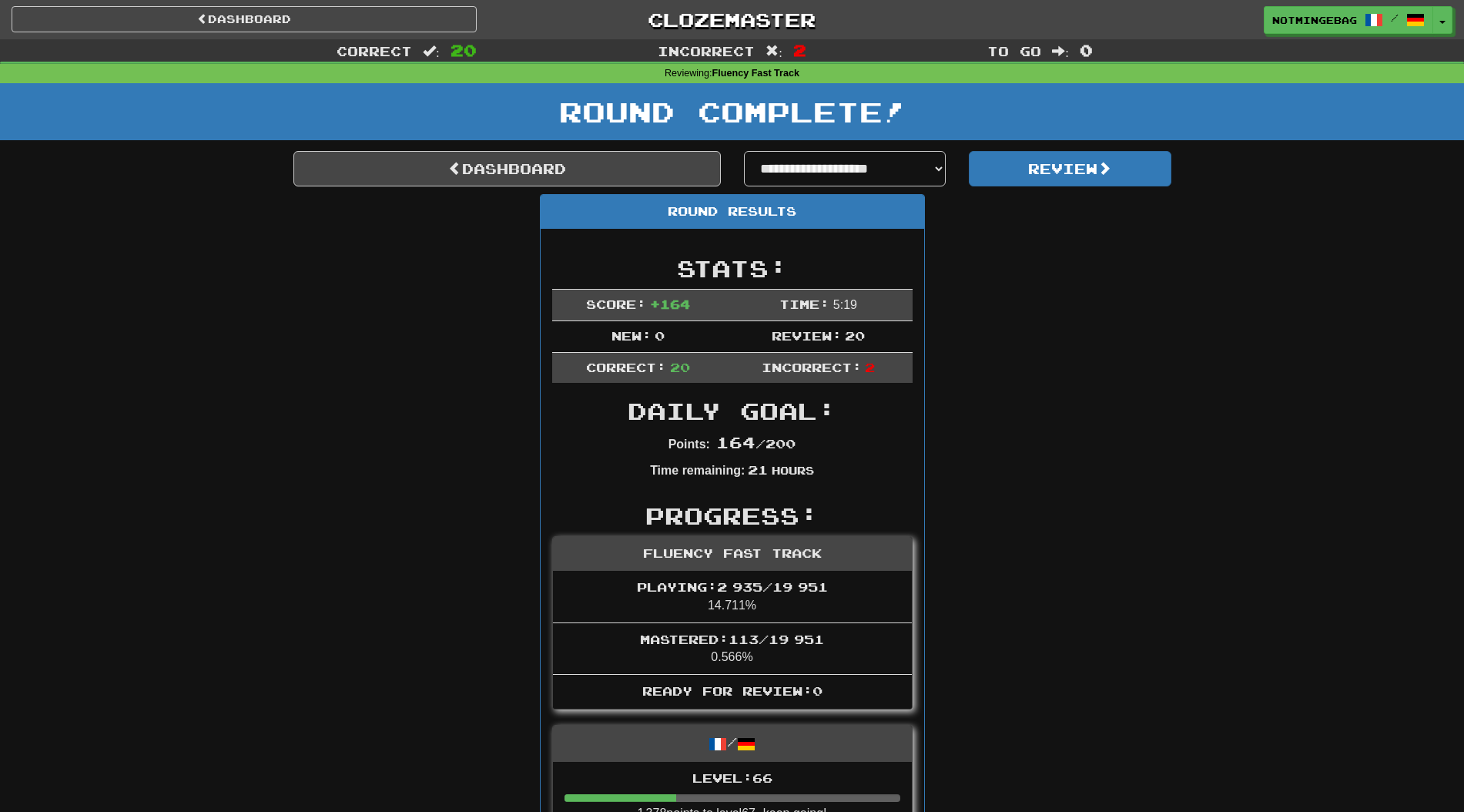
click at [607, 162] on link "Dashboard" at bounding box center [507, 168] width 427 height 35
